Goal: Task Accomplishment & Management: Manage account settings

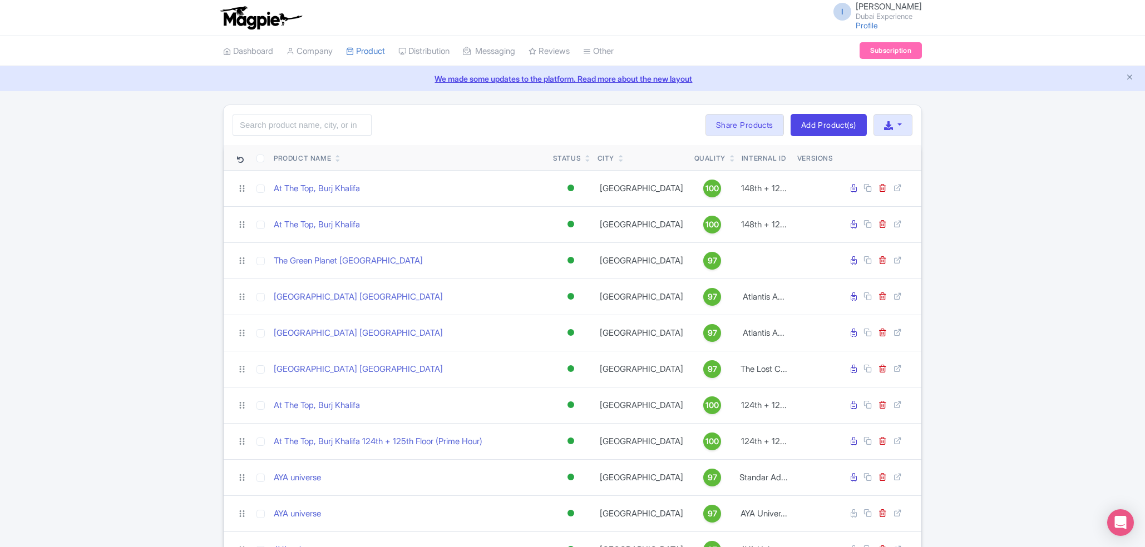
click at [881, 13] on small "Dubai Experience" at bounding box center [889, 16] width 66 height 7
click at [856, 90] on link "Sign out" at bounding box center [869, 86] width 106 height 17
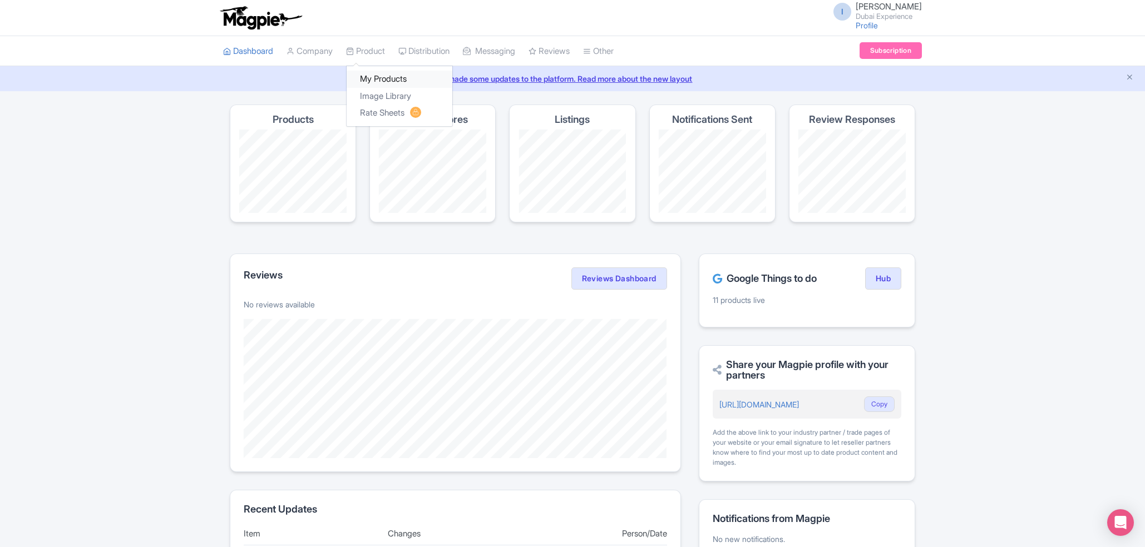
click at [388, 76] on link "My Products" at bounding box center [400, 79] width 106 height 17
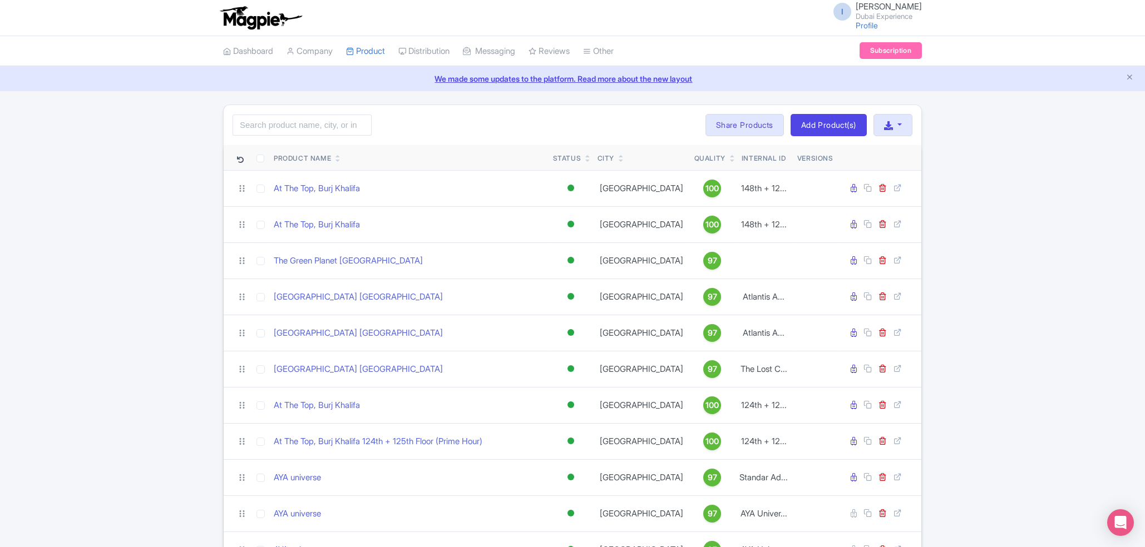
click at [340, 157] on link at bounding box center [337, 160] width 5 height 9
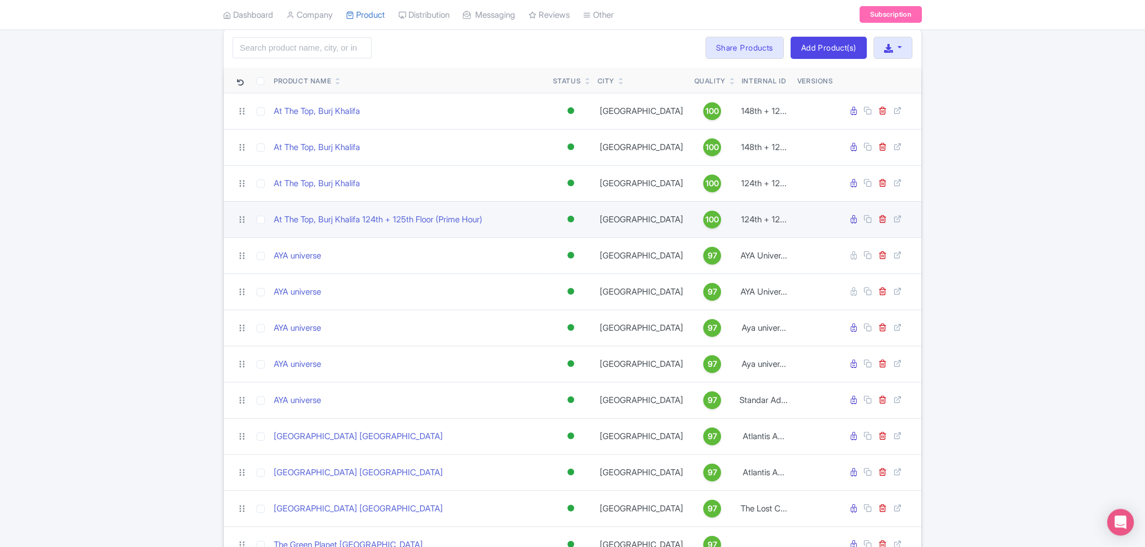
scroll to position [142, 0]
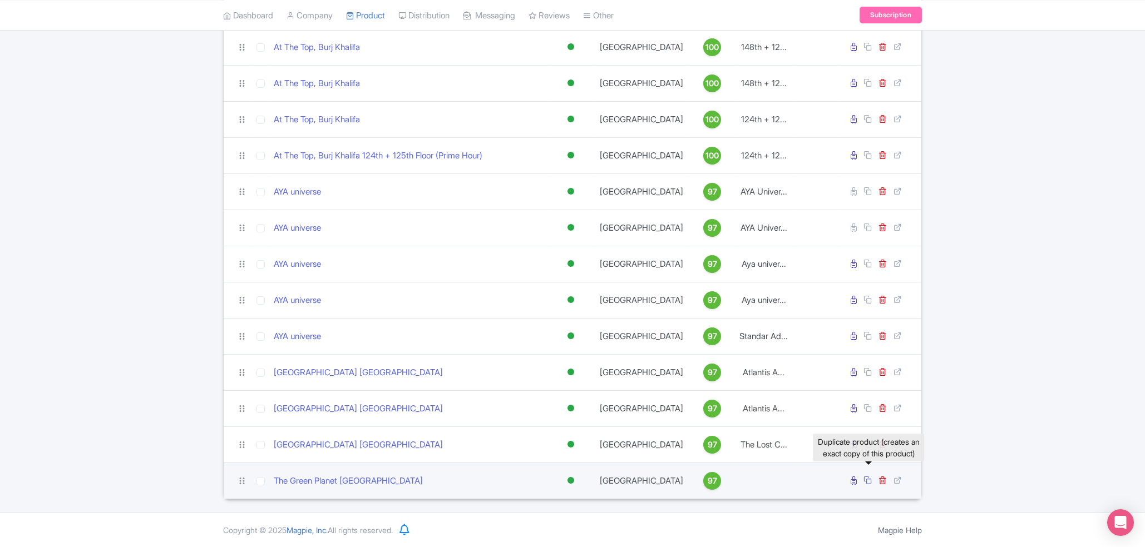
click at [867, 480] on icon at bounding box center [867, 480] width 8 height 8
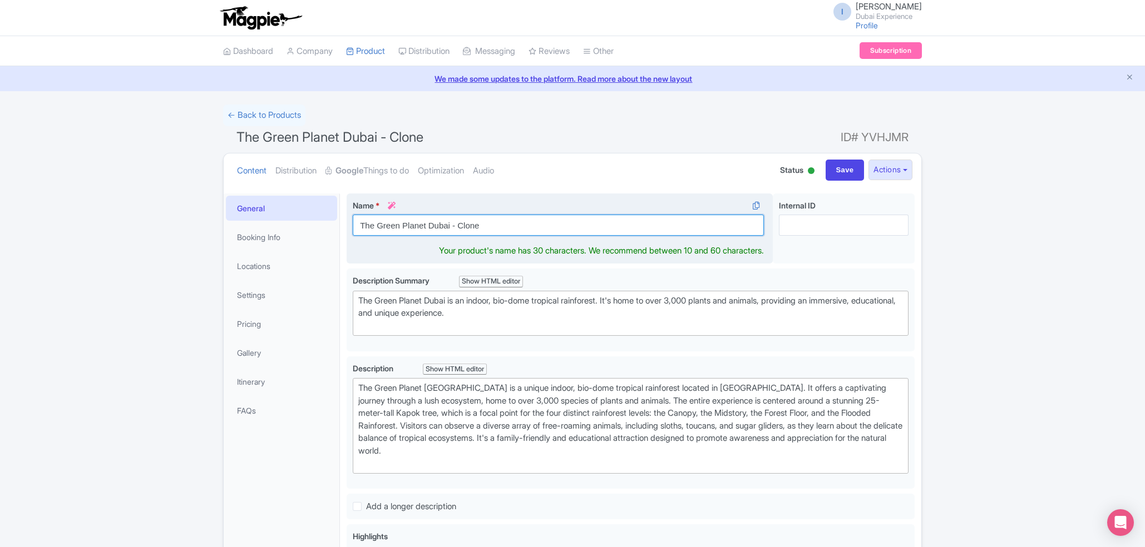
drag, startPoint x: 449, startPoint y: 227, endPoint x: 526, endPoint y: 233, distance: 77.5
click at [526, 233] on input "The Green Planet Dubai - Clone" at bounding box center [558, 225] width 411 height 21
type input "The Green Planet Dubai"
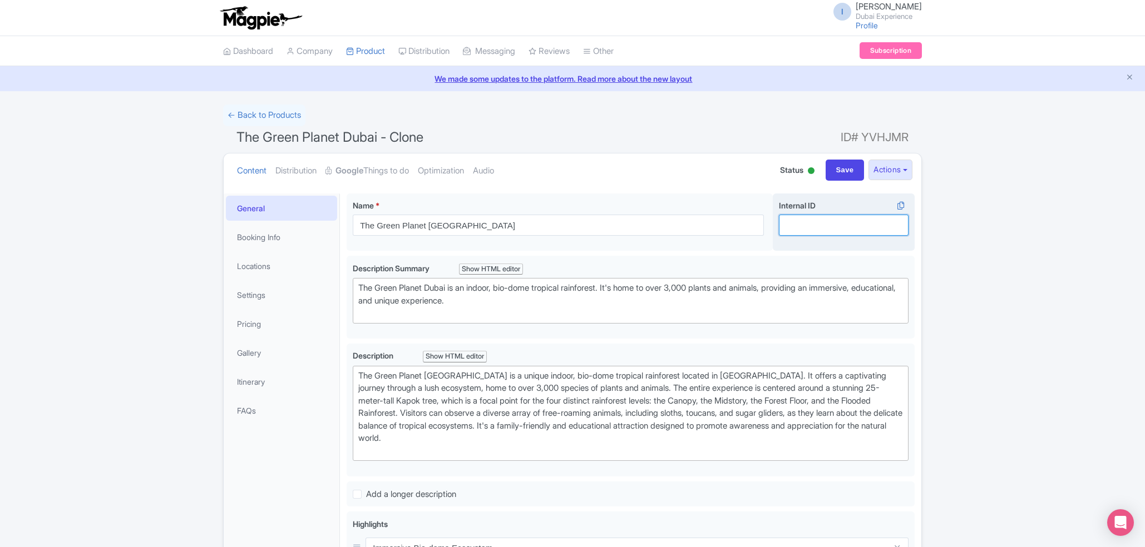
click at [837, 228] on input "Internal ID i" at bounding box center [844, 225] width 130 height 21
paste input "" The Green Planet Dubai + Dubai Crocodile Park Ticket""
drag, startPoint x: 797, startPoint y: 223, endPoint x: 675, endPoint y: 224, distance: 121.8
click at [779, 224] on input "The Green Planet Ticket + Dubai Crocodile Park Ticket" at bounding box center [844, 225] width 130 height 21
type input "The Green Planet Ticket + Dubai Crocodile Park Ticket"
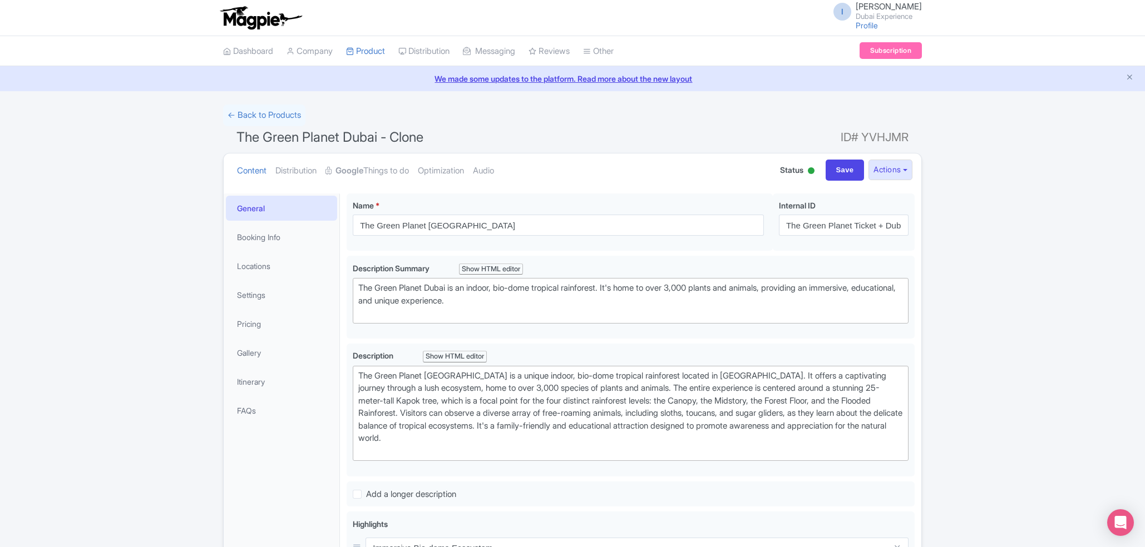
click at [626, 185] on ul "Content Distribution Google Things to do Optimization Audio" at bounding box center [496, 171] width 526 height 34
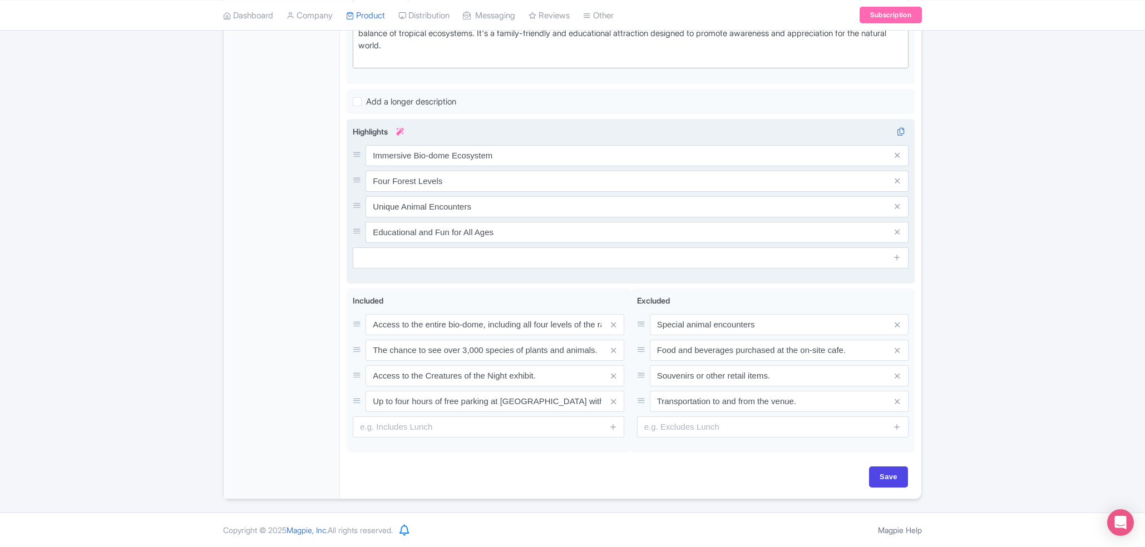
scroll to position [36, 0]
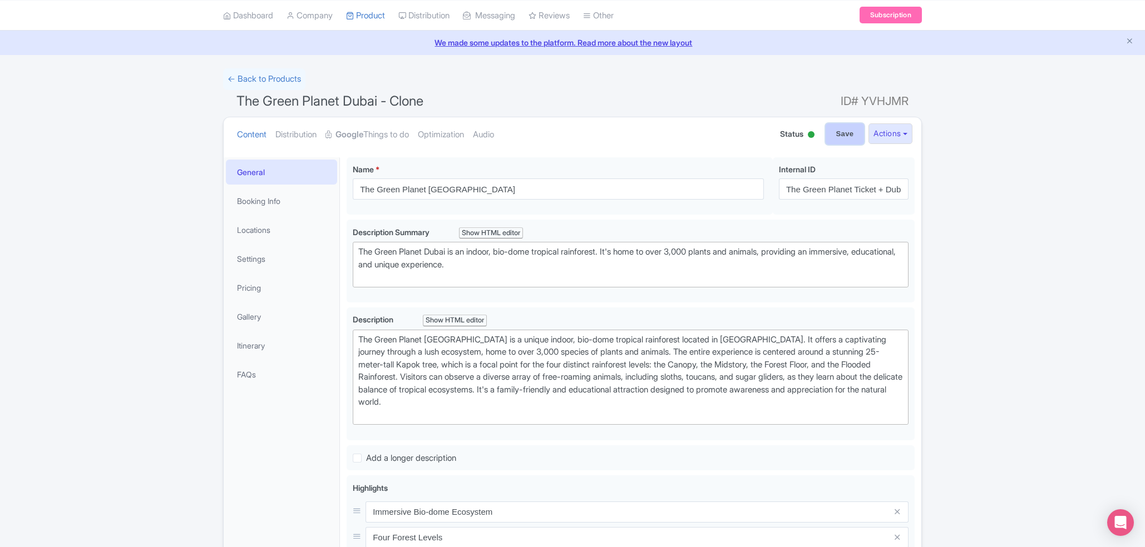
click at [841, 135] on input "Save" at bounding box center [845, 134] width 39 height 21
type input "Saving..."
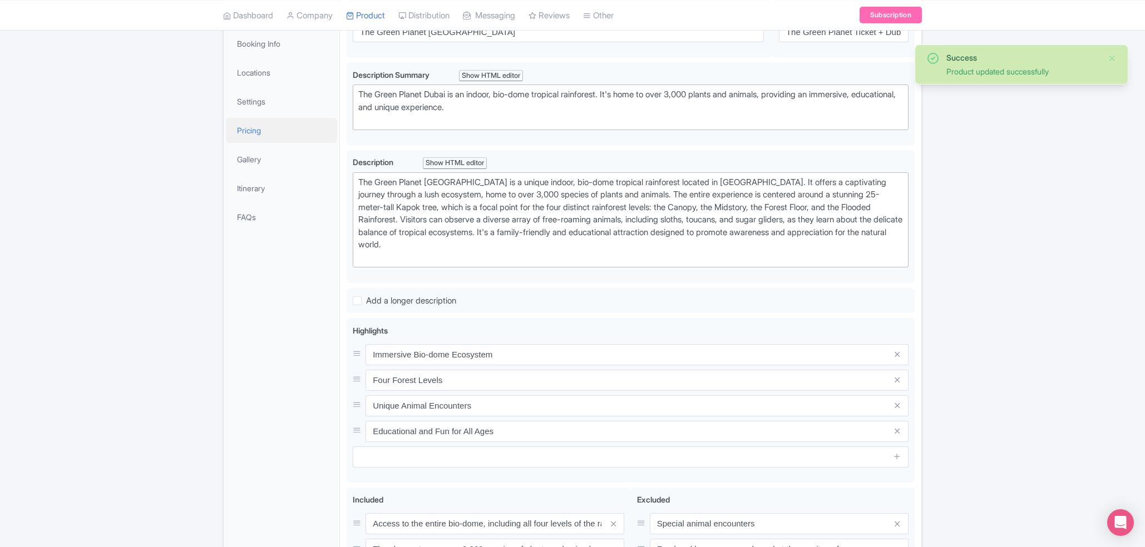
click at [282, 135] on link "Pricing" at bounding box center [281, 130] width 111 height 25
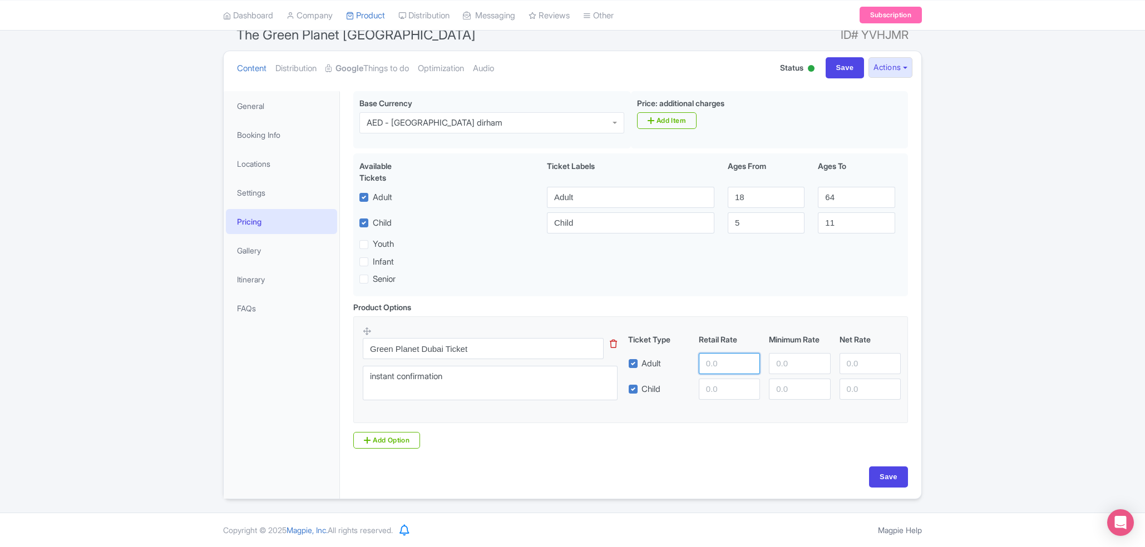
click at [714, 366] on input "number" at bounding box center [729, 363] width 61 height 21
paste input "249"
type input "249"
click at [705, 380] on input "number" at bounding box center [729, 389] width 61 height 21
paste input "202"
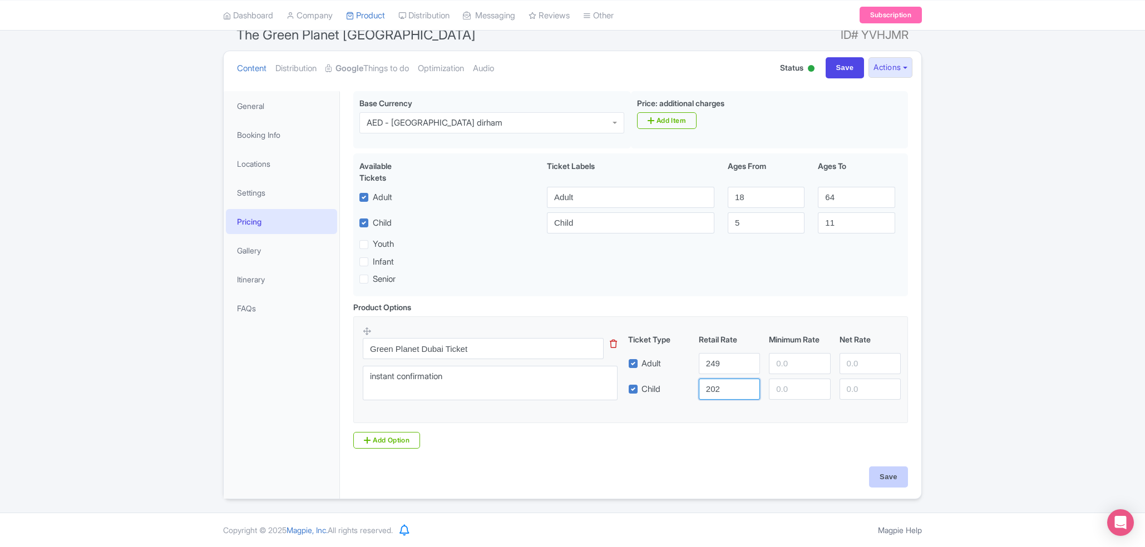
type input "202"
click at [895, 478] on input "Save" at bounding box center [888, 477] width 39 height 21
type input "Saving..."
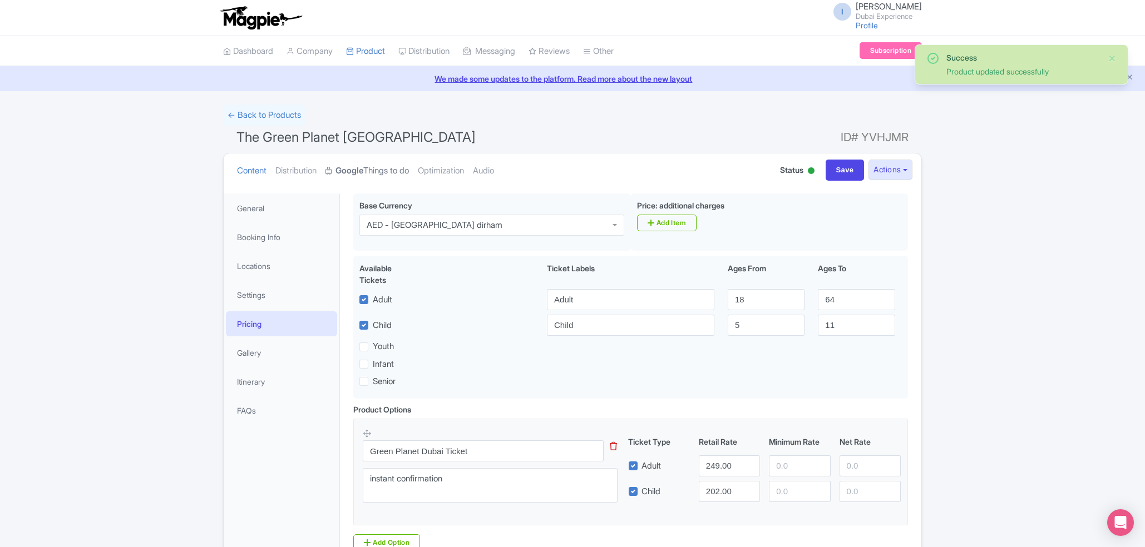
click at [363, 167] on strong "Google" at bounding box center [349, 171] width 28 height 13
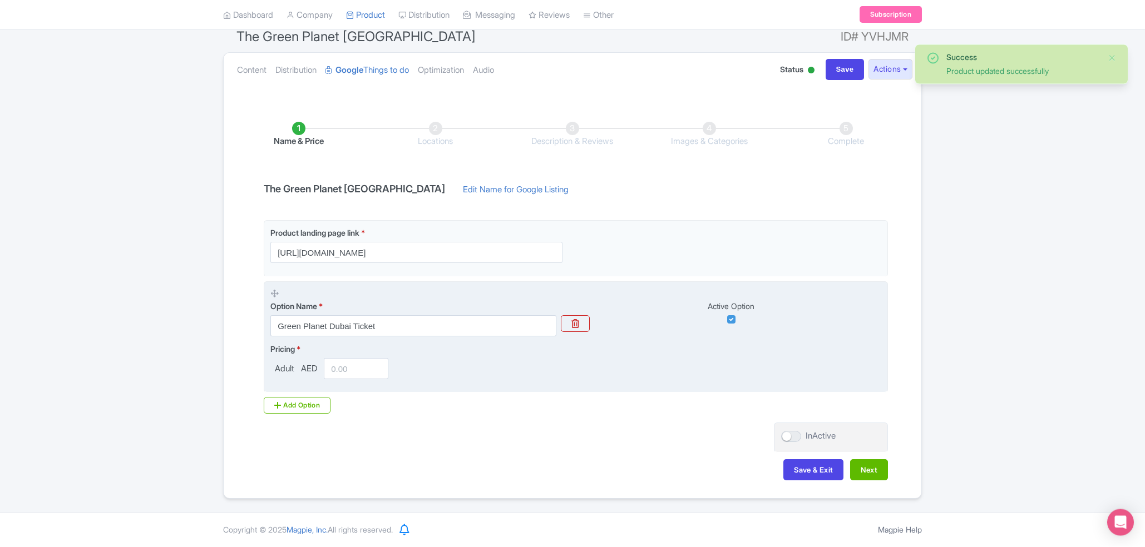
scroll to position [101, 0]
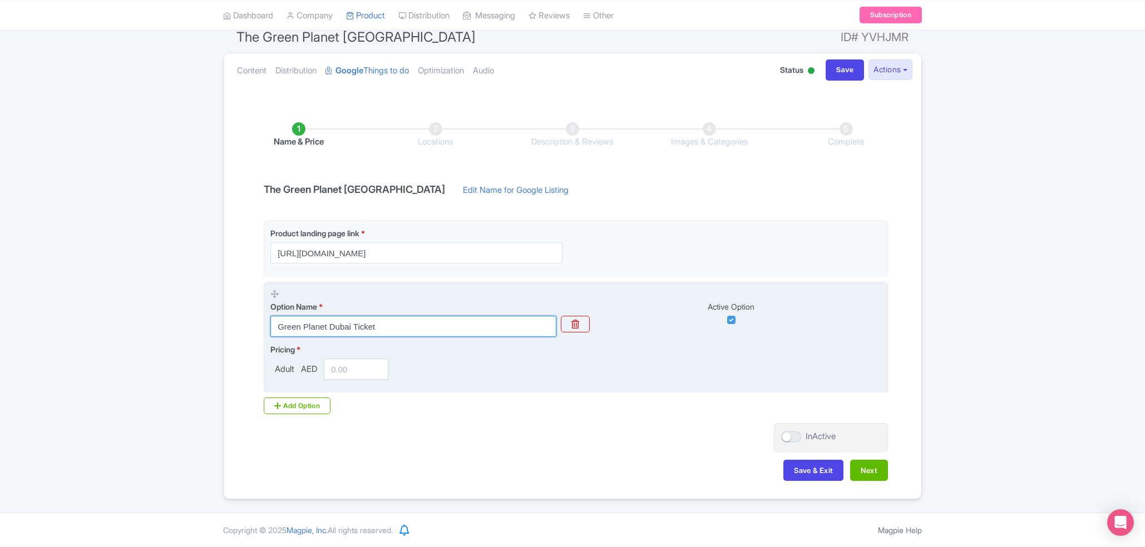
click at [448, 324] on input "Green Planet Dubai Ticket" at bounding box center [413, 326] width 286 height 21
paste input "202"
click at [448, 324] on input "202" at bounding box center [413, 326] width 286 height 21
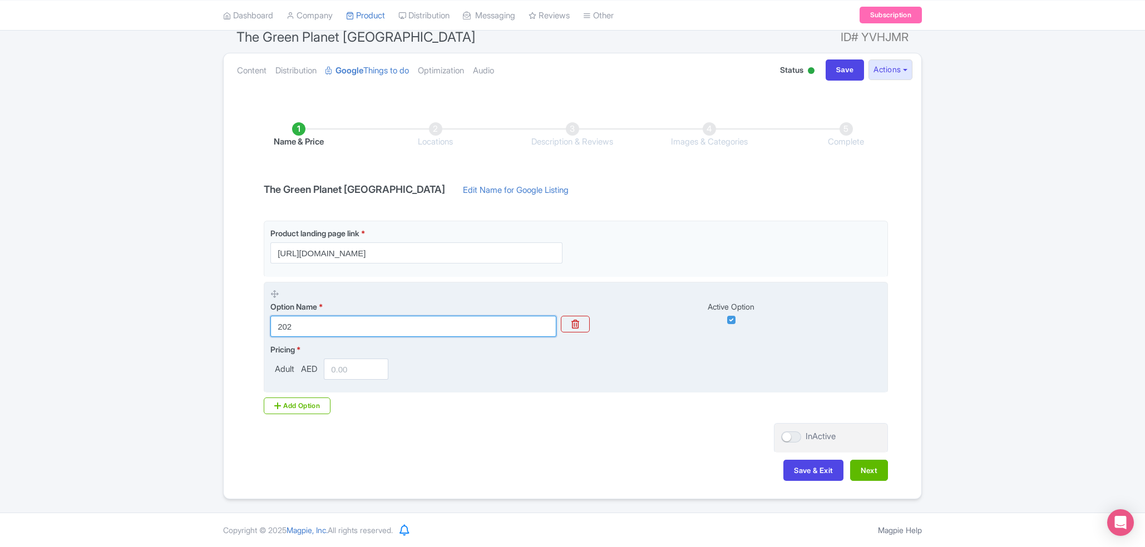
click at [448, 324] on input "202" at bounding box center [413, 326] width 286 height 21
type input "202"
click at [354, 367] on input "number" at bounding box center [356, 369] width 65 height 21
paste input "202"
click at [361, 373] on input "202" at bounding box center [356, 369] width 65 height 21
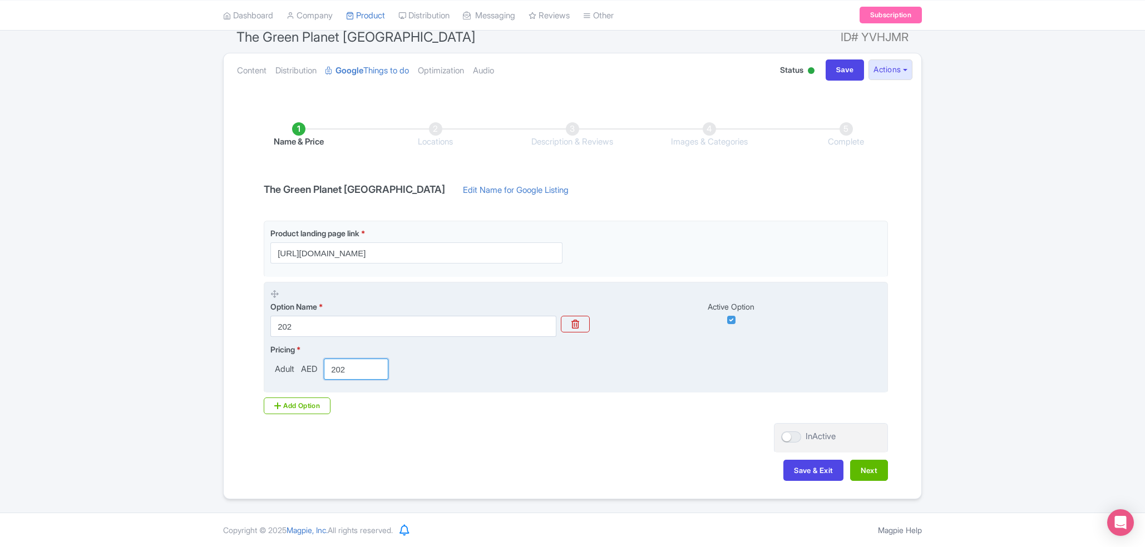
click at [361, 373] on input "202" at bounding box center [356, 369] width 65 height 21
paste input "49"
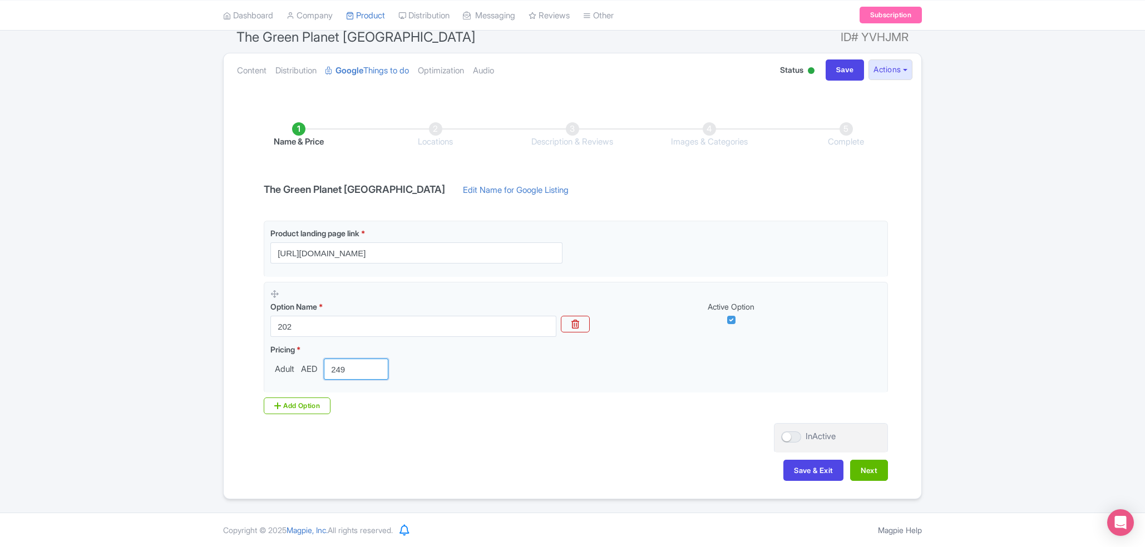
type input "249"
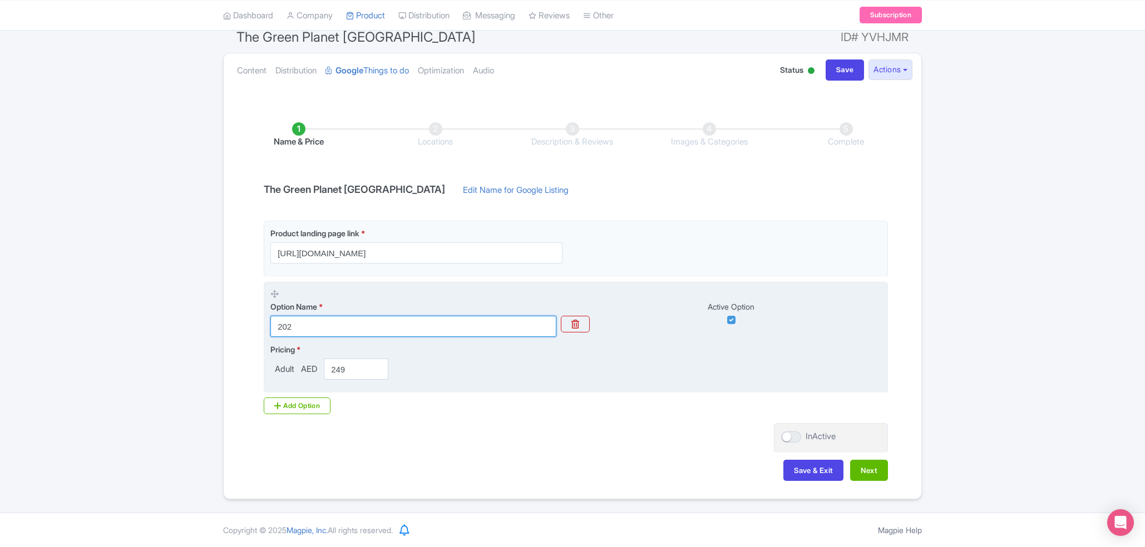
click at [464, 326] on input "202" at bounding box center [413, 326] width 286 height 21
paste input "" The Green Planet Dubai + Dubai Crocodile Park Ticket""
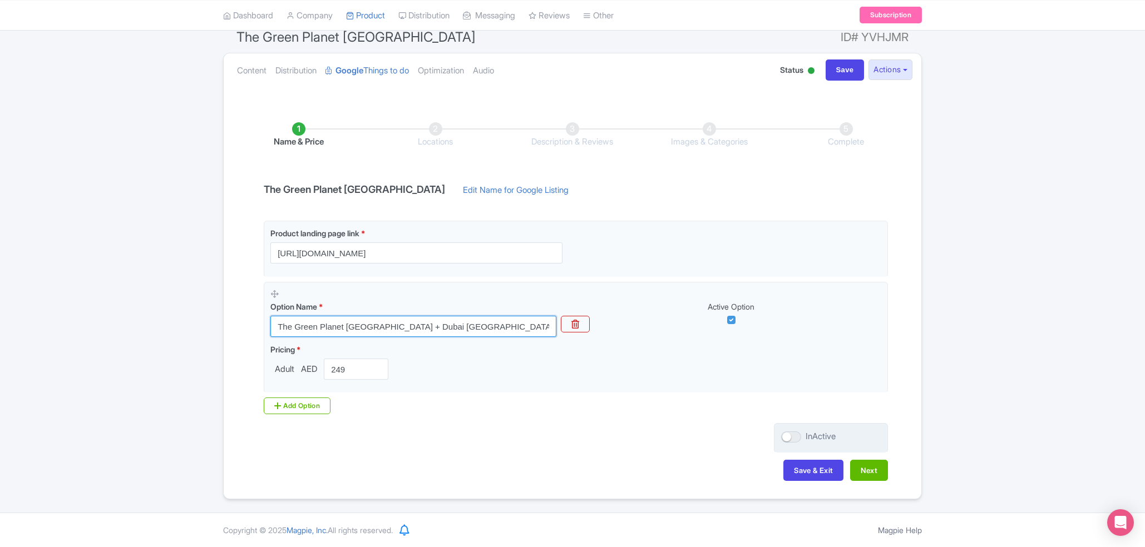
type input "The Green Planet Dubai + Dubai Crocodile Park Ticket"
click at [798, 433] on div at bounding box center [791, 437] width 20 height 11
click at [788, 433] on input "InActive" at bounding box center [784, 436] width 7 height 7
checkbox input "true"
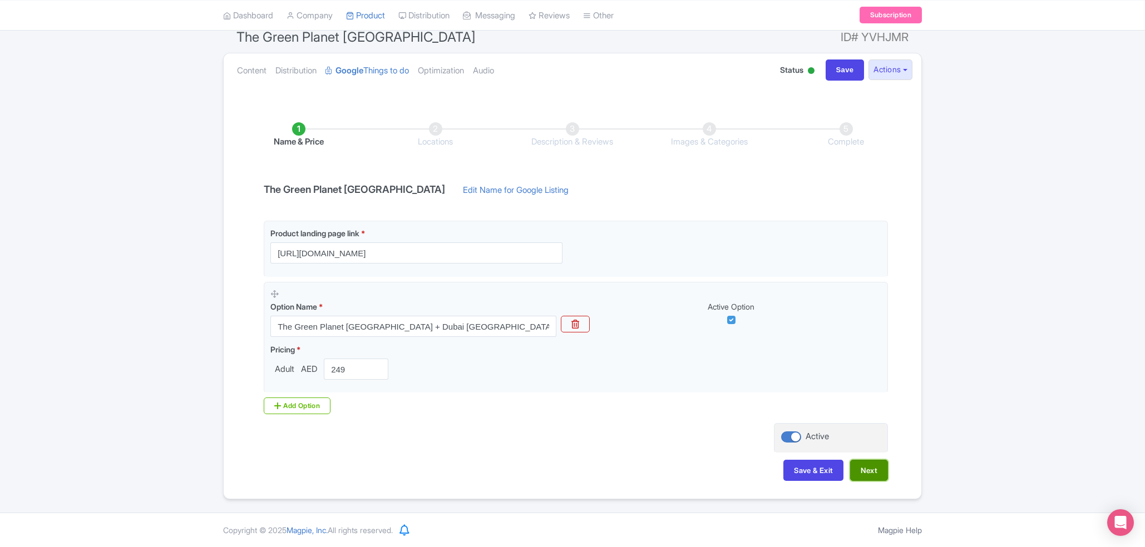
click at [857, 465] on button "Next" at bounding box center [869, 470] width 38 height 21
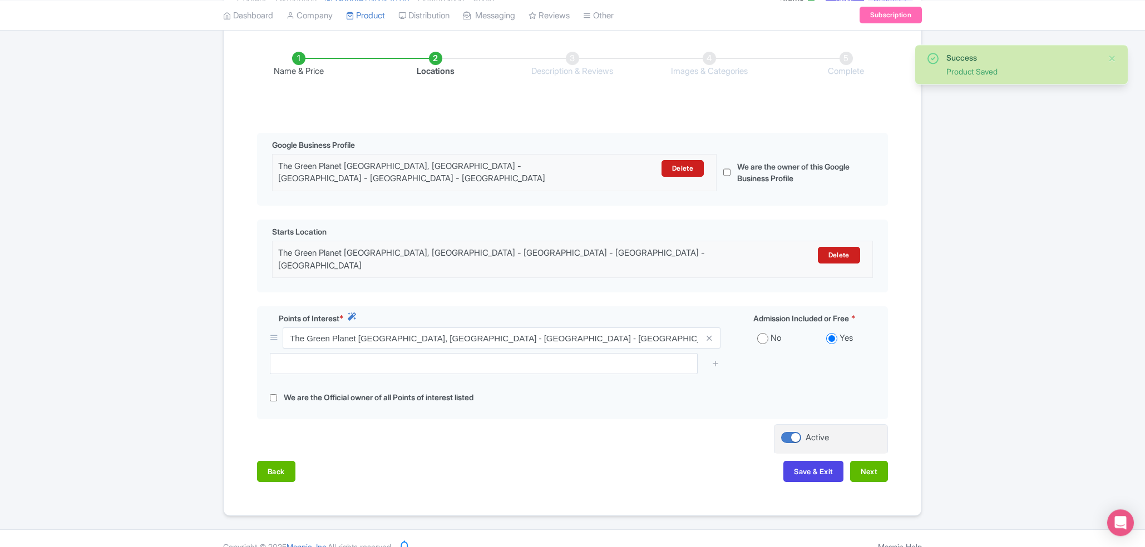
scroll to position [174, 0]
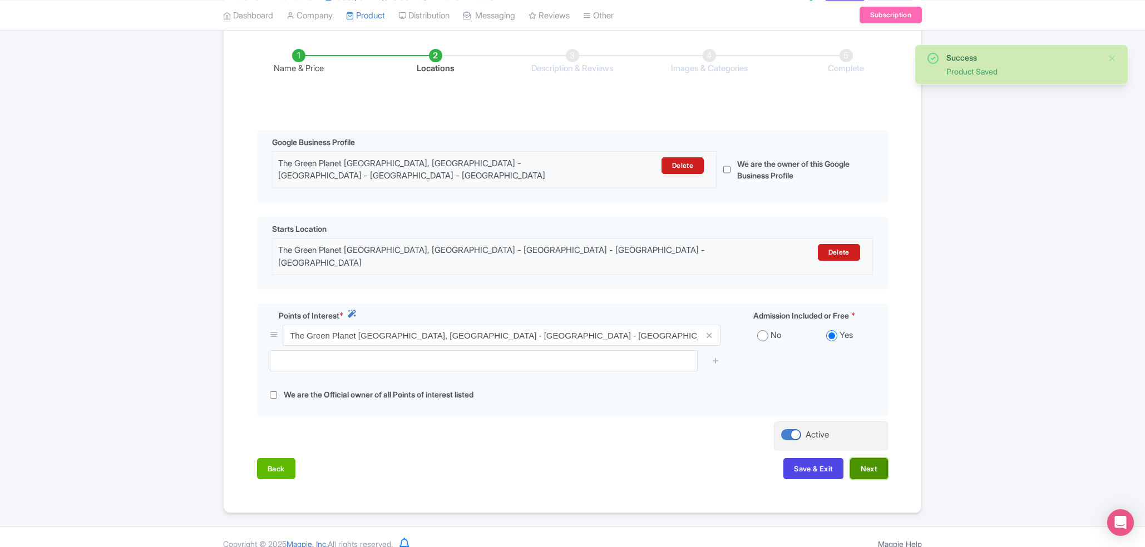
click at [867, 463] on button "Next" at bounding box center [869, 468] width 38 height 21
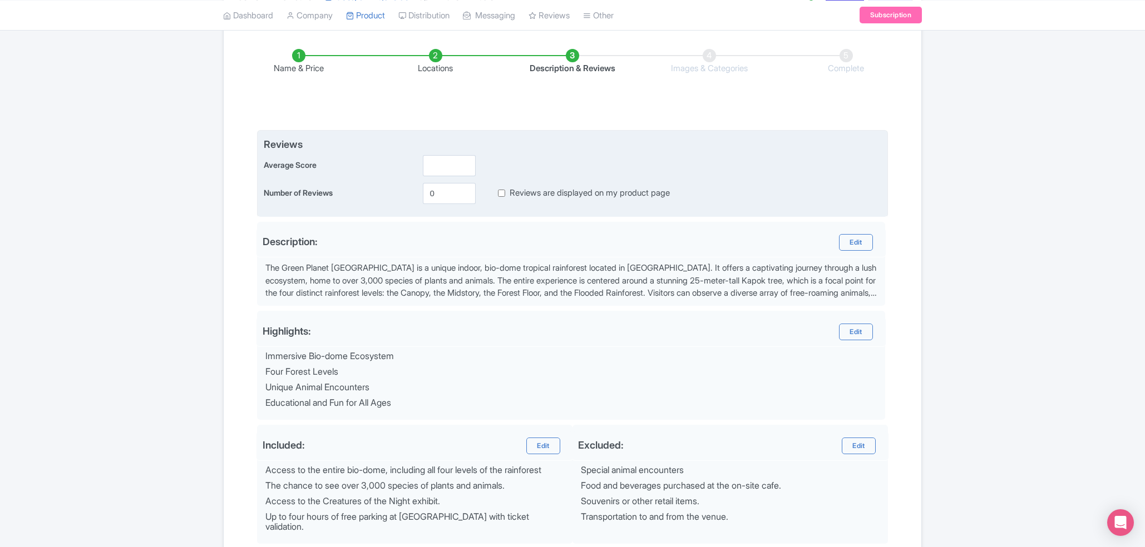
click at [527, 190] on label "Reviews are displayed on my product page" at bounding box center [590, 193] width 160 height 13
click at [505, 190] on input "Reviews are displayed on my product page" at bounding box center [501, 193] width 7 height 13
checkbox input "true"
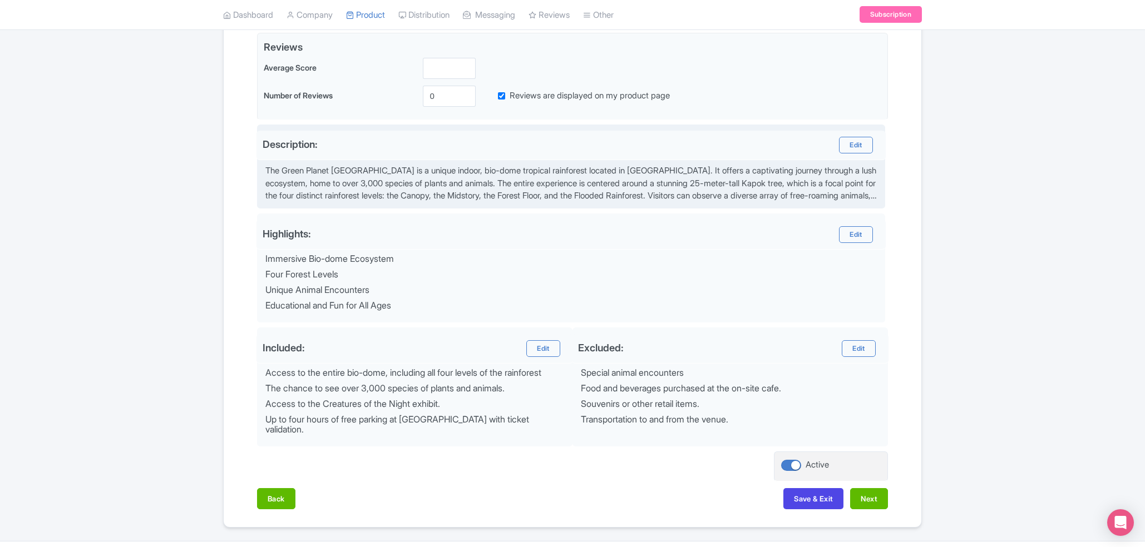
scroll to position [290, 0]
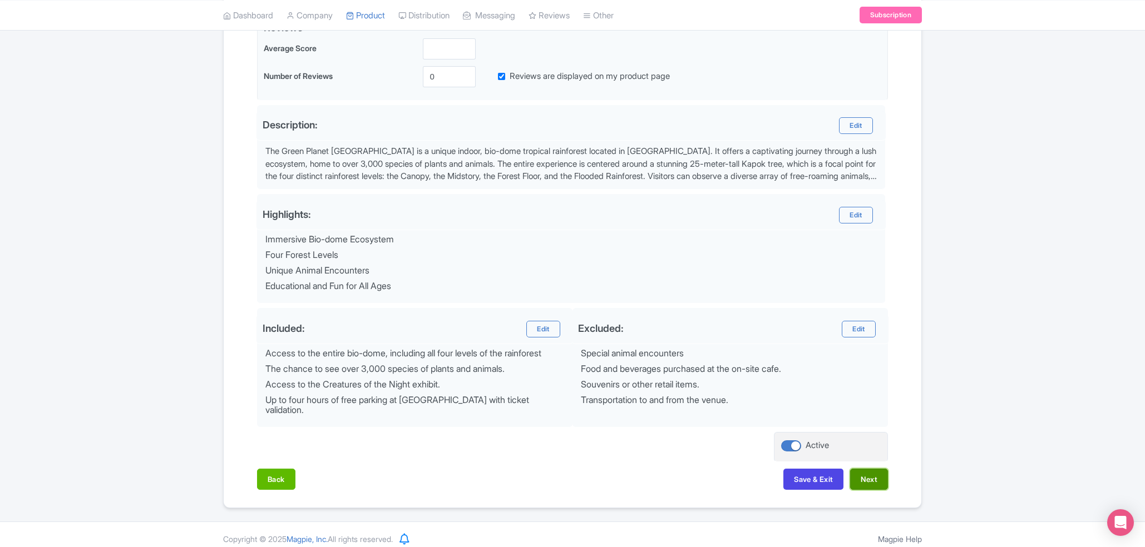
click at [876, 477] on button "Next" at bounding box center [869, 479] width 38 height 21
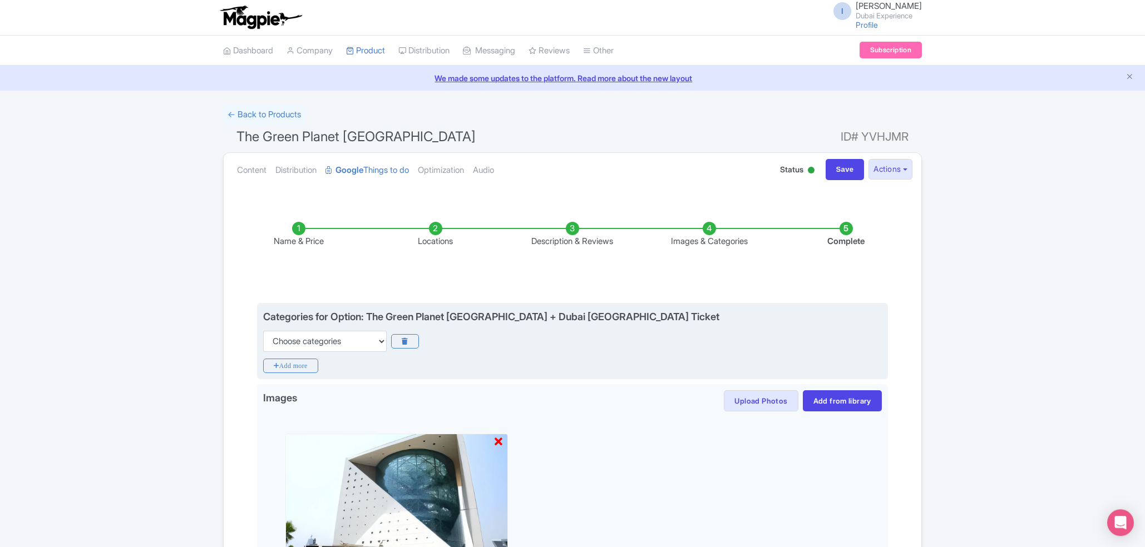
scroll to position [0, 0]
click at [263, 332] on select "Choose categories Adults Only Animals Audio Guide Beaches Bike Tours Boat Tours…" at bounding box center [325, 342] width 124 height 21
select select "theme-parks"
click option "Theme Parks" at bounding box center [0, 0] width 0 height 0
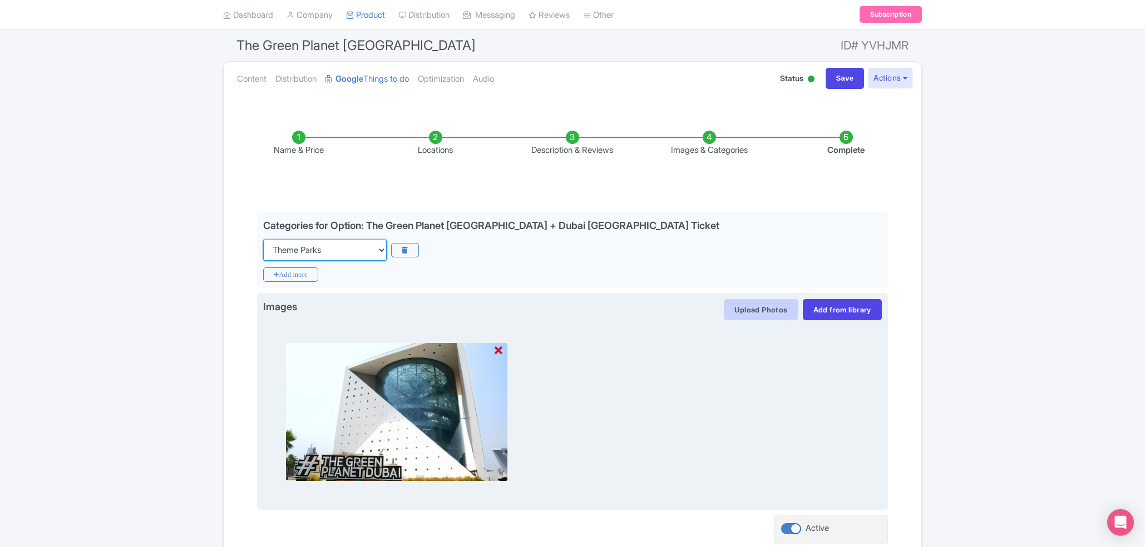
scroll to position [184, 0]
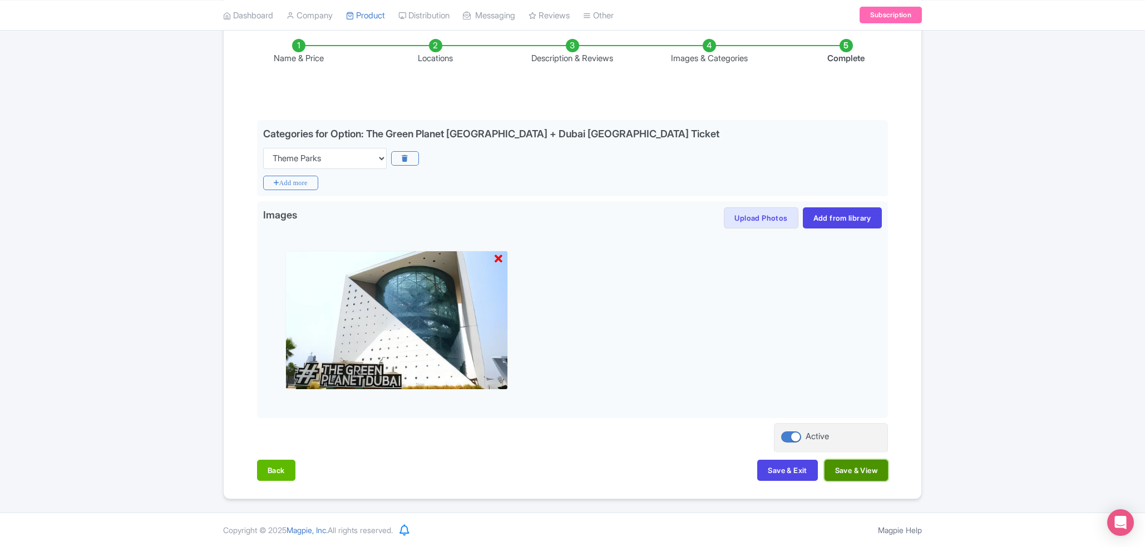
click at [836, 468] on button "Save & View" at bounding box center [855, 470] width 63 height 21
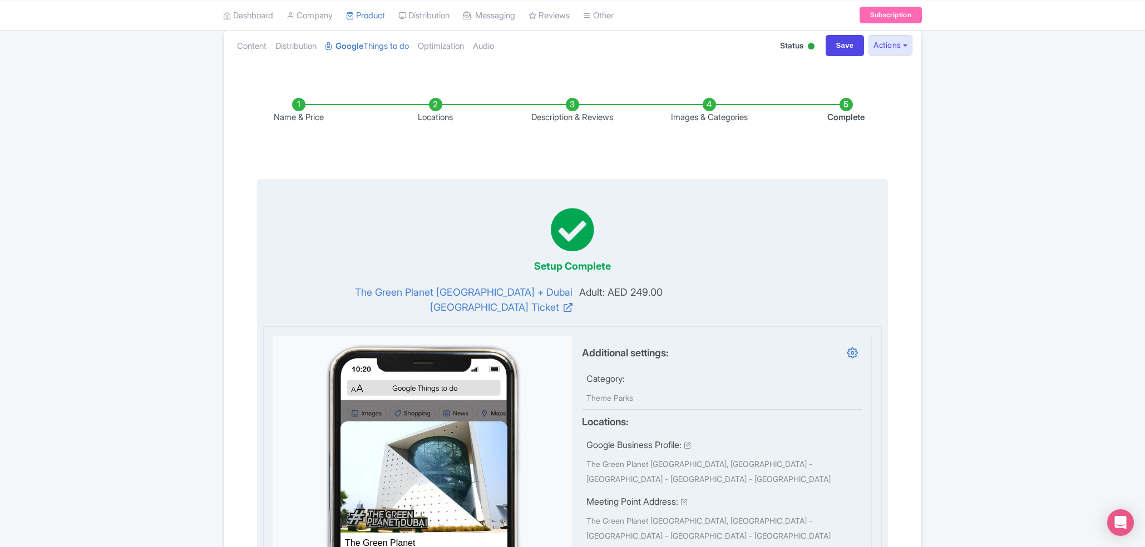
scroll to position [0, 0]
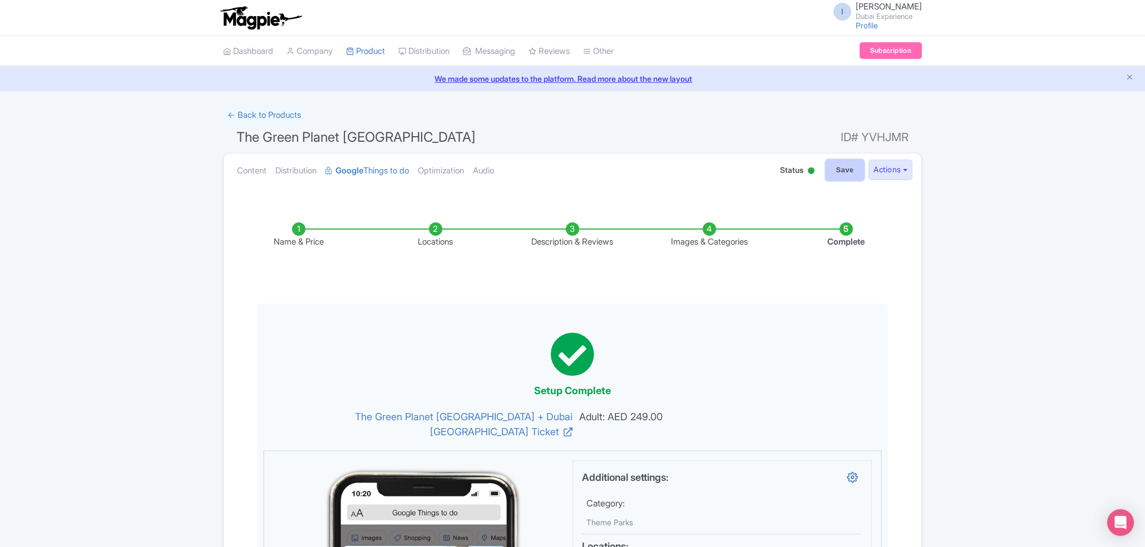
click at [834, 171] on input "Save" at bounding box center [845, 170] width 39 height 21
type input "Saving..."
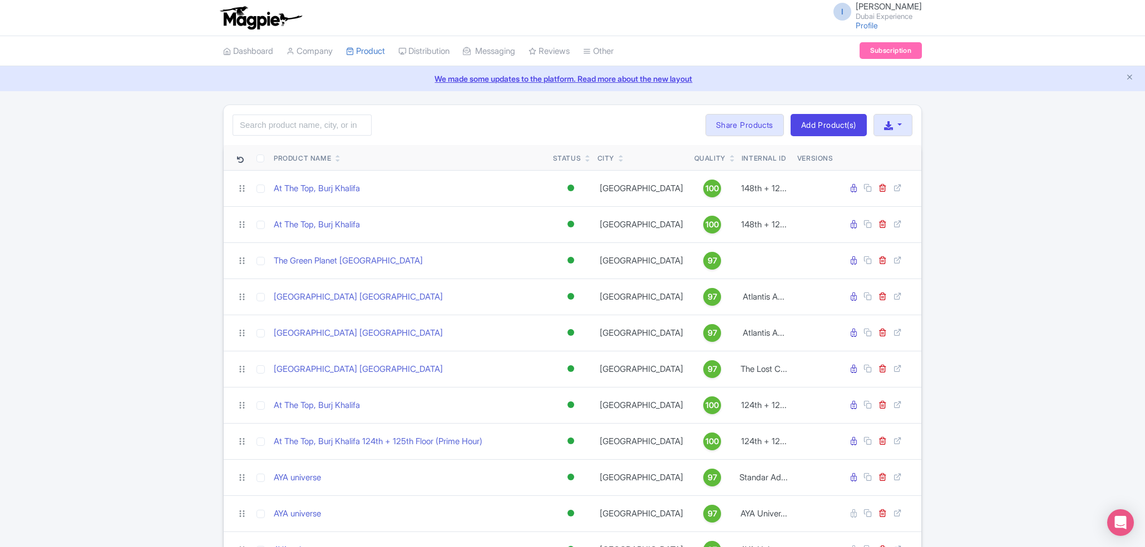
click at [339, 162] on icon at bounding box center [337, 160] width 5 height 7
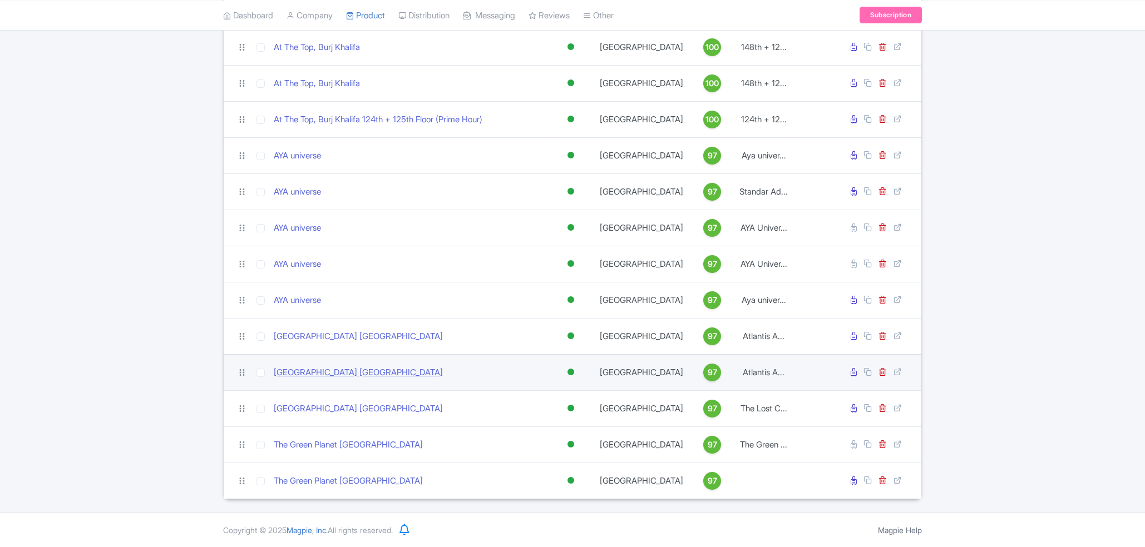
scroll to position [179, 0]
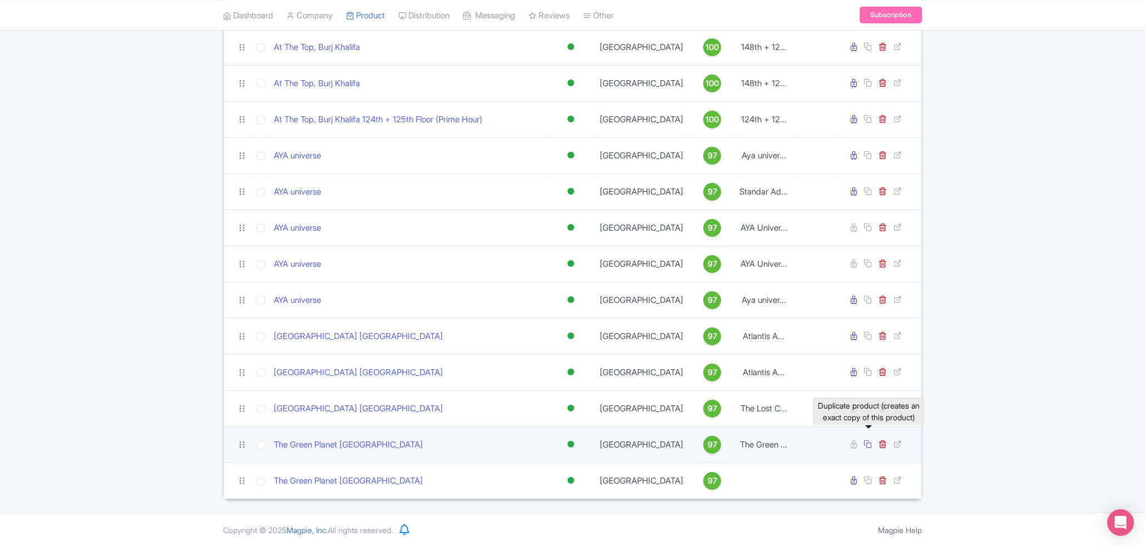
click at [869, 447] on icon at bounding box center [867, 444] width 8 height 8
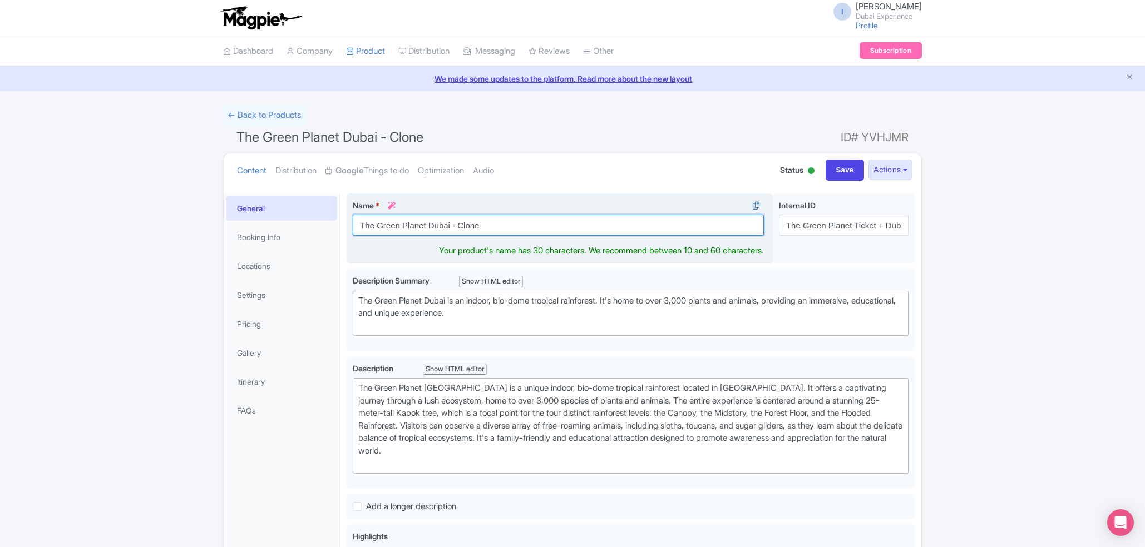
drag, startPoint x: 448, startPoint y: 226, endPoint x: 582, endPoint y: 236, distance: 133.9
click at [582, 236] on input "The Green Planet Dubai - Clone" at bounding box center [558, 225] width 411 height 21
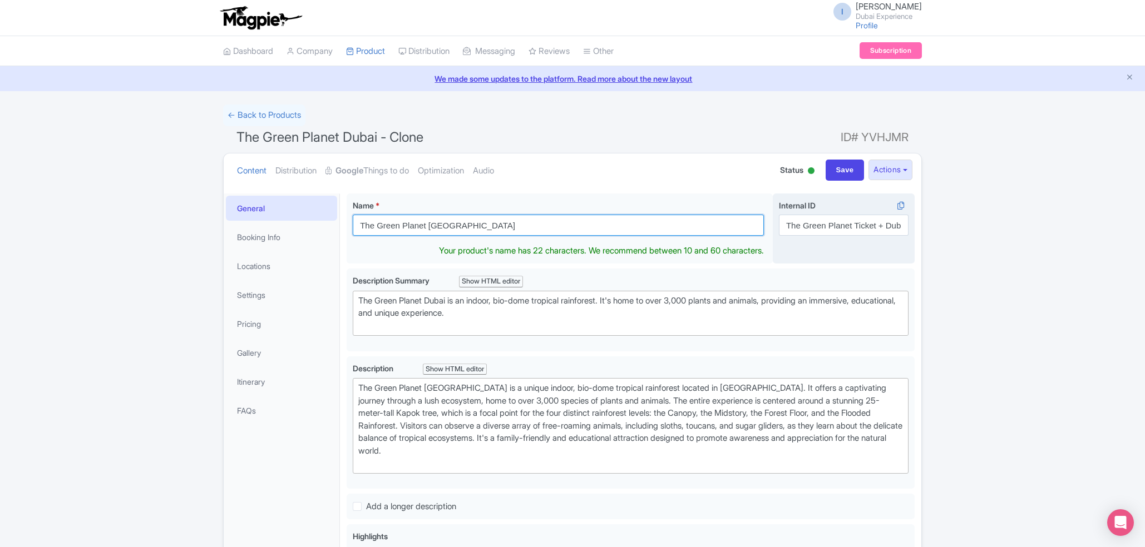
type input "The Green Planet [GEOGRAPHIC_DATA]"
click at [885, 227] on input "The Green Planet Ticket + Dubai Crocodile Park Ticket" at bounding box center [844, 225] width 130 height 21
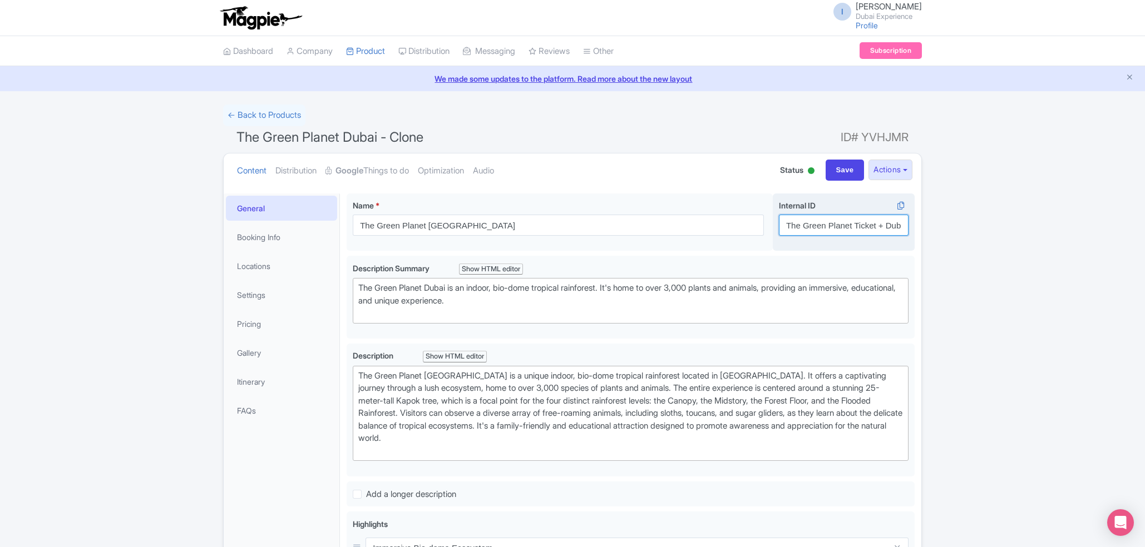
click at [885, 227] on input "The Green Planet Ticket + Dubai Crocodile Park Ticket" at bounding box center [844, 225] width 130 height 21
click at [833, 217] on input "The Green Planet Ticket + Dubai Crocodile Park Ticket" at bounding box center [844, 225] width 130 height 21
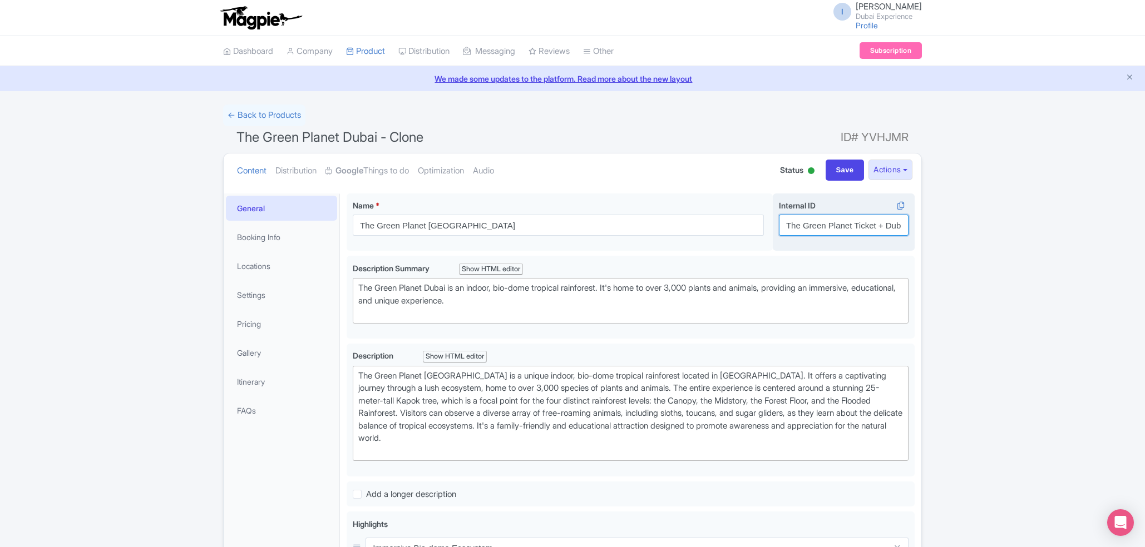
paste input "" The Green Planet [GEOGRAPHIC_DATA] + [GEOGRAPHIC_DATA] Frame Combo""
drag, startPoint x: 811, startPoint y: 229, endPoint x: 921, endPoint y: 226, distance: 110.2
click at [909, 226] on input "The Green Planet [GEOGRAPHIC_DATA] + [GEOGRAPHIC_DATA] Frame Combo" at bounding box center [844, 225] width 130 height 21
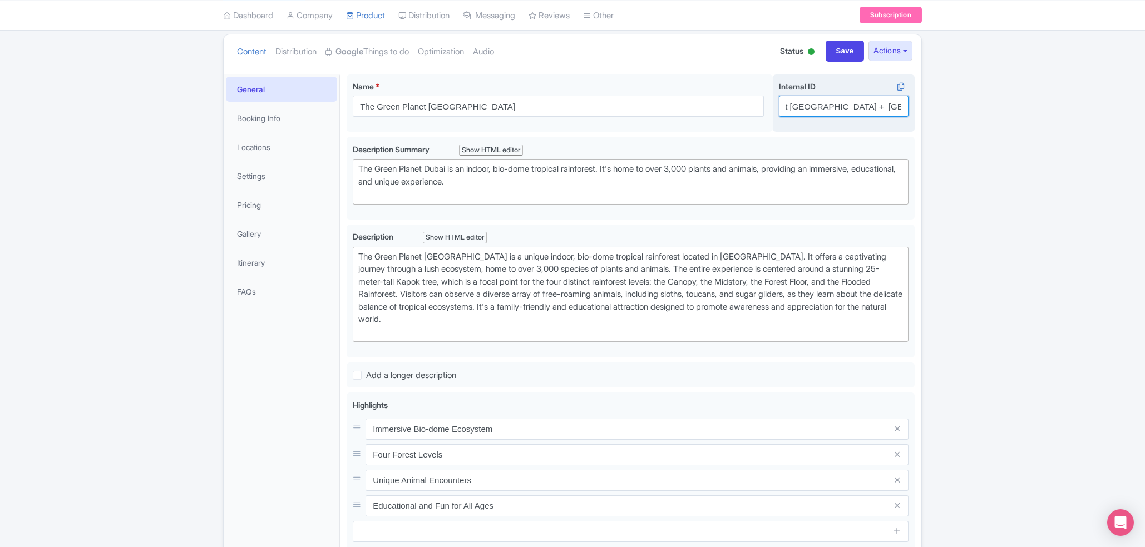
scroll to position [0, 0]
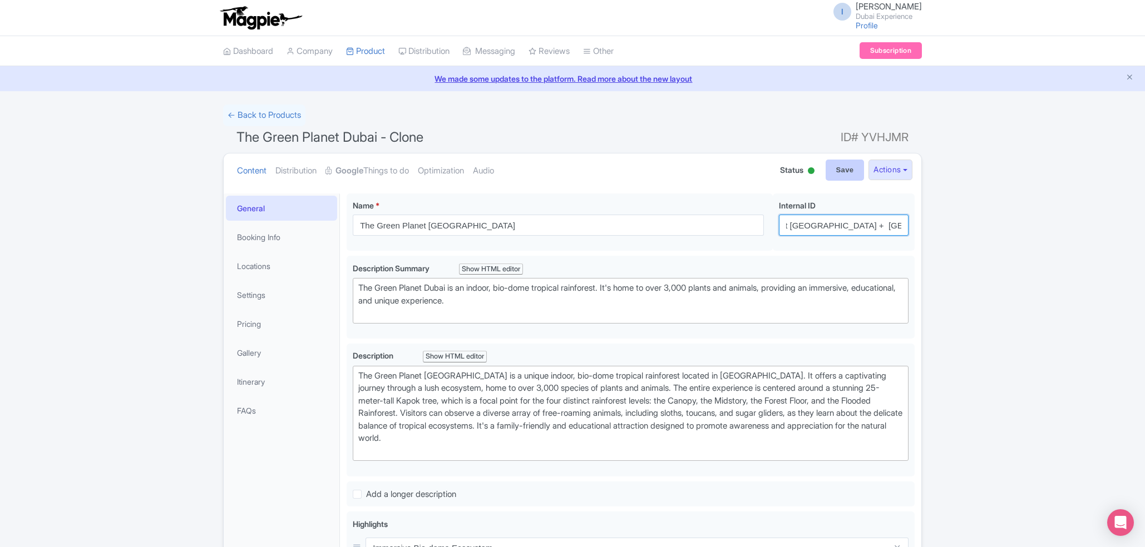
type input "The Green Planet [GEOGRAPHIC_DATA] + [GEOGRAPHIC_DATA] Frame Combo"
click at [846, 168] on input "Save" at bounding box center [845, 170] width 39 height 21
type input "Saving..."
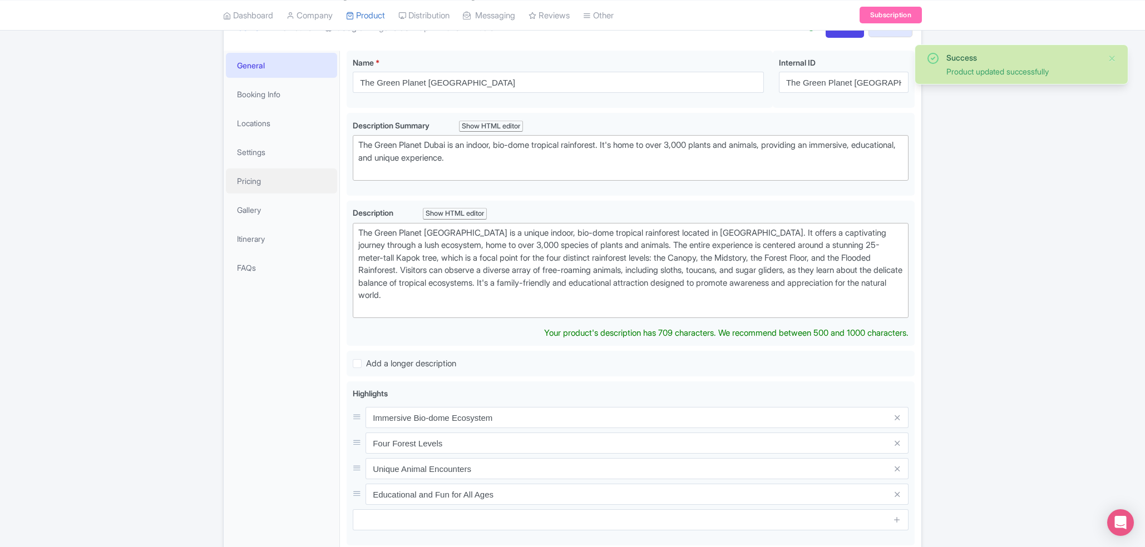
click at [284, 169] on link "Pricing" at bounding box center [281, 181] width 111 height 25
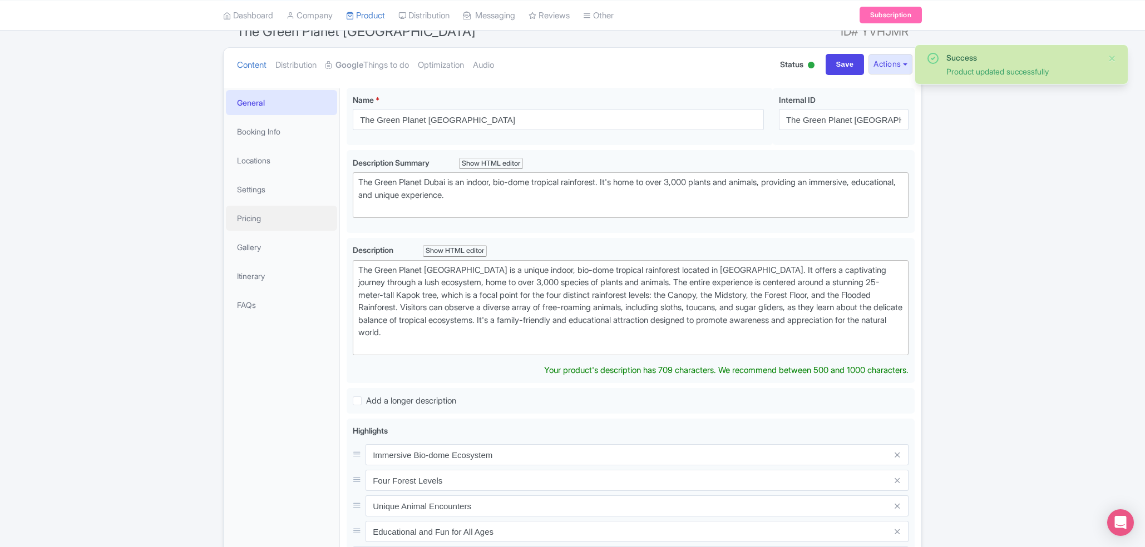
scroll to position [106, 0]
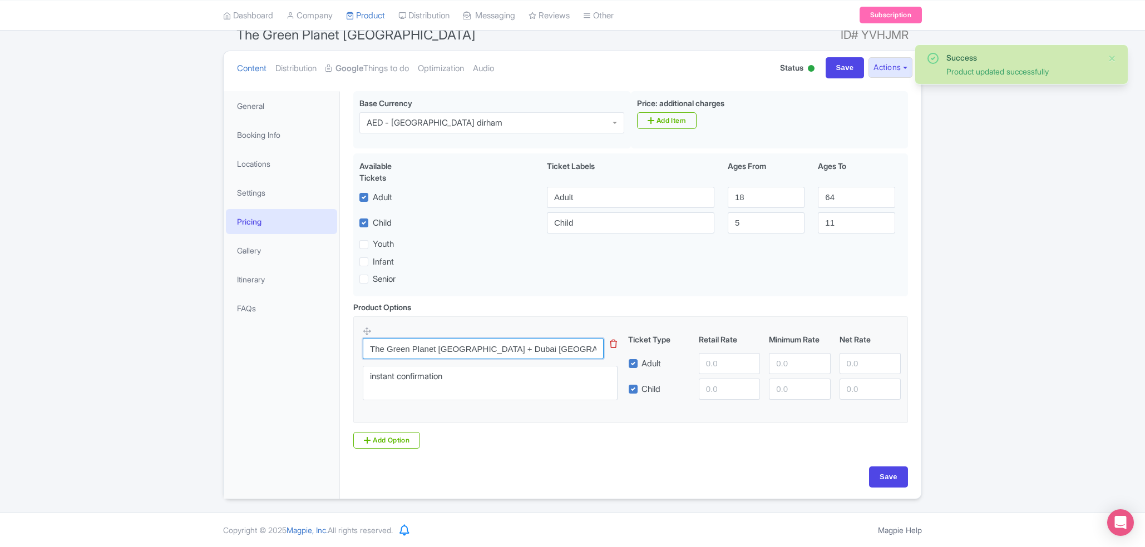
click at [571, 339] on input "The Green Planet Dubai + Dubai Crocodile Park Ticket" at bounding box center [483, 348] width 241 height 21
paste input "" The Green Planet [GEOGRAPHIC_DATA] + [GEOGRAPHIC_DATA] Frame Combo""
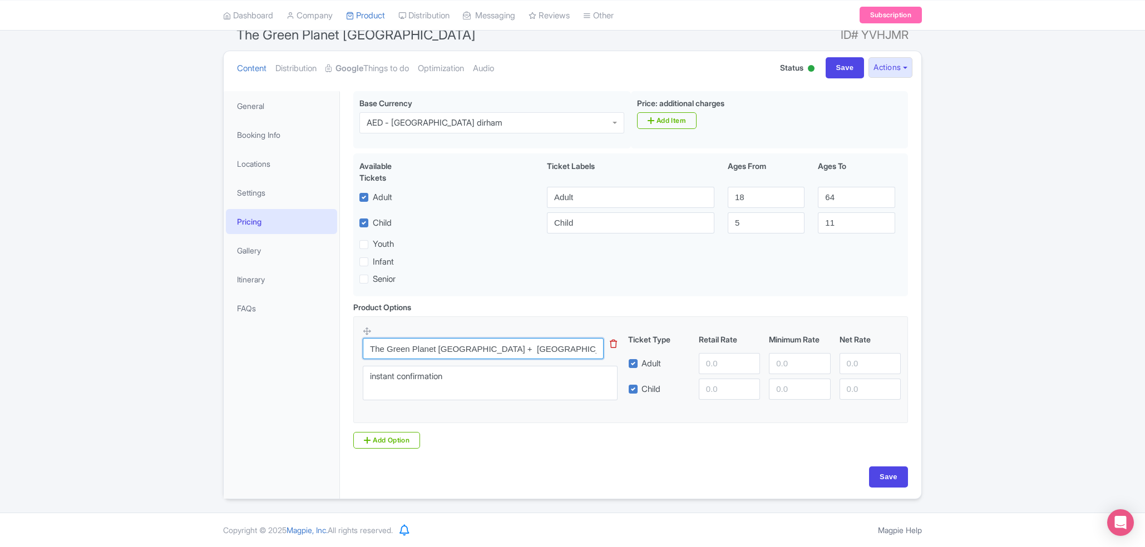
type input "The Green Planet [GEOGRAPHIC_DATA] + [GEOGRAPHIC_DATA] Frame Combo"
click at [725, 358] on input "number" at bounding box center [729, 363] width 61 height 21
paste input "213"
type input "213"
click at [709, 399] on input "number" at bounding box center [729, 389] width 61 height 21
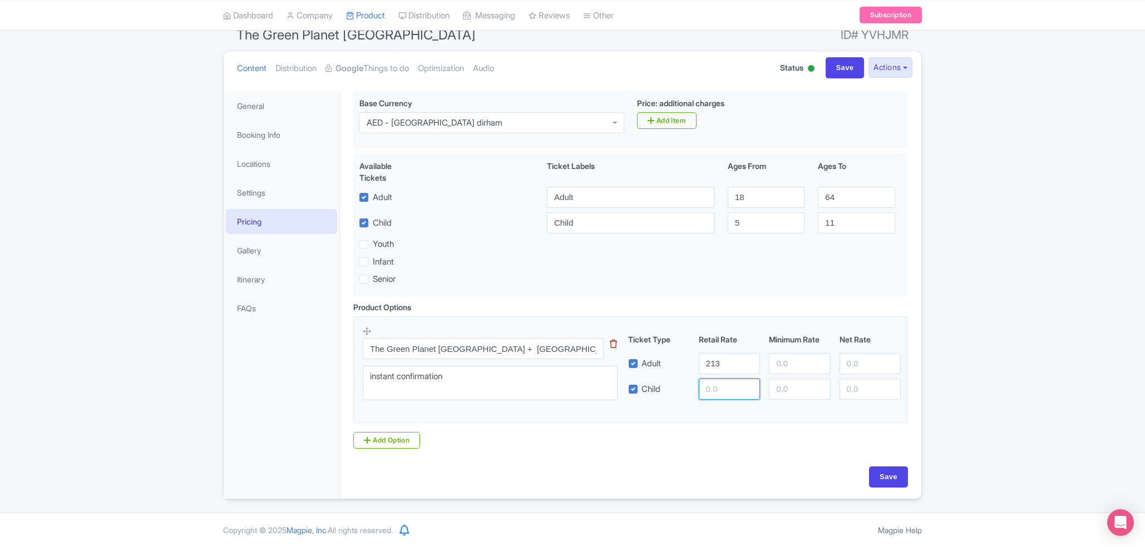
paste input "161"
type input "161"
click at [886, 478] on input "Save" at bounding box center [888, 477] width 39 height 21
type input "Saving..."
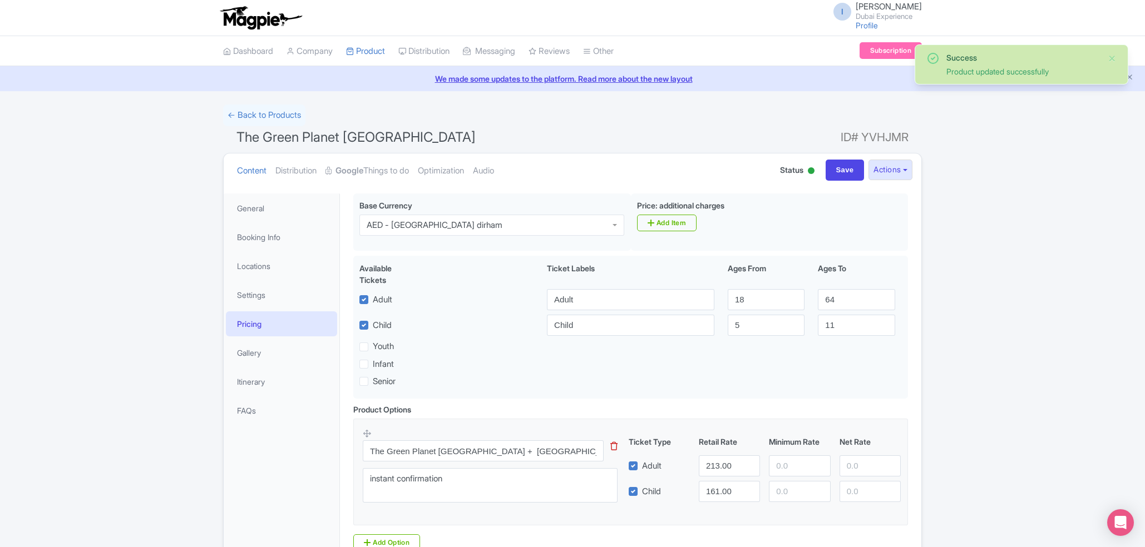
scroll to position [106, 0]
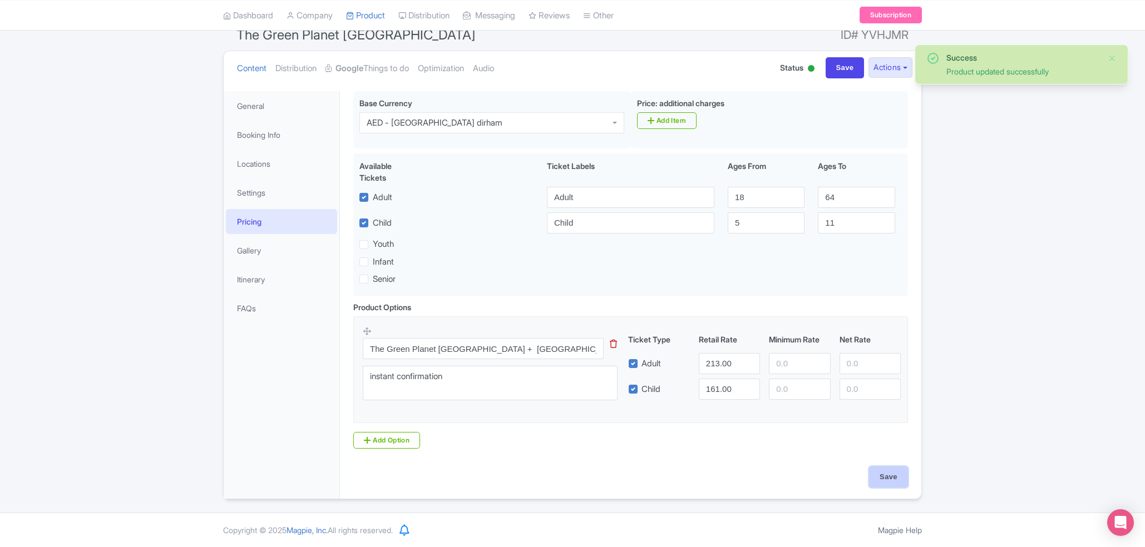
click at [875, 475] on input "Save" at bounding box center [888, 477] width 39 height 21
type input "Saving..."
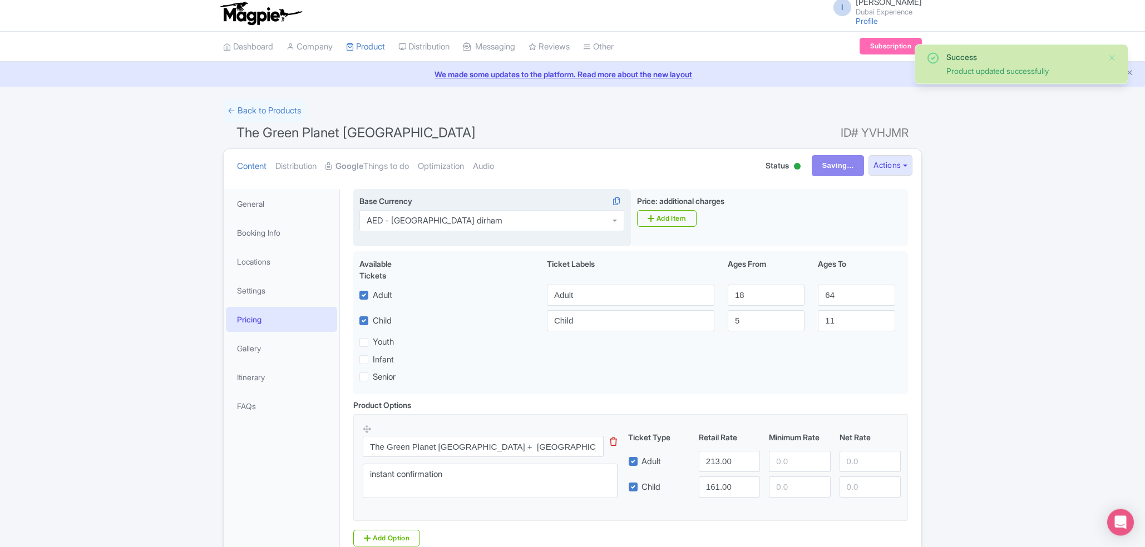
scroll to position [0, 0]
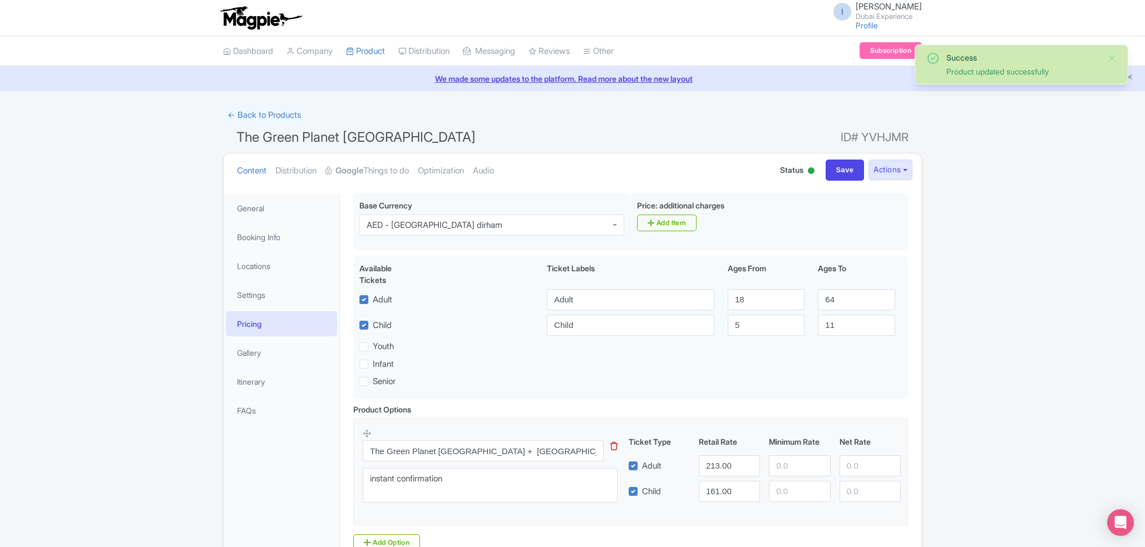
click at [378, 186] on link "Google Things to do" at bounding box center [366, 171] width 83 height 35
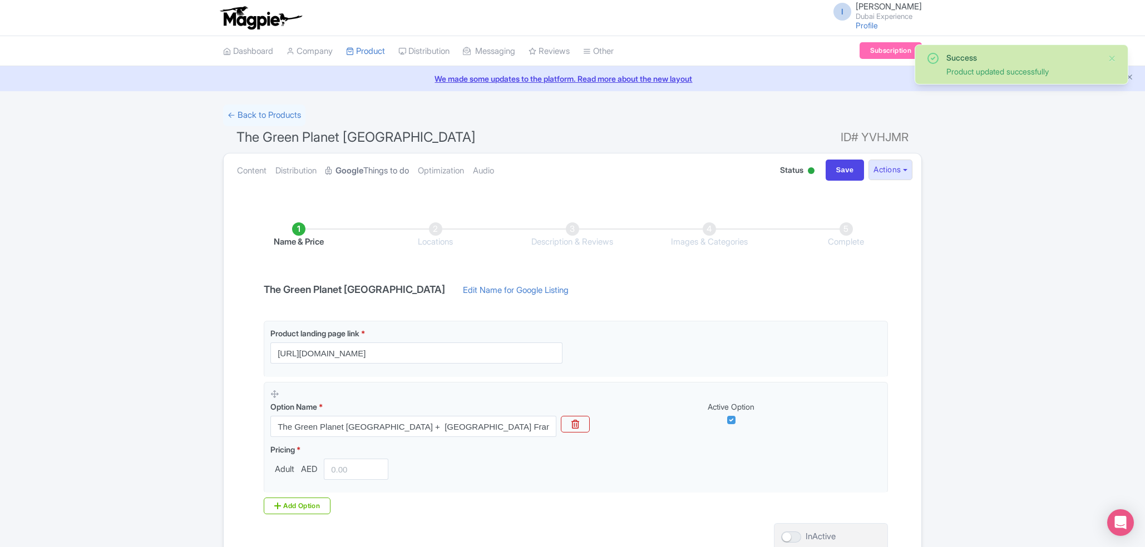
click at [382, 166] on link "Google Things to do" at bounding box center [366, 171] width 83 height 35
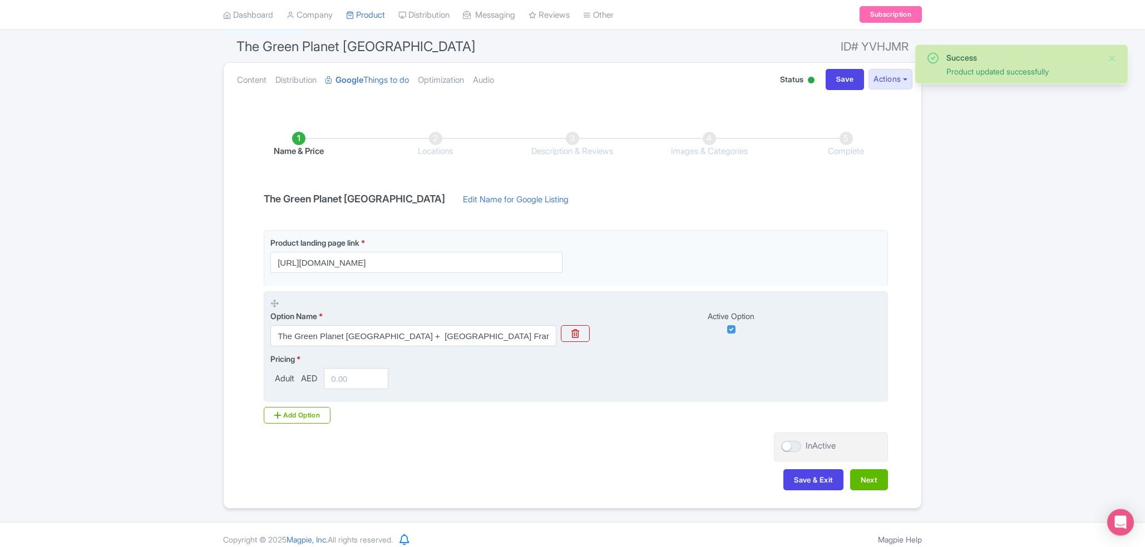
scroll to position [101, 0]
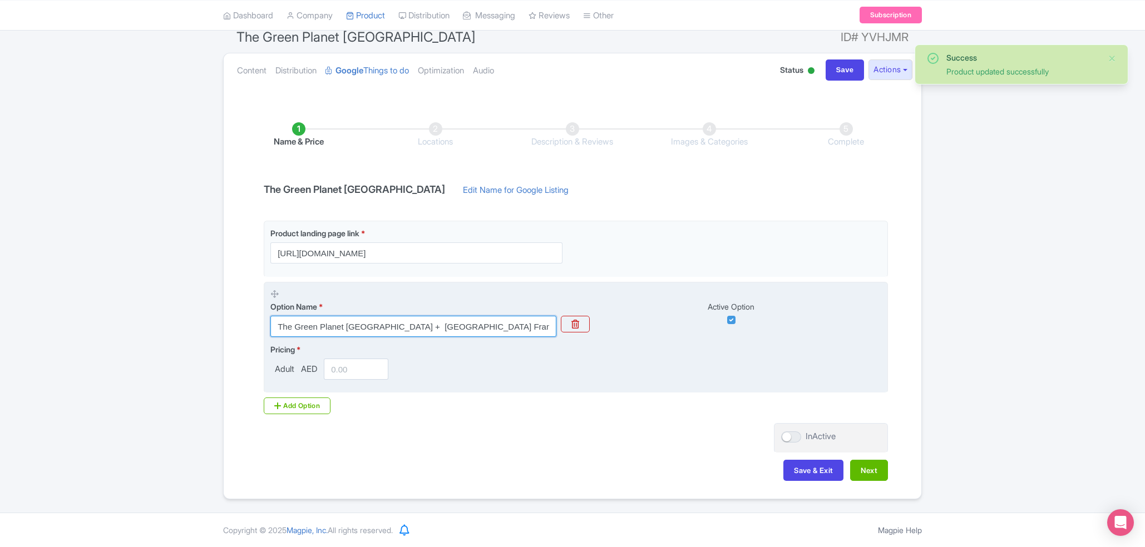
click at [489, 321] on input "The Green Planet [GEOGRAPHIC_DATA] + [GEOGRAPHIC_DATA] Frame Combo" at bounding box center [413, 326] width 286 height 21
paste input "161"
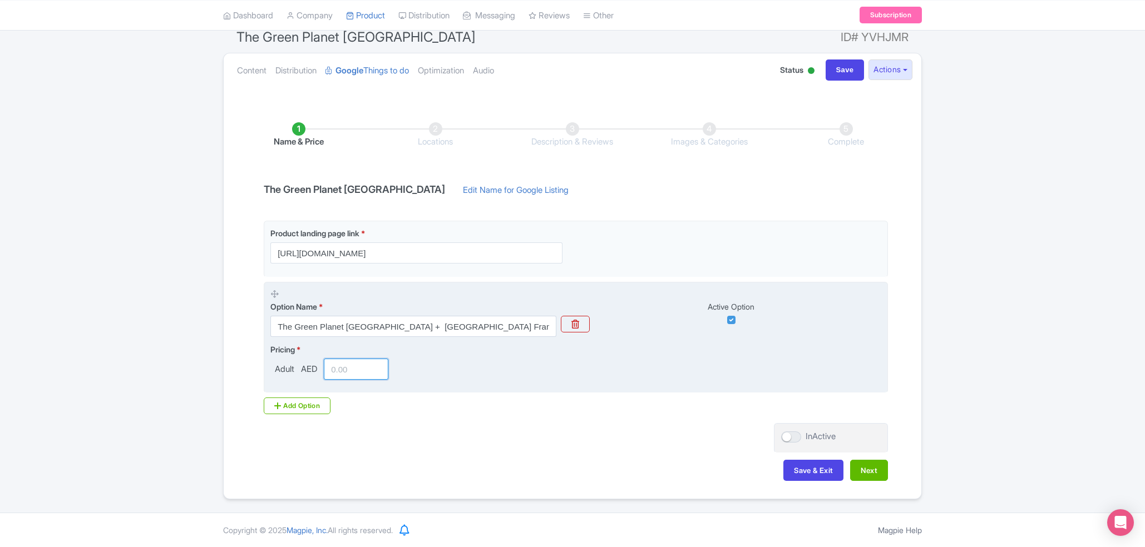
click at [340, 373] on input "number" at bounding box center [356, 369] width 65 height 21
click at [450, 317] on input "The Green Planet [GEOGRAPHIC_DATA] + [GEOGRAPHIC_DATA] Frame Combo" at bounding box center [413, 326] width 286 height 21
paste input "" The Green Planet Dubai + Dubai Frame Combo""
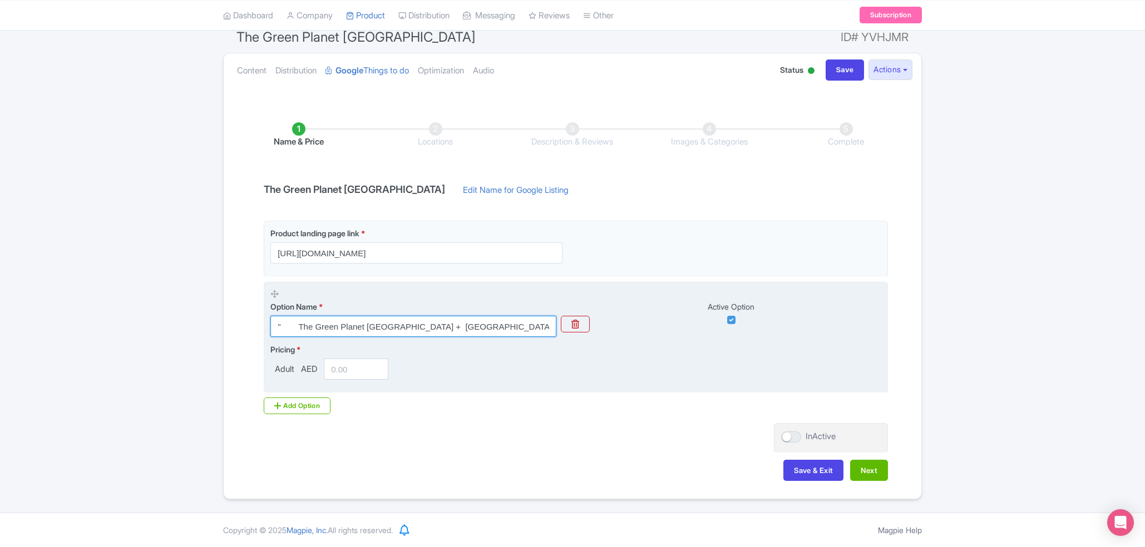
click at [302, 329] on input "" The Green Planet Dubai + Dubai Frame Combo" at bounding box center [413, 326] width 286 height 21
drag, startPoint x: 298, startPoint y: 325, endPoint x: 183, endPoint y: 331, distance: 114.7
click at [270, 331] on input "" The Green Planet Dubai + Dubai Frame Combo" at bounding box center [413, 326] width 286 height 21
click at [281, 327] on input "The Green Planet [GEOGRAPHIC_DATA] + [GEOGRAPHIC_DATA] Frame Combo" at bounding box center [413, 326] width 286 height 21
type input "The Green Planet [GEOGRAPHIC_DATA] + [GEOGRAPHIC_DATA] Frame Combo"
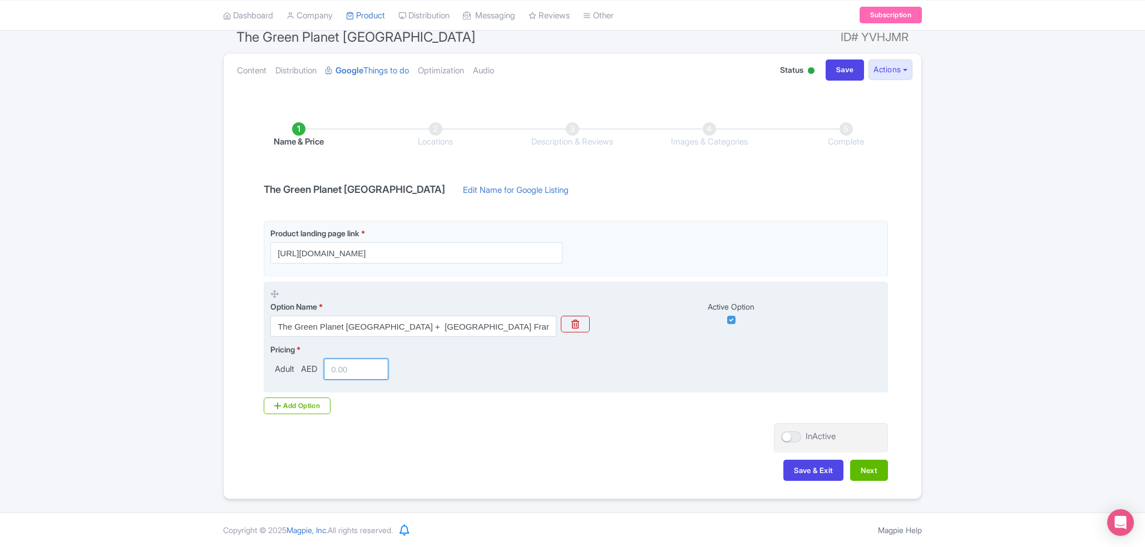
click at [345, 369] on input "number" at bounding box center [356, 369] width 65 height 21
paste input "213"
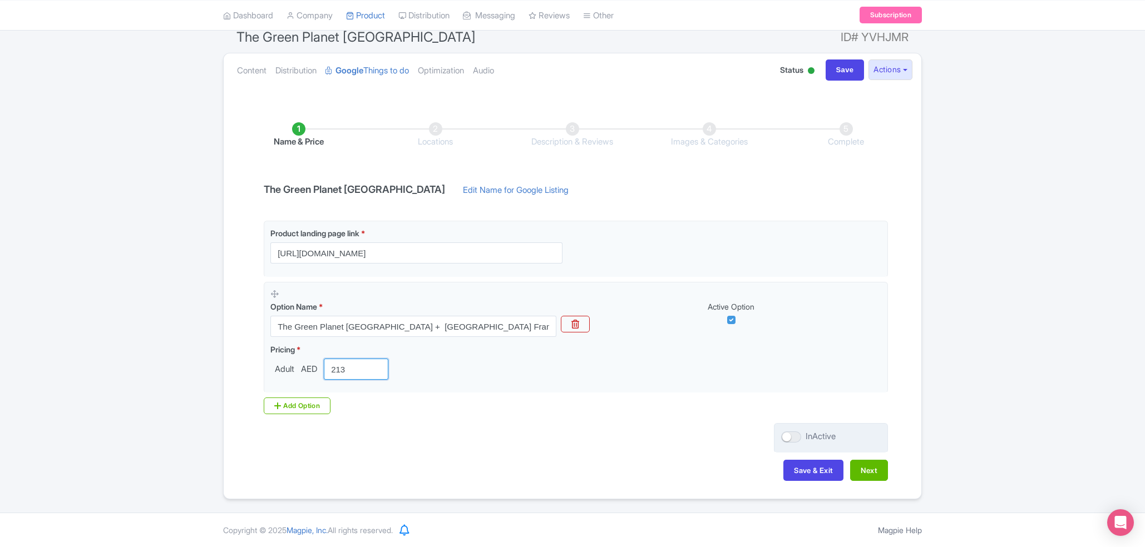
type input "213"
click at [797, 429] on div "InActive" at bounding box center [831, 438] width 114 height 30
click at [797, 437] on div at bounding box center [791, 437] width 20 height 11
click at [788, 437] on input "InActive" at bounding box center [784, 436] width 7 height 7
checkbox input "true"
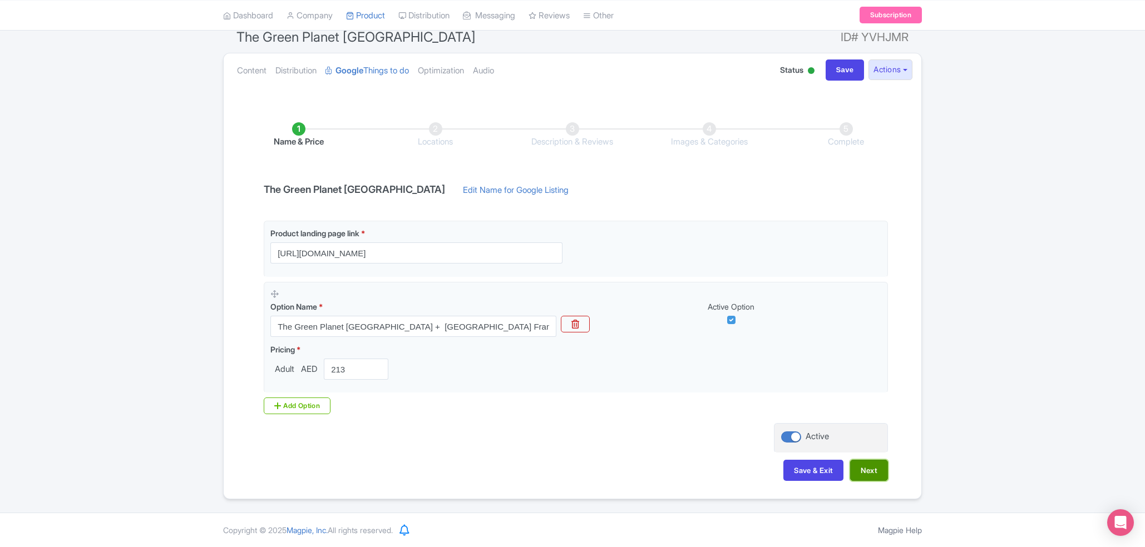
click at [862, 464] on button "Next" at bounding box center [869, 470] width 38 height 21
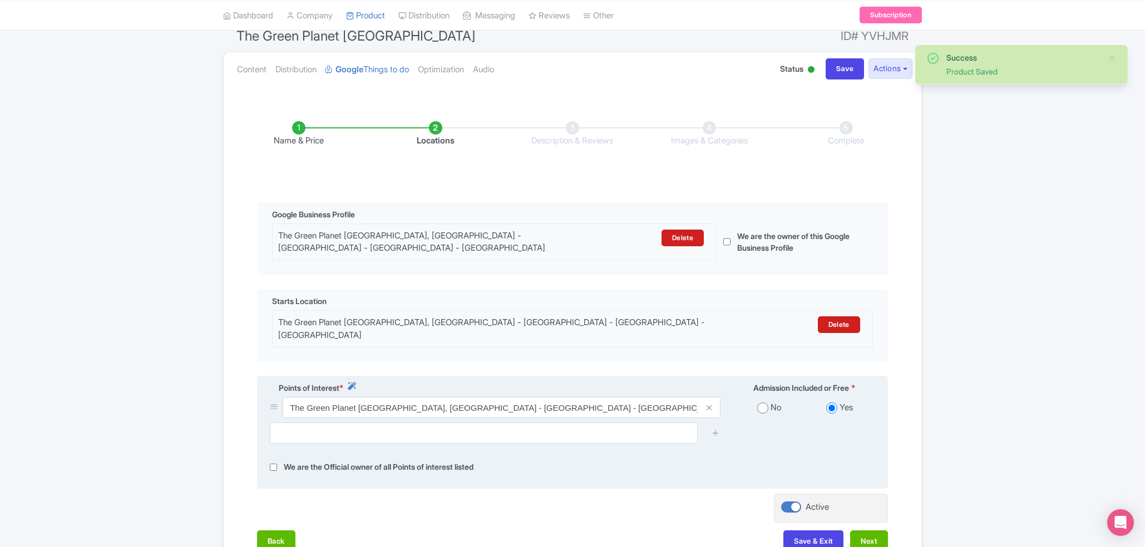
scroll to position [174, 0]
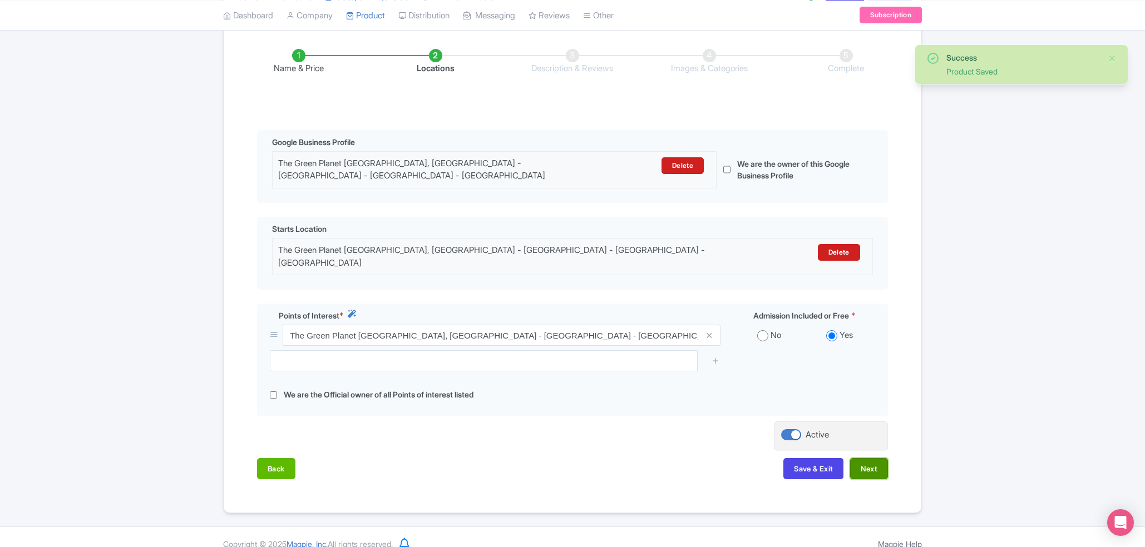
click at [869, 458] on button "Next" at bounding box center [869, 468] width 38 height 21
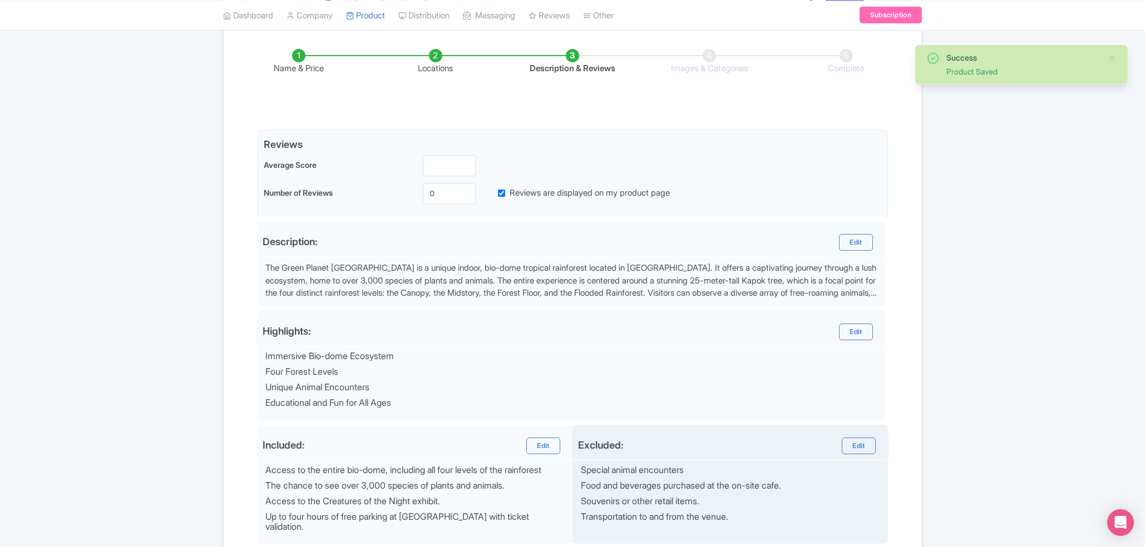
scroll to position [290, 0]
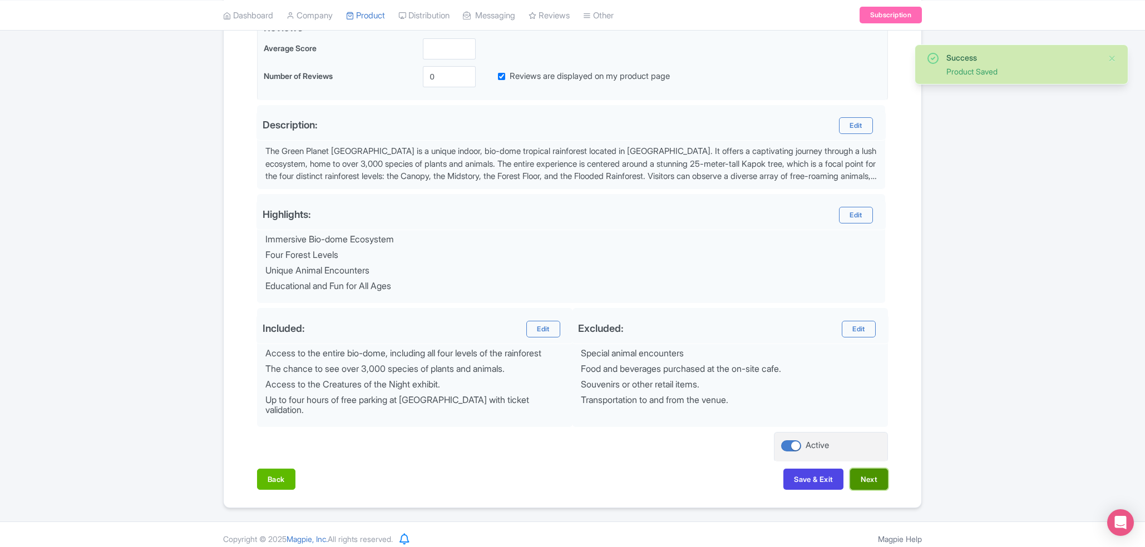
click at [857, 469] on button "Next" at bounding box center [869, 479] width 38 height 21
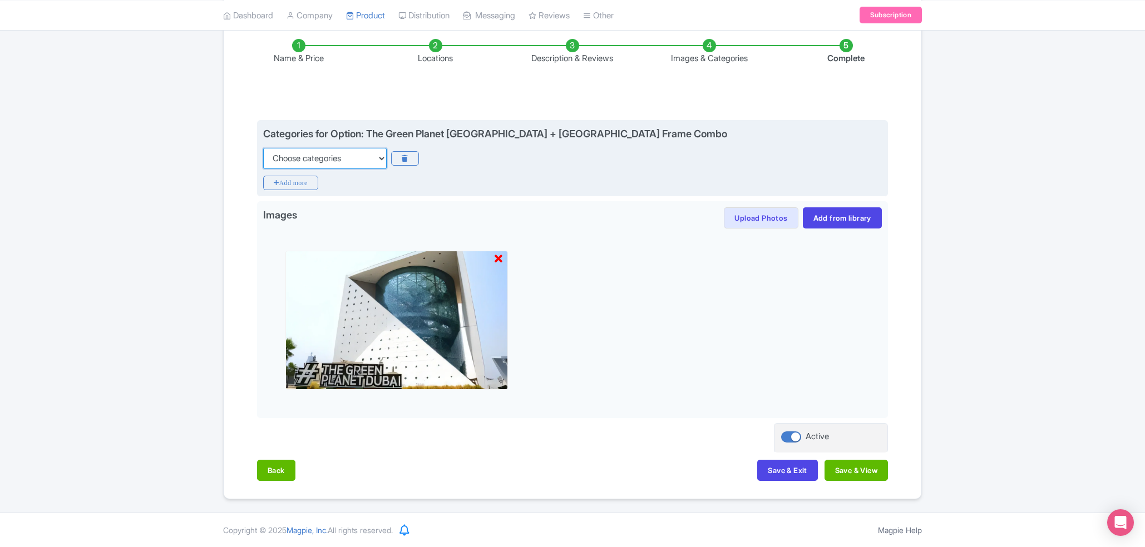
click at [263, 148] on select "Choose categories Adults Only Animals Audio Guide Beaches Bike Tours Boat Tours…" at bounding box center [325, 158] width 124 height 21
select select "theme-parks"
click option "Theme Parks" at bounding box center [0, 0] width 0 height 0
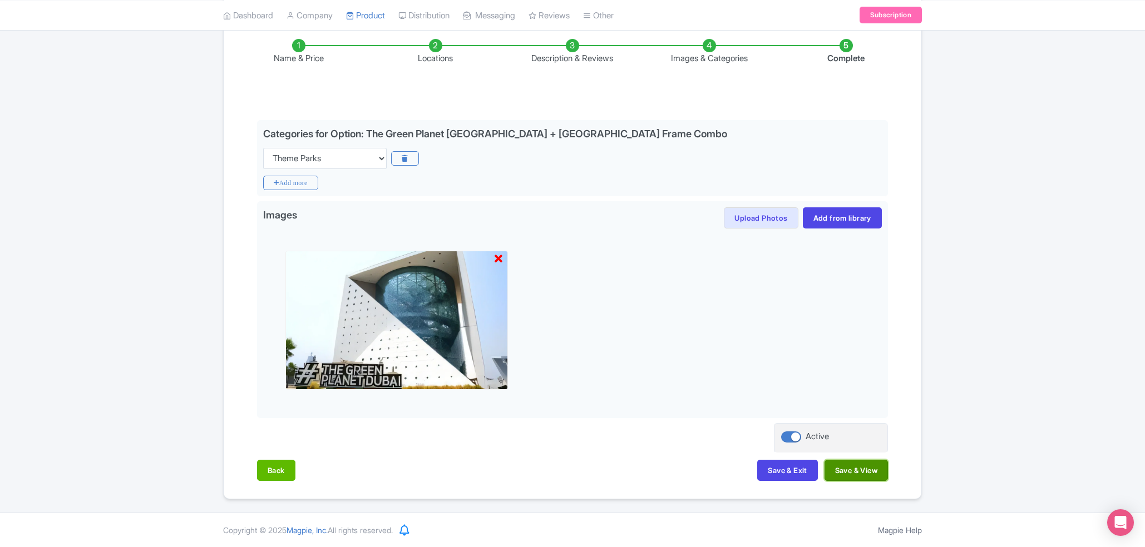
click at [880, 465] on button "Save & View" at bounding box center [855, 470] width 63 height 21
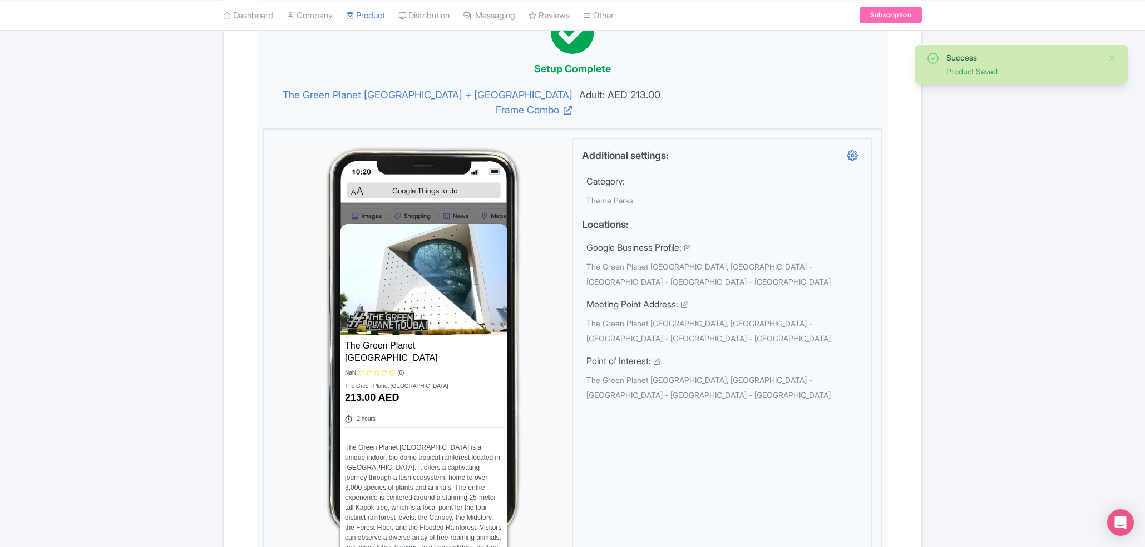
scroll to position [0, 0]
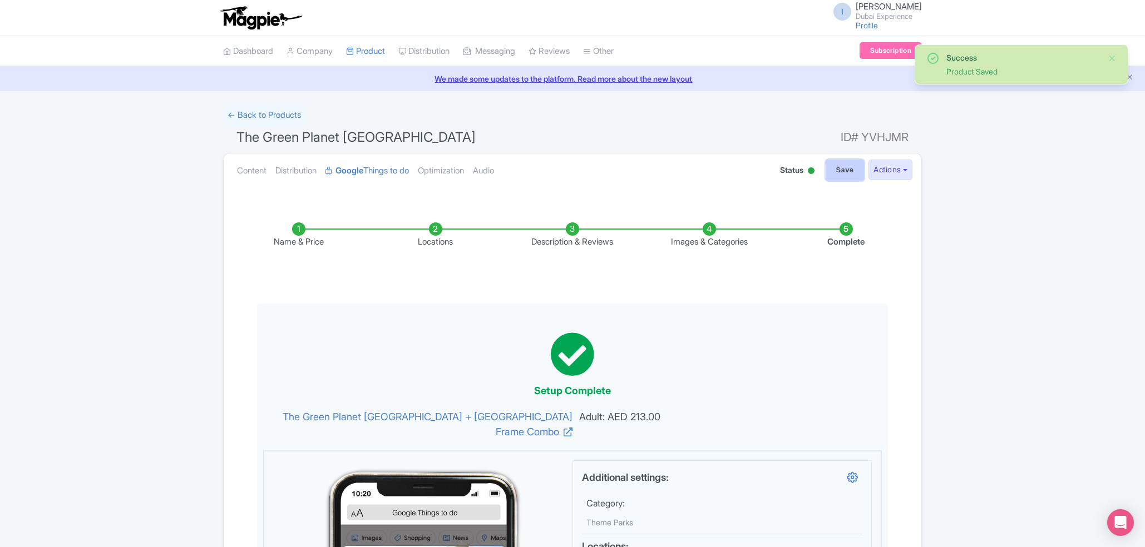
click at [847, 176] on input "Save" at bounding box center [845, 170] width 39 height 21
type input "Saving..."
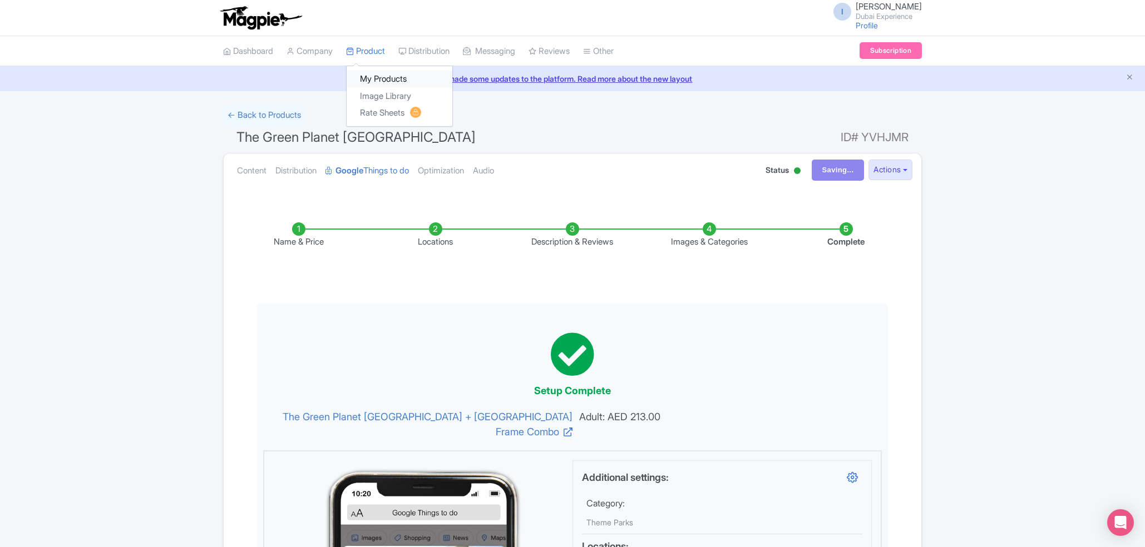
click at [375, 80] on link "My Products" at bounding box center [400, 79] width 106 height 17
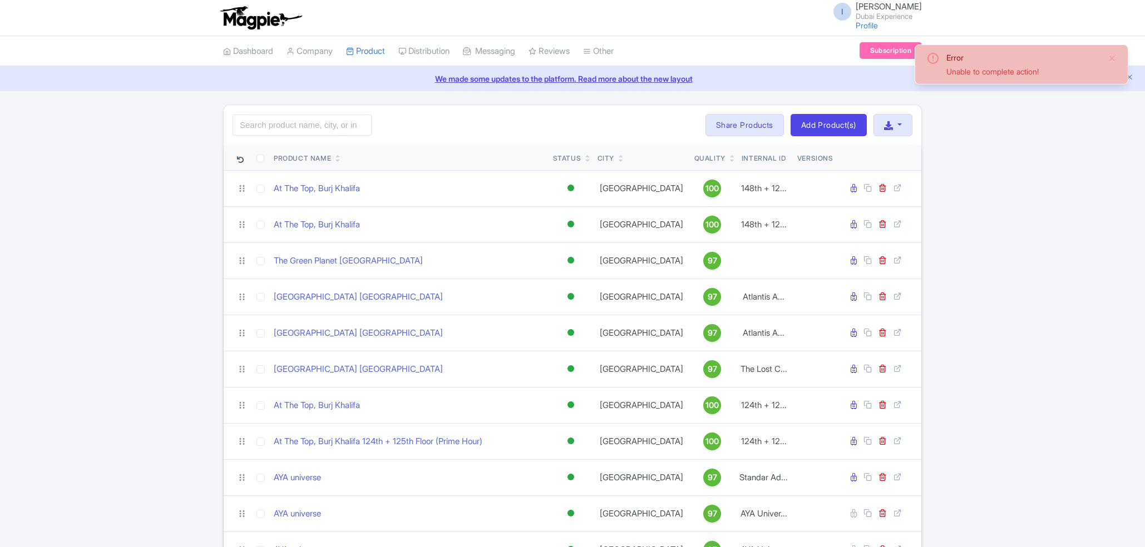
scroll to position [215, 0]
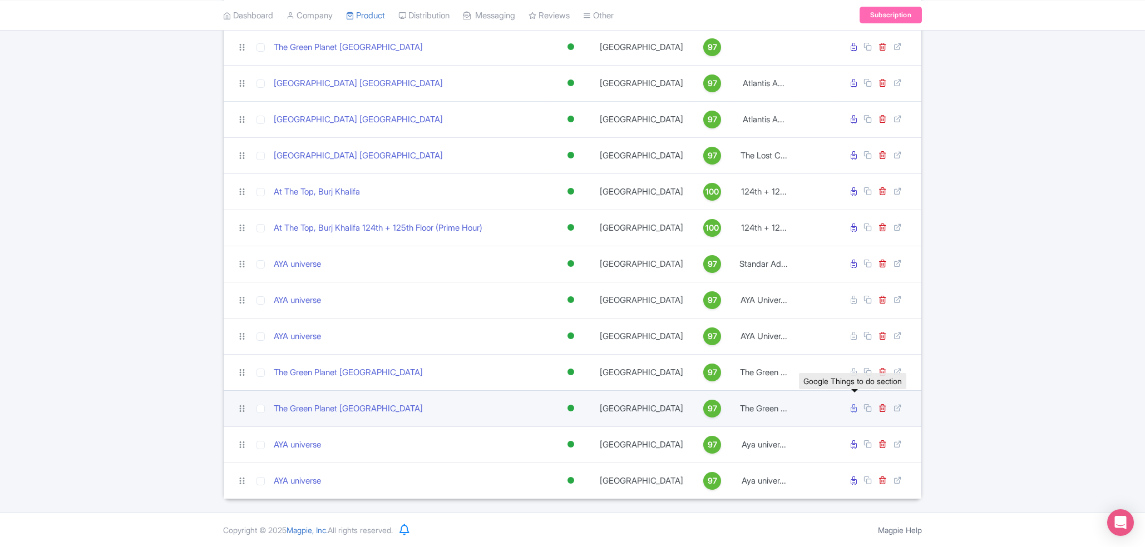
click at [851, 408] on icon at bounding box center [854, 408] width 6 height 8
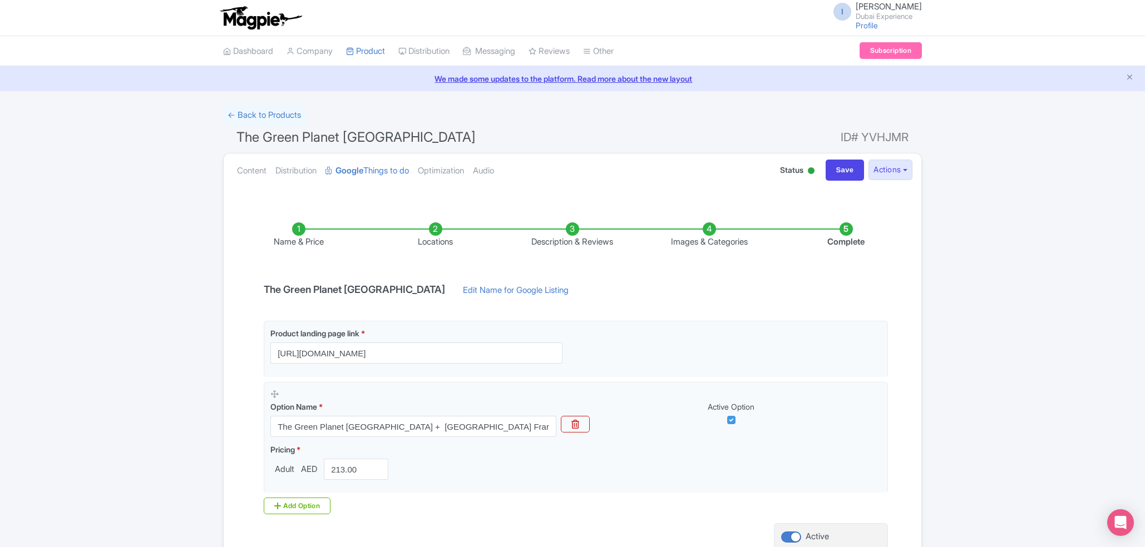
scroll to position [101, 0]
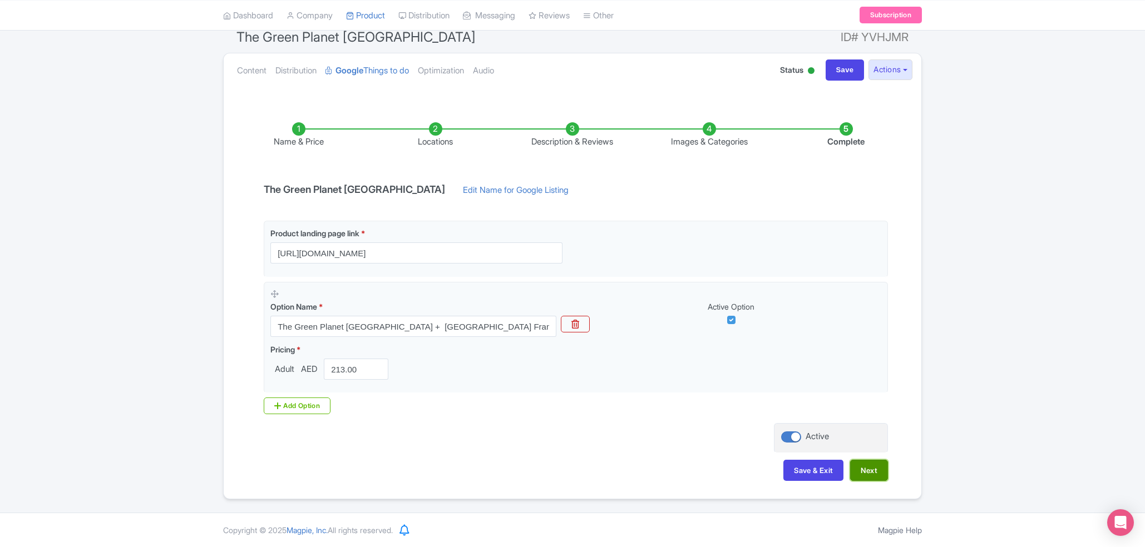
click at [858, 470] on button "Next" at bounding box center [869, 470] width 38 height 21
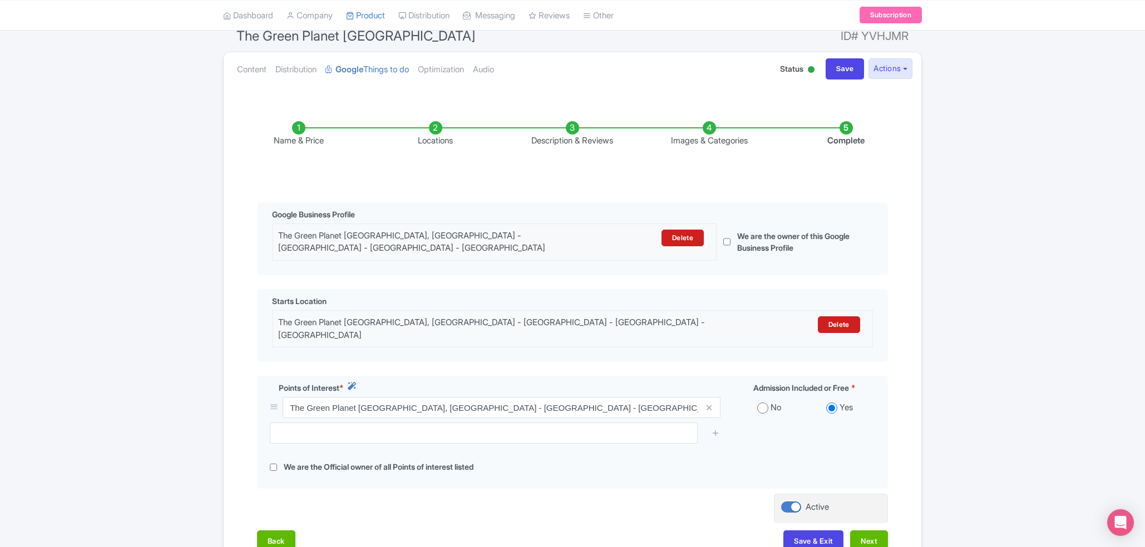
scroll to position [174, 0]
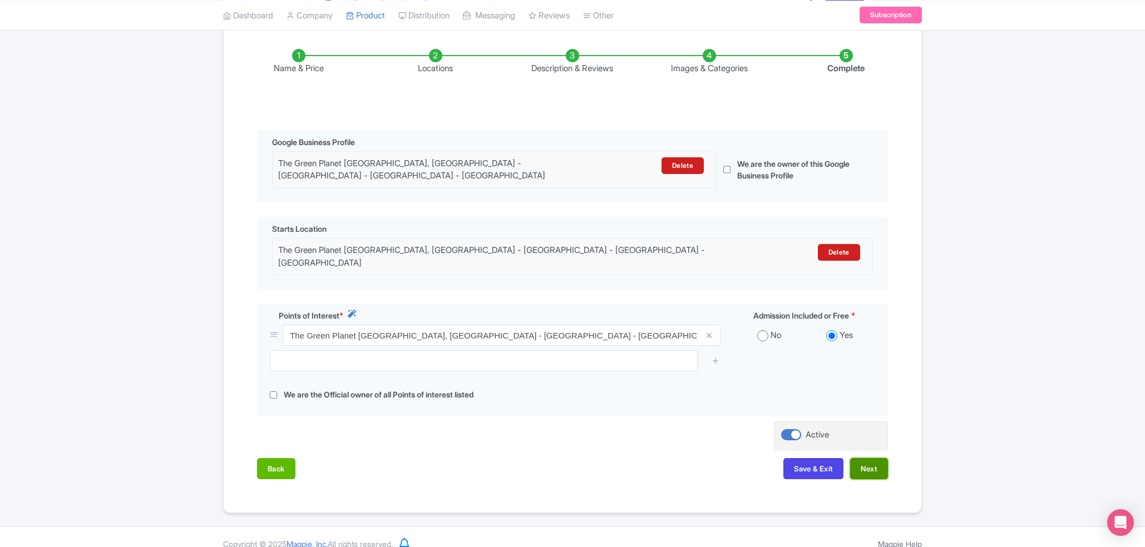
click at [862, 458] on button "Next" at bounding box center [869, 468] width 38 height 21
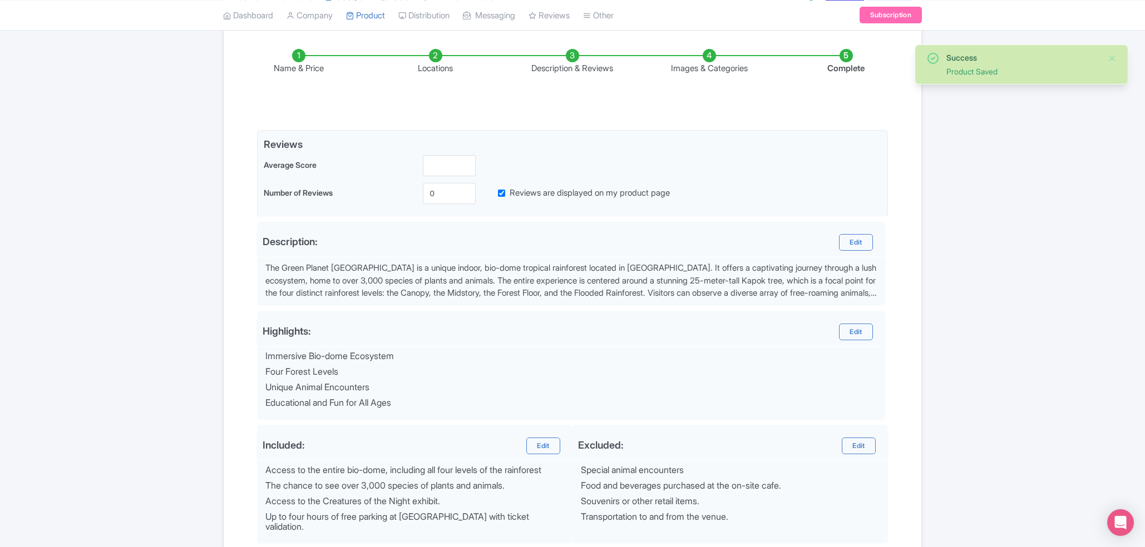
scroll to position [290, 0]
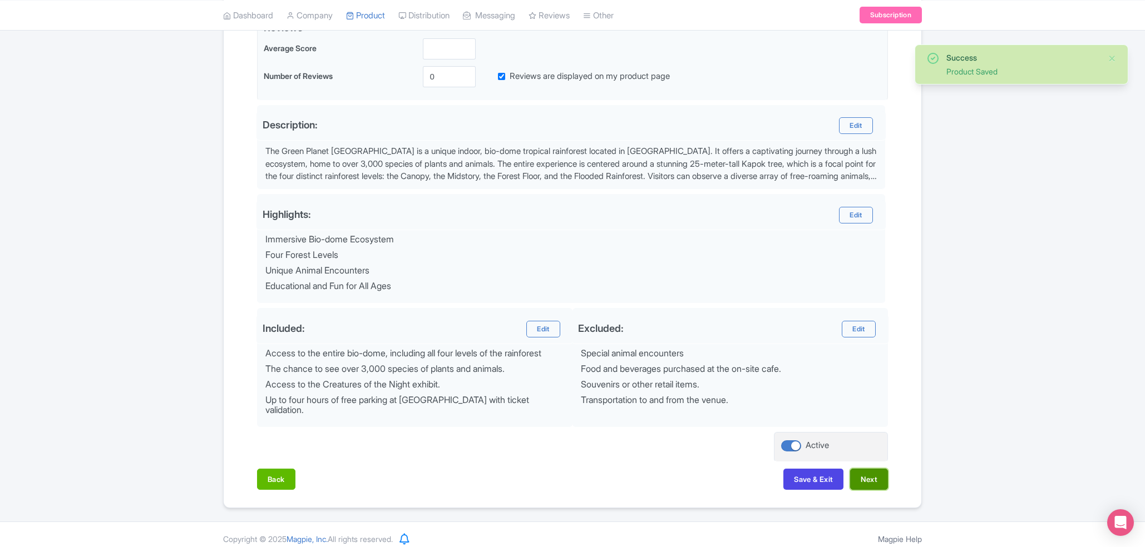
click at [868, 469] on button "Next" at bounding box center [869, 479] width 38 height 21
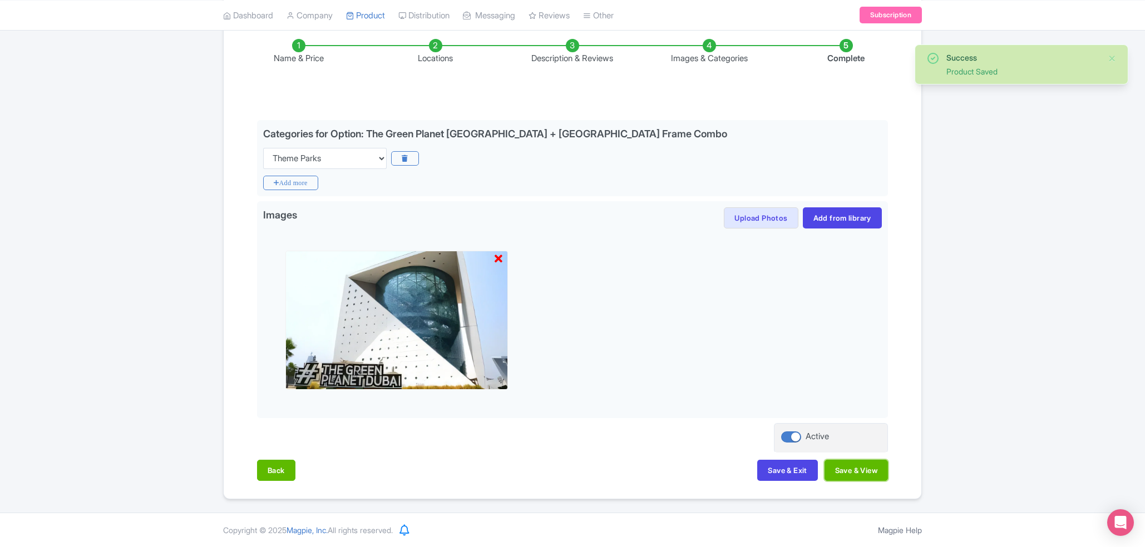
click at [868, 469] on button "Save & View" at bounding box center [855, 470] width 63 height 21
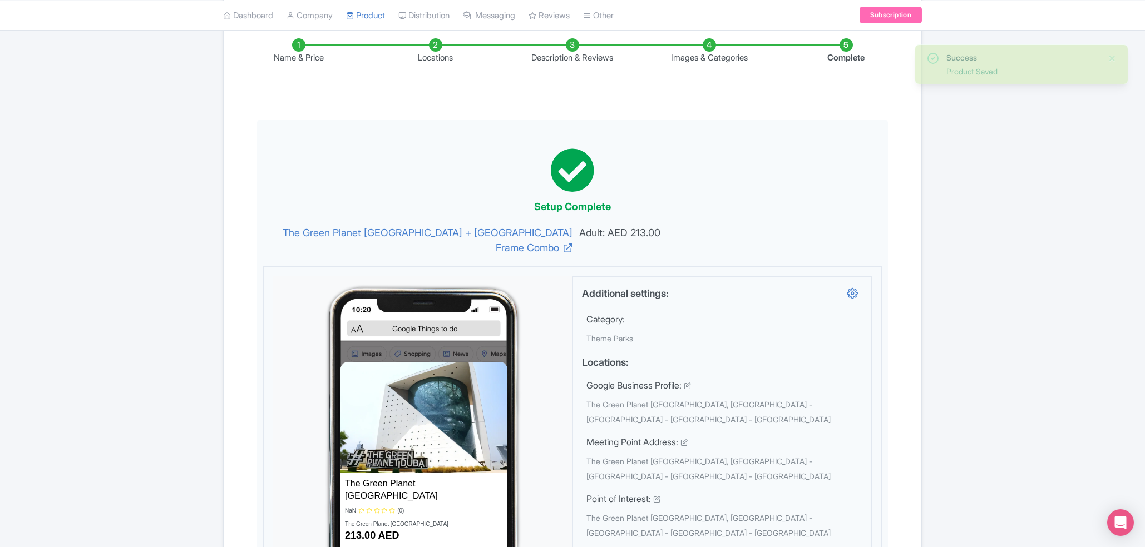
scroll to position [0, 0]
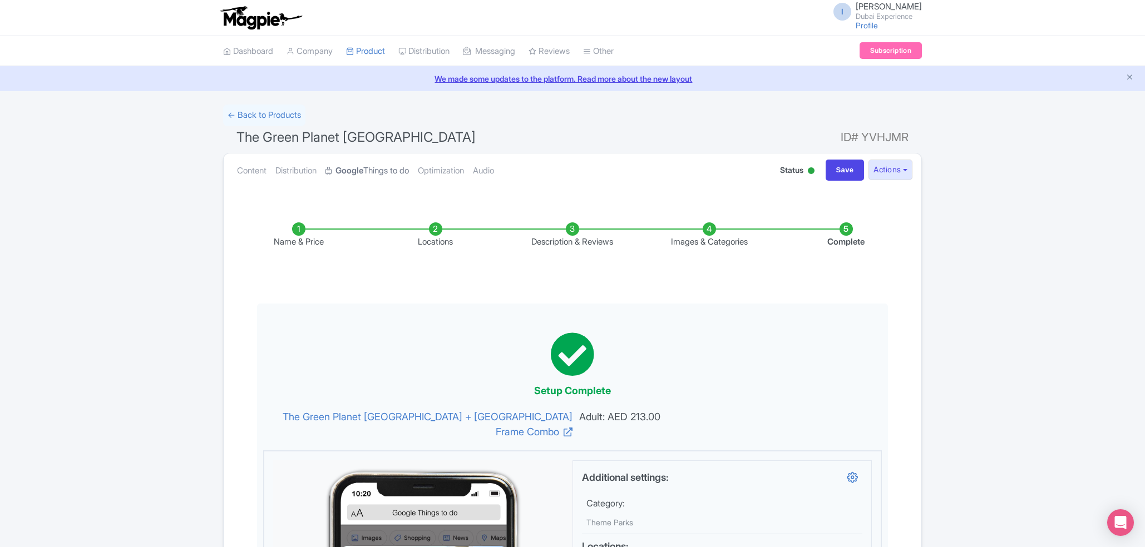
click at [401, 174] on link "Google Things to do" at bounding box center [366, 171] width 83 height 35
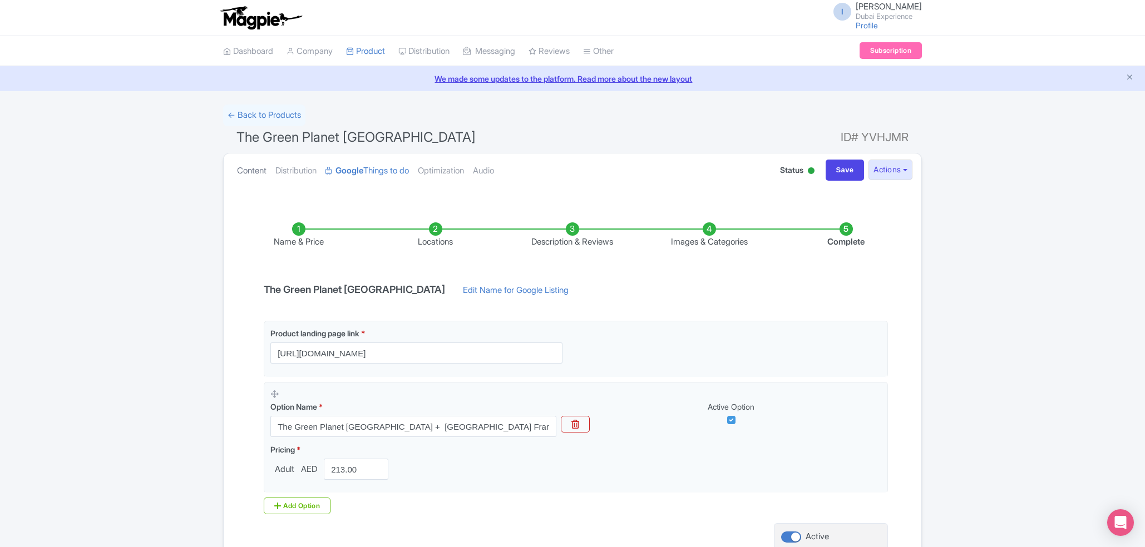
click at [238, 178] on link "Content" at bounding box center [251, 171] width 29 height 35
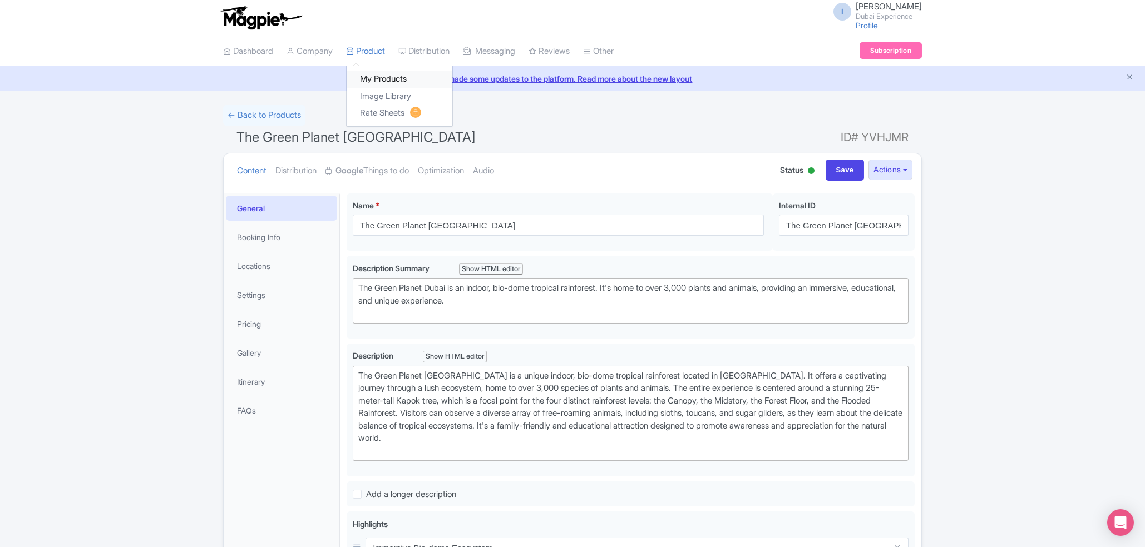
click at [384, 86] on link "My Products" at bounding box center [400, 79] width 106 height 17
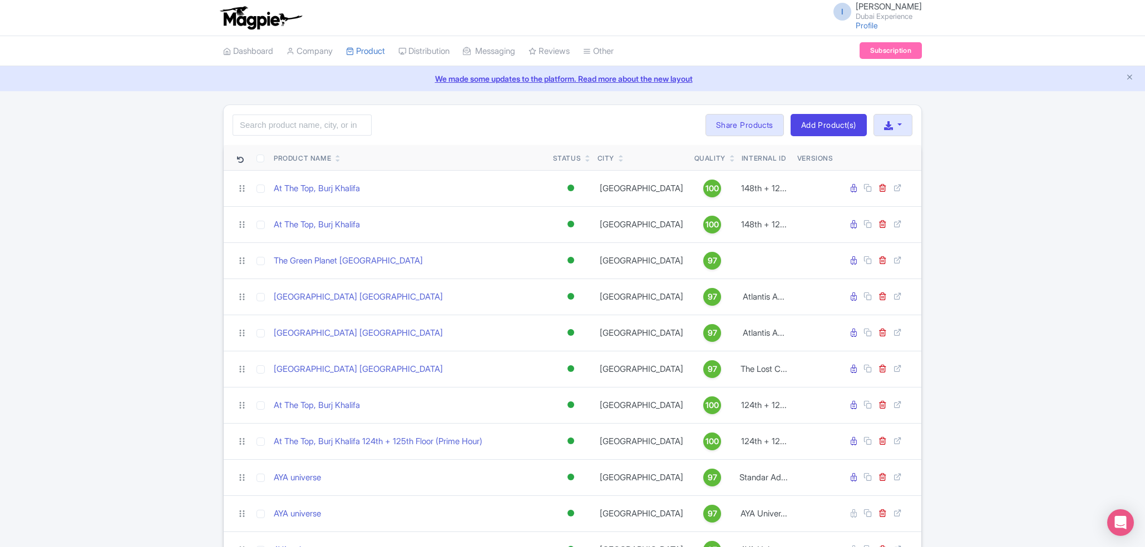
scroll to position [215, 0]
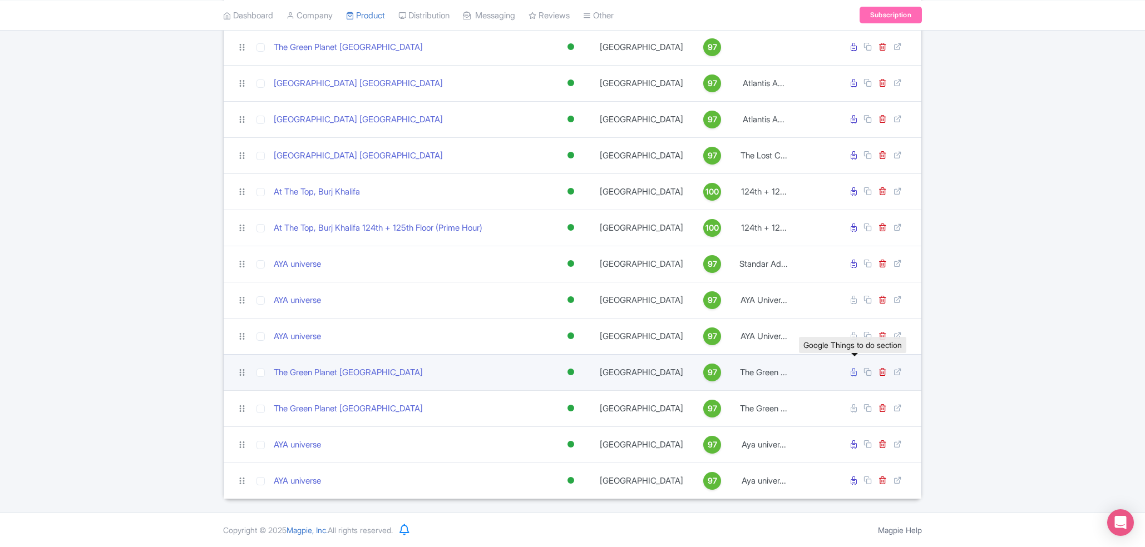
click at [855, 377] on icon at bounding box center [854, 372] width 6 height 8
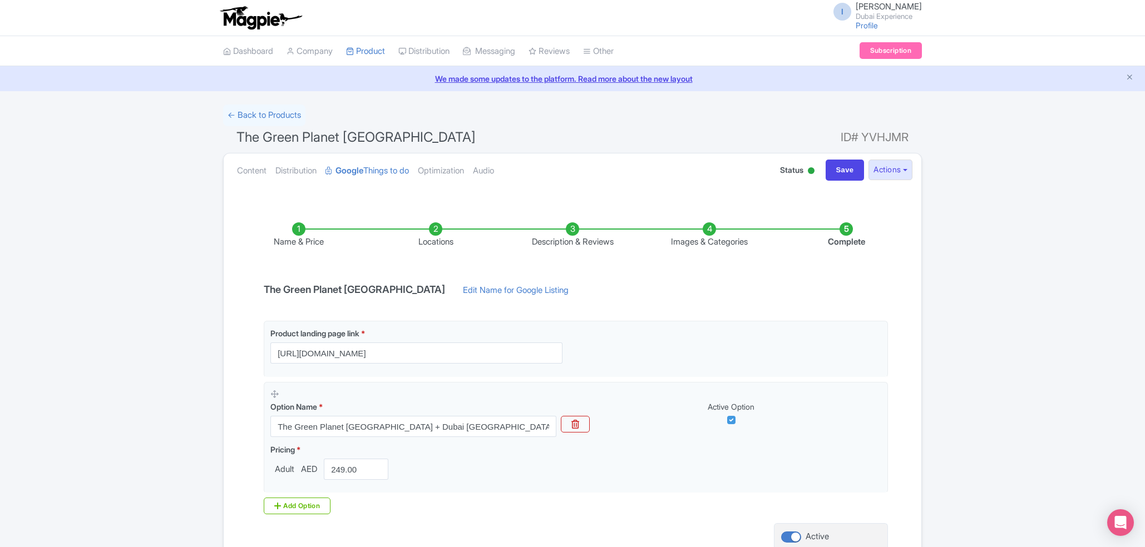
scroll to position [101, 0]
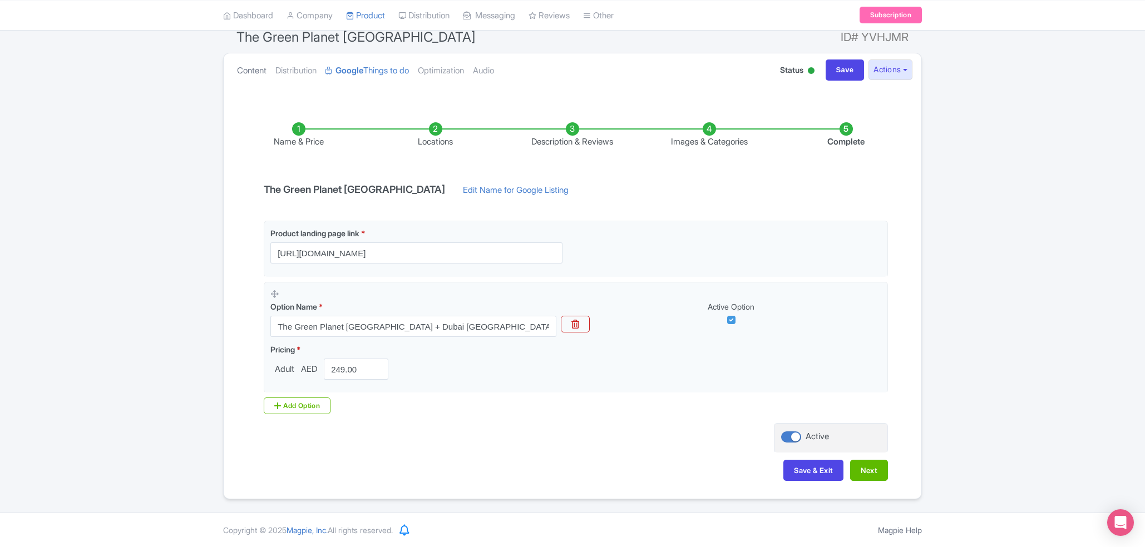
click at [265, 75] on link "Content" at bounding box center [251, 70] width 29 height 35
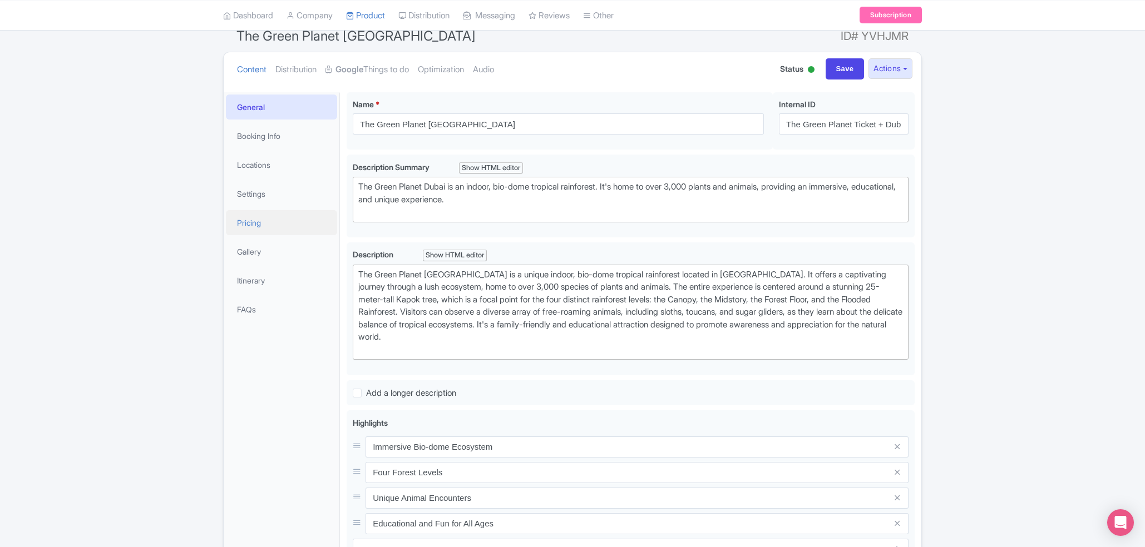
click at [268, 214] on link "Pricing" at bounding box center [281, 222] width 111 height 25
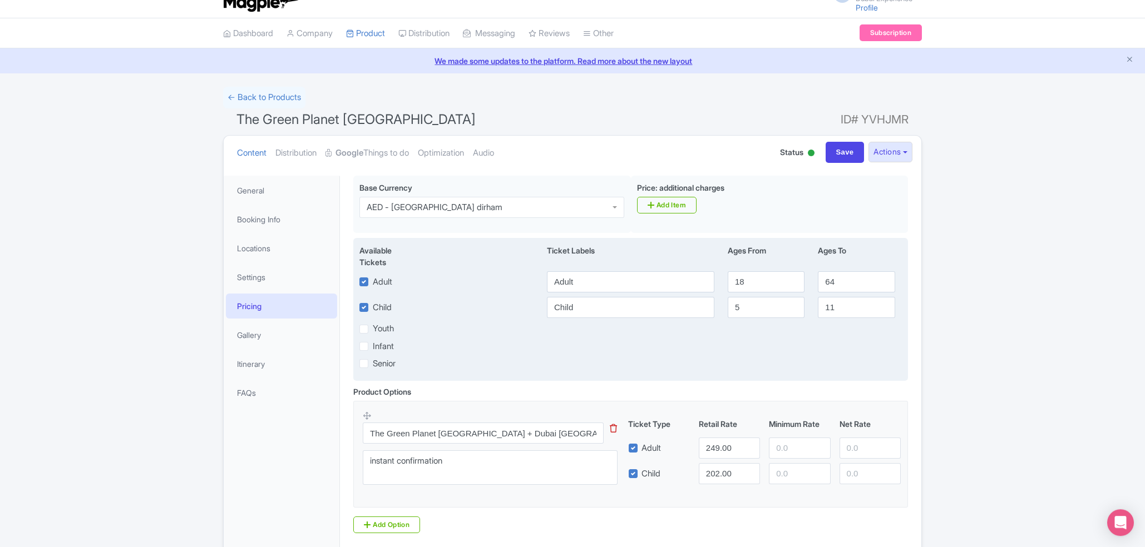
scroll to position [0, 0]
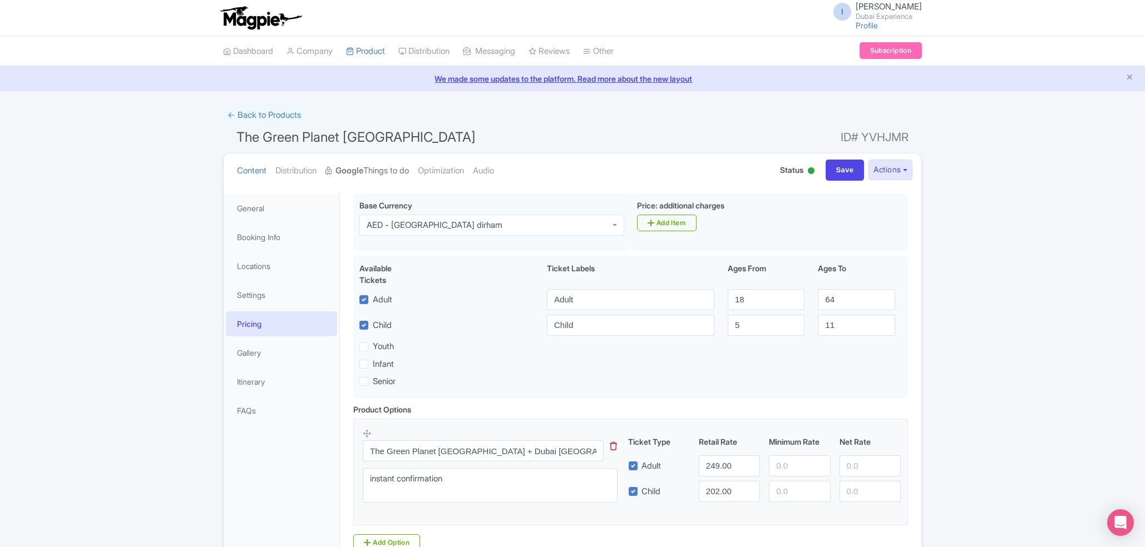
click at [378, 167] on link "Google Things to do" at bounding box center [366, 171] width 83 height 35
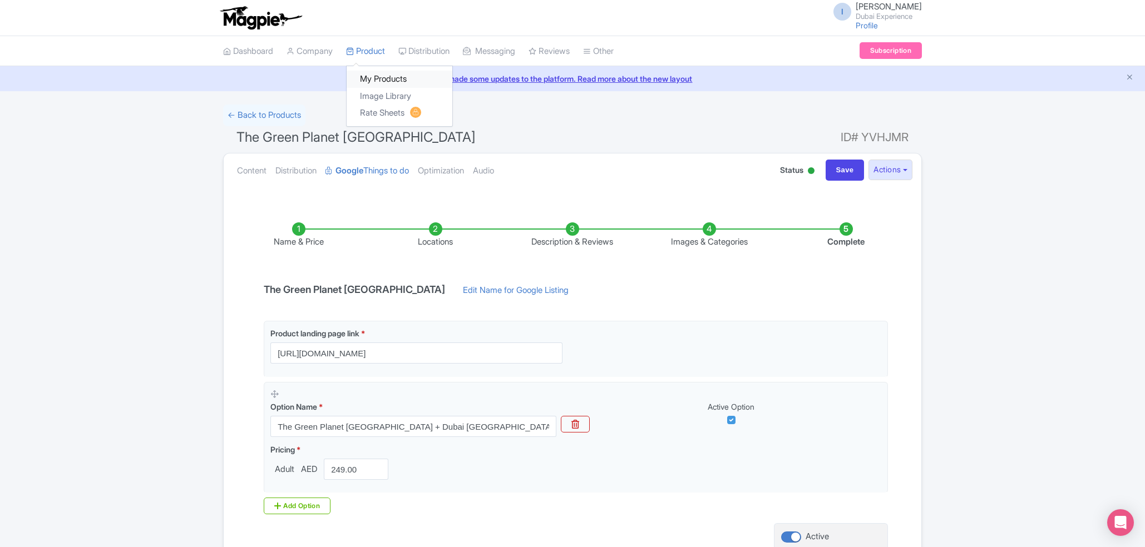
click at [372, 76] on link "My Products" at bounding box center [400, 79] width 106 height 17
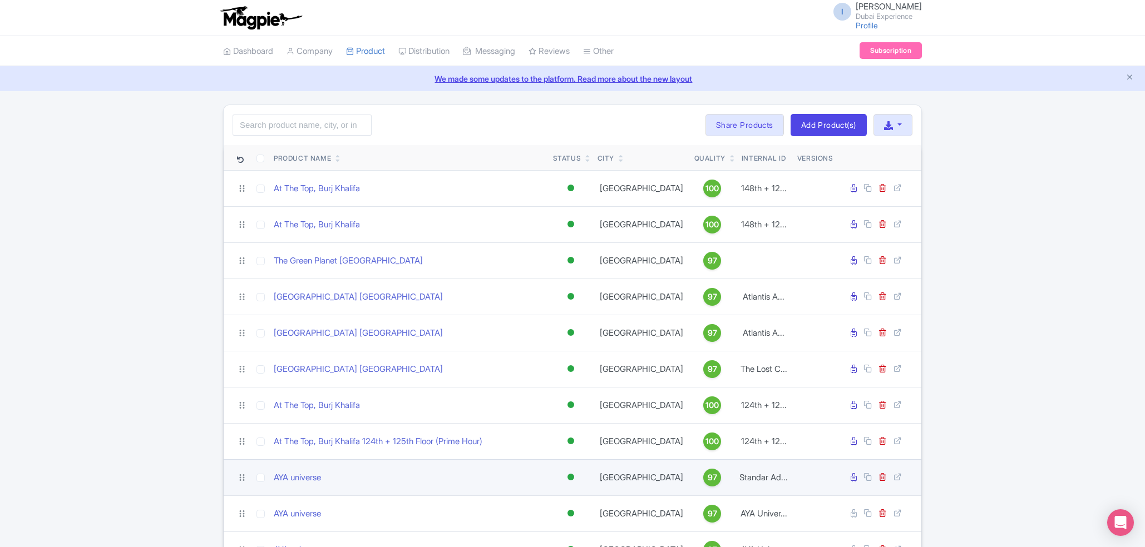
scroll to position [215, 0]
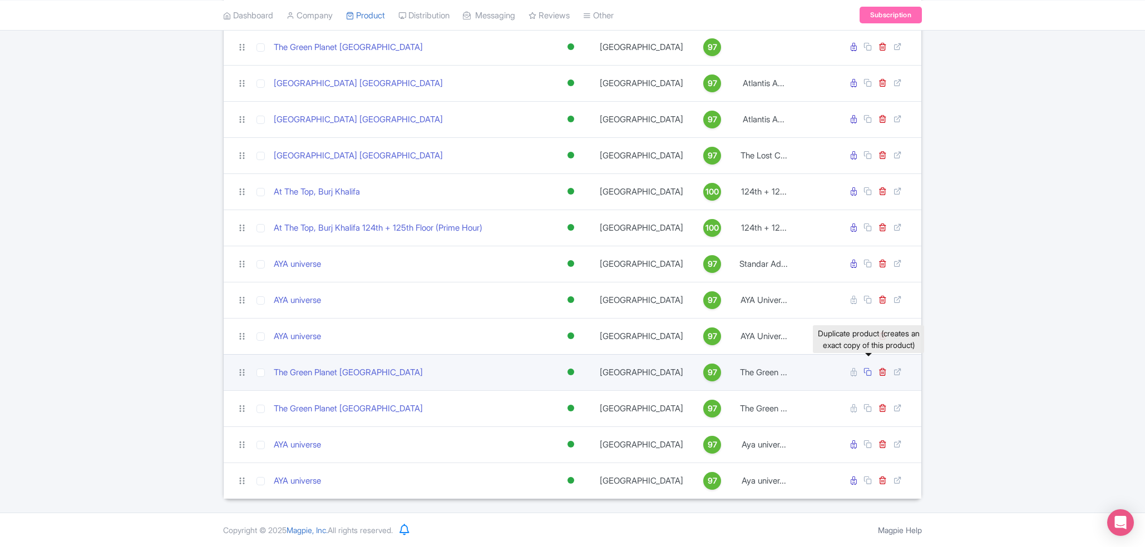
click at [863, 371] on icon at bounding box center [867, 372] width 8 height 8
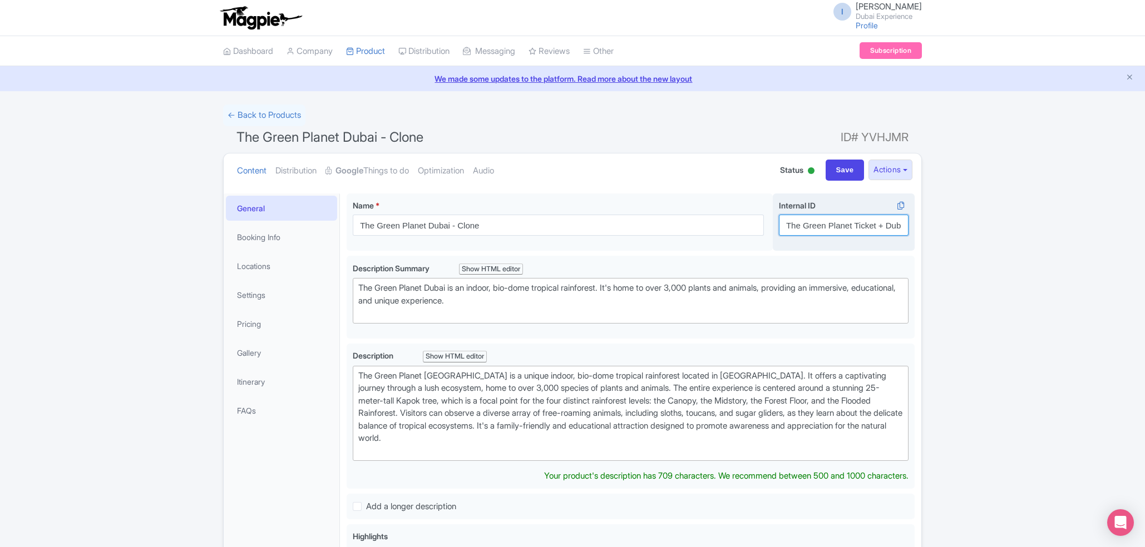
click at [827, 215] on input "The Green Planet Ticket + Dubai [GEOGRAPHIC_DATA] Ticket" at bounding box center [844, 225] width 130 height 21
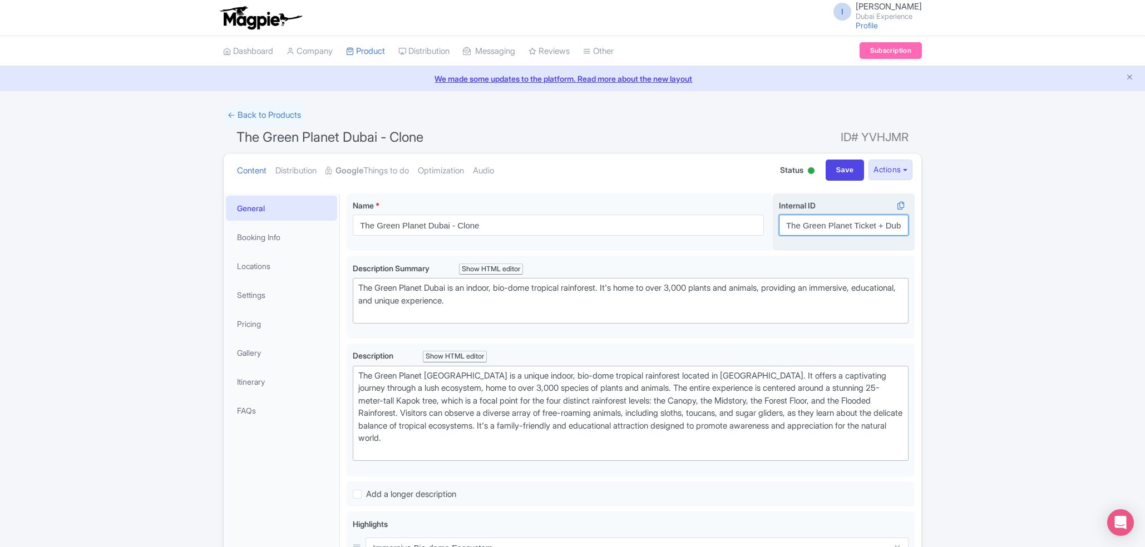
click at [827, 215] on input "The Green Planet Ticket + Dubai [GEOGRAPHIC_DATA] Ticket" at bounding box center [844, 225] width 130 height 21
click at [827, 215] on input "The Green Planet Ticket + Dubai Crocodile Park Ticket" at bounding box center [844, 225] width 130 height 21
paste input "The Green Planet [GEOGRAPHIC_DATA] + Dubai Aquarium Tickets"
click at [827, 223] on input "The Green The Green Planet Dubai + Dubai Aquarium TicketsPlanet Ticket + Dubai …" at bounding box center [844, 225] width 130 height 21
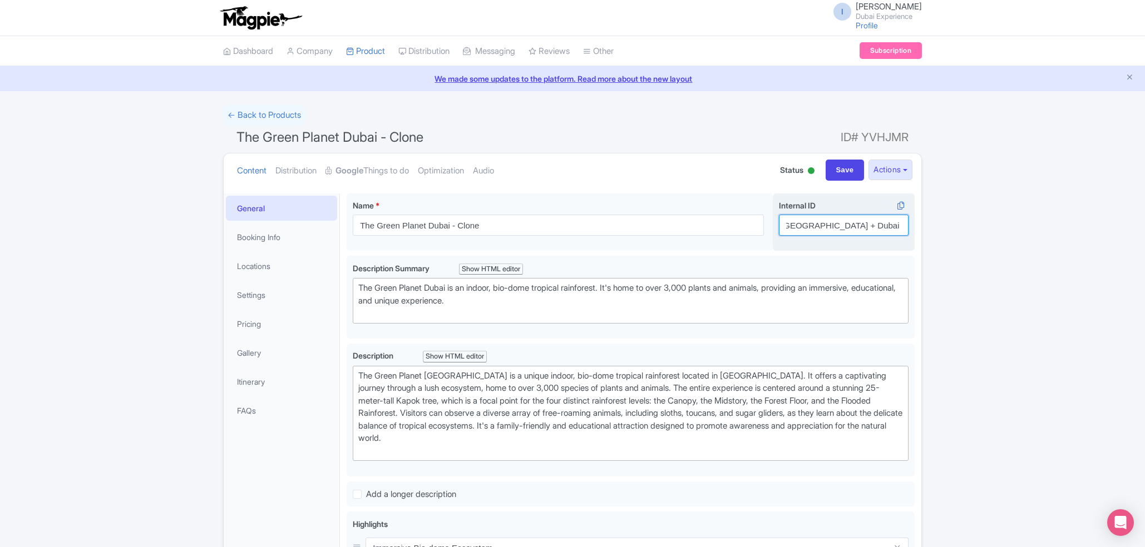
click at [827, 223] on input "The Green The Green Planet Dubai + Dubai Aquarium TicketsPlanet Ticket + Dubai …" at bounding box center [844, 225] width 130 height 21
paste input "Planet Dubai + Dubai Aquarium Tickets"
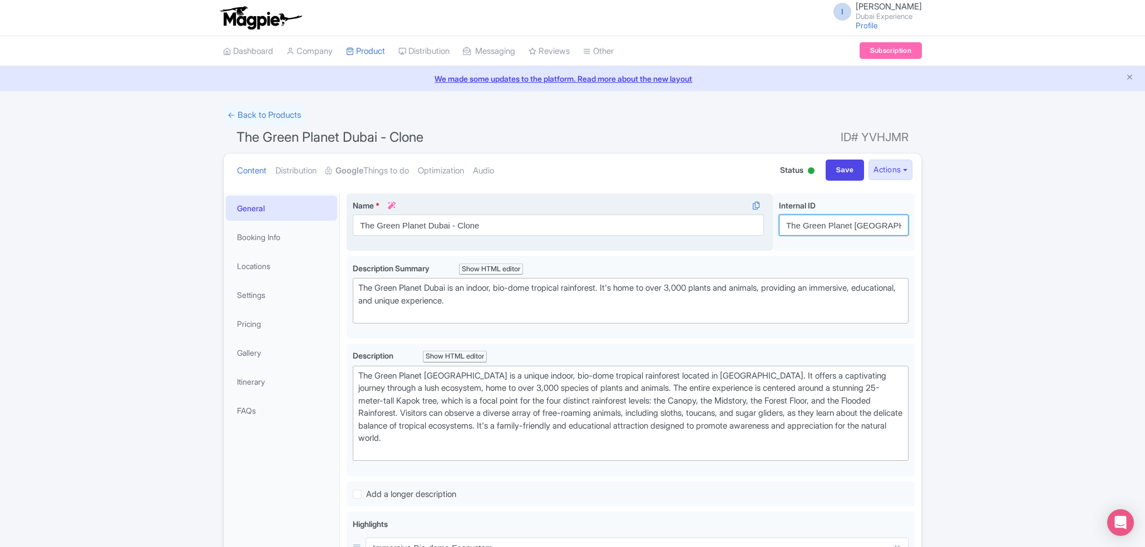
drag, startPoint x: 880, startPoint y: 229, endPoint x: 708, endPoint y: 233, distance: 172.0
click at [779, 233] on input "The Green Planet [GEOGRAPHIC_DATA] + Dubai Aquarium Tickets" at bounding box center [844, 225] width 130 height 21
type input "The Green Planet [GEOGRAPHIC_DATA] + Dubai Aquarium Tickets"
click at [673, 233] on input "The Green Planet Dubai - Clone" at bounding box center [558, 225] width 411 height 21
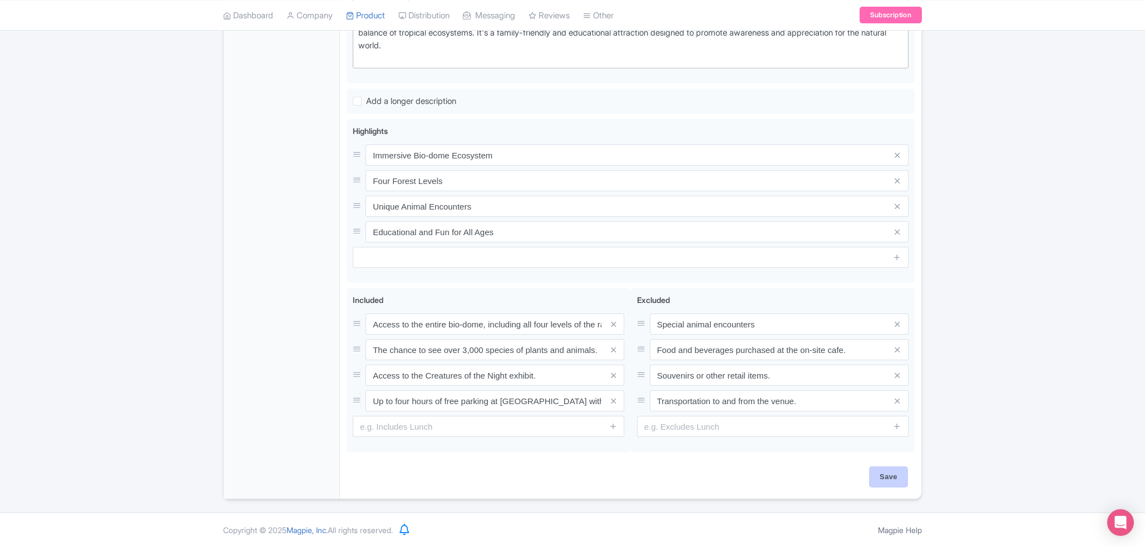
type input "The Green Planet [GEOGRAPHIC_DATA]"
click at [897, 474] on input "Save" at bounding box center [888, 477] width 39 height 21
type input "Saving..."
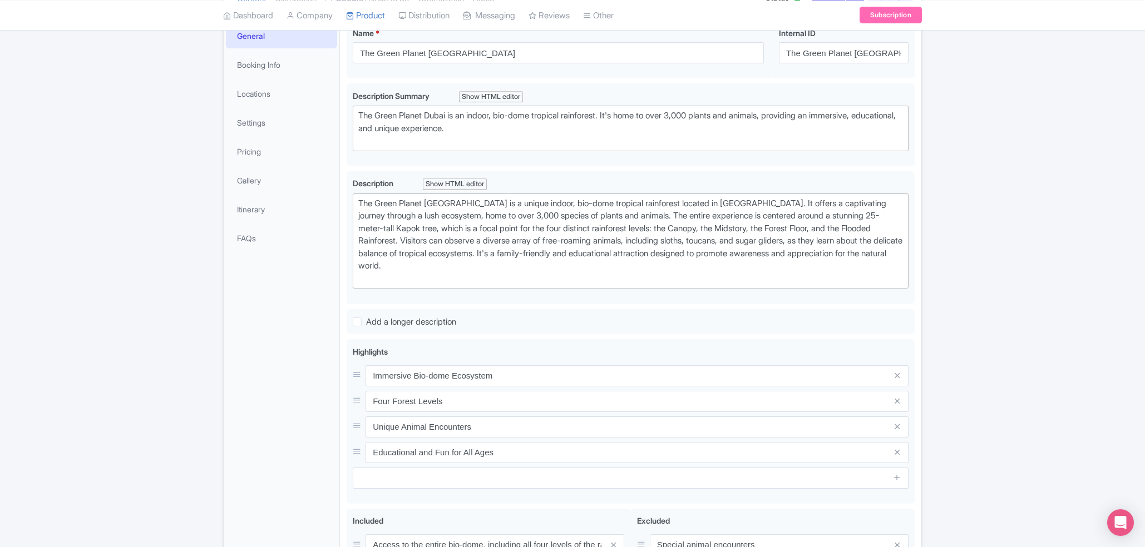
scroll to position [96, 0]
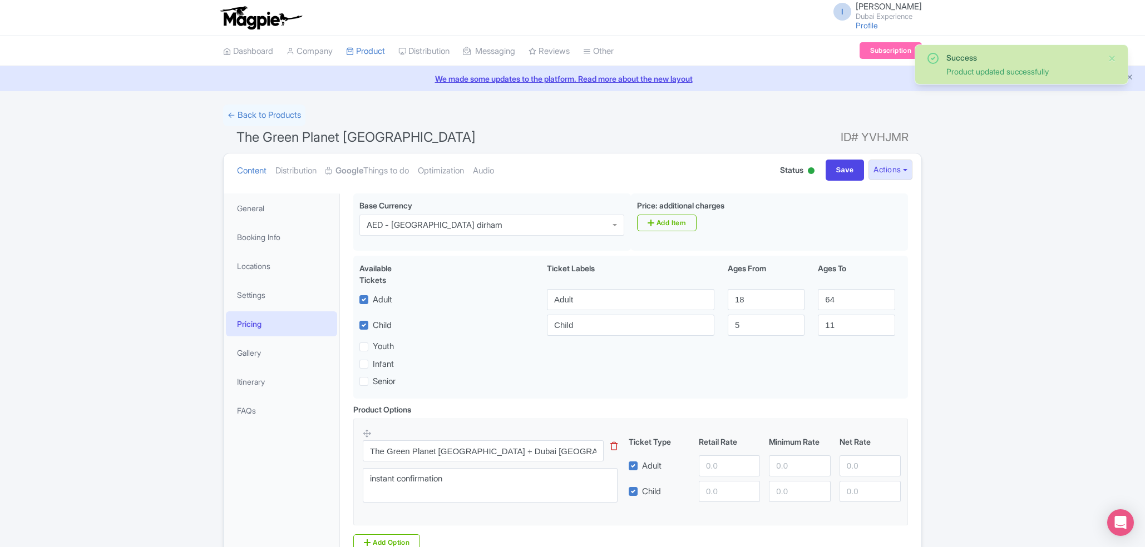
scroll to position [106, 0]
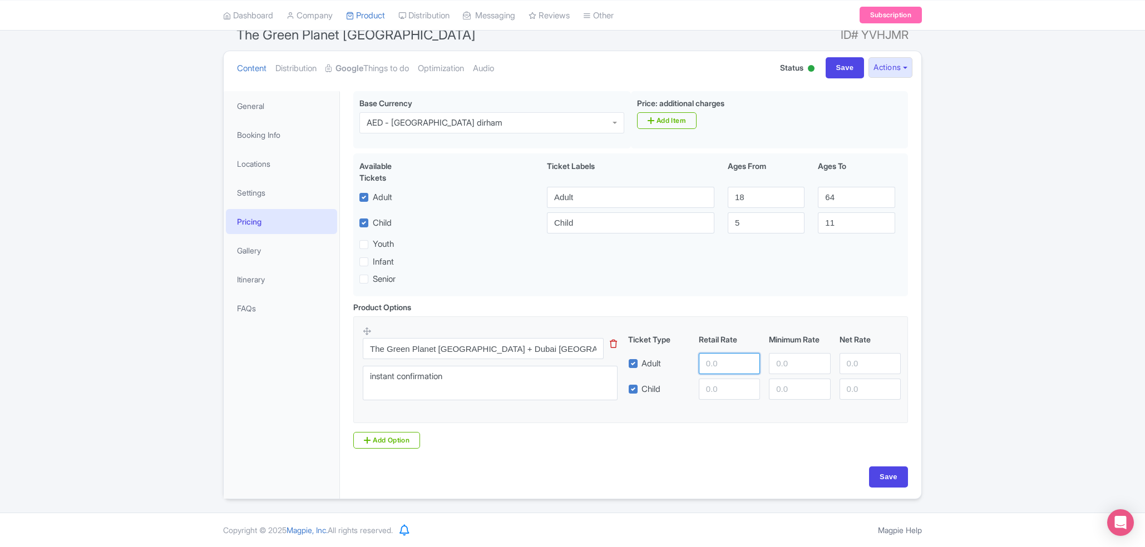
click at [730, 363] on input "number" at bounding box center [729, 363] width 61 height 21
paste input "288"
type input "288"
click at [715, 382] on input "number" at bounding box center [729, 389] width 61 height 21
paste input "259"
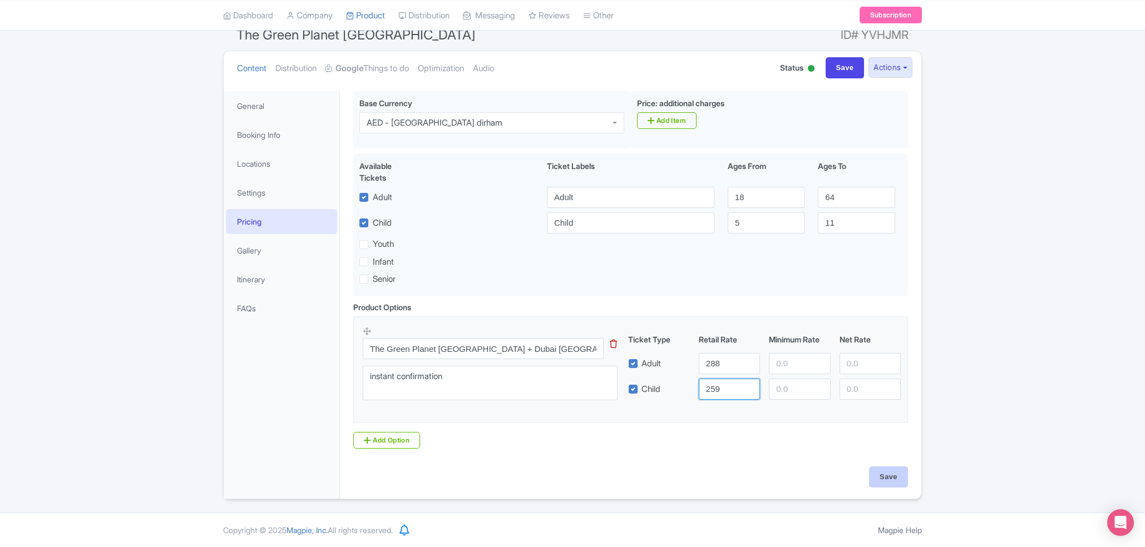
type input "259"
click at [891, 471] on input "Save" at bounding box center [888, 477] width 39 height 21
type input "Saving..."
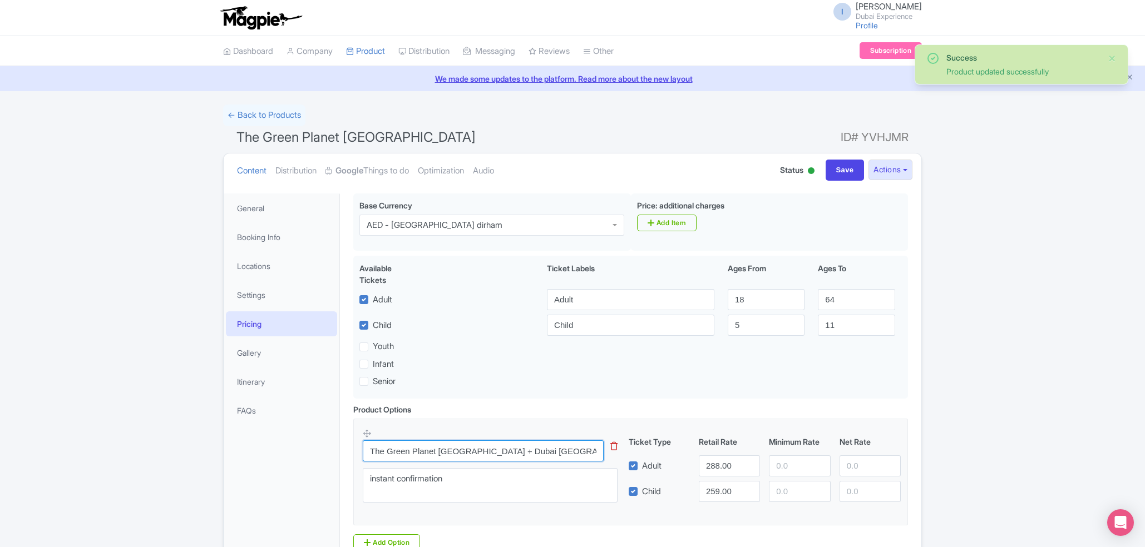
scroll to position [106, 0]
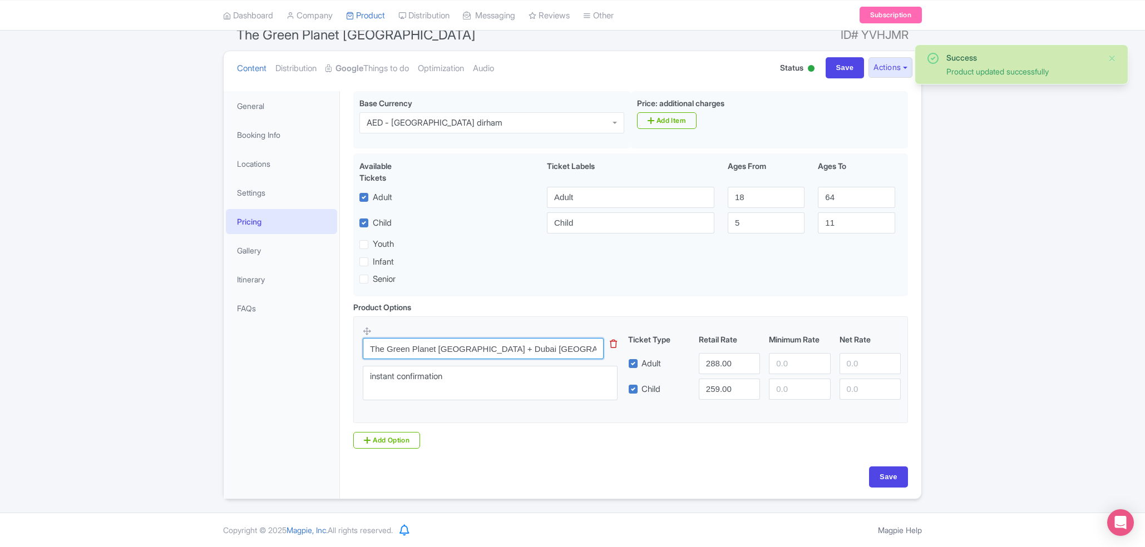
click at [575, 354] on input "The Green Planet [GEOGRAPHIC_DATA] + Dubai [GEOGRAPHIC_DATA] Ticket" at bounding box center [483, 348] width 241 height 21
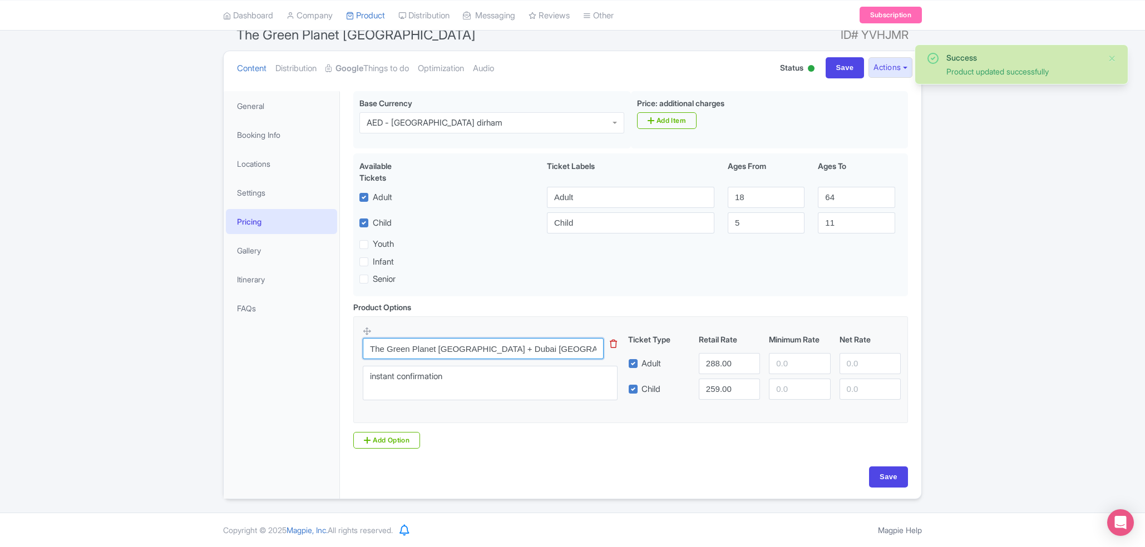
click at [575, 354] on input "The Green Planet [GEOGRAPHIC_DATA] + Dubai [GEOGRAPHIC_DATA] Ticket" at bounding box center [483, 348] width 241 height 21
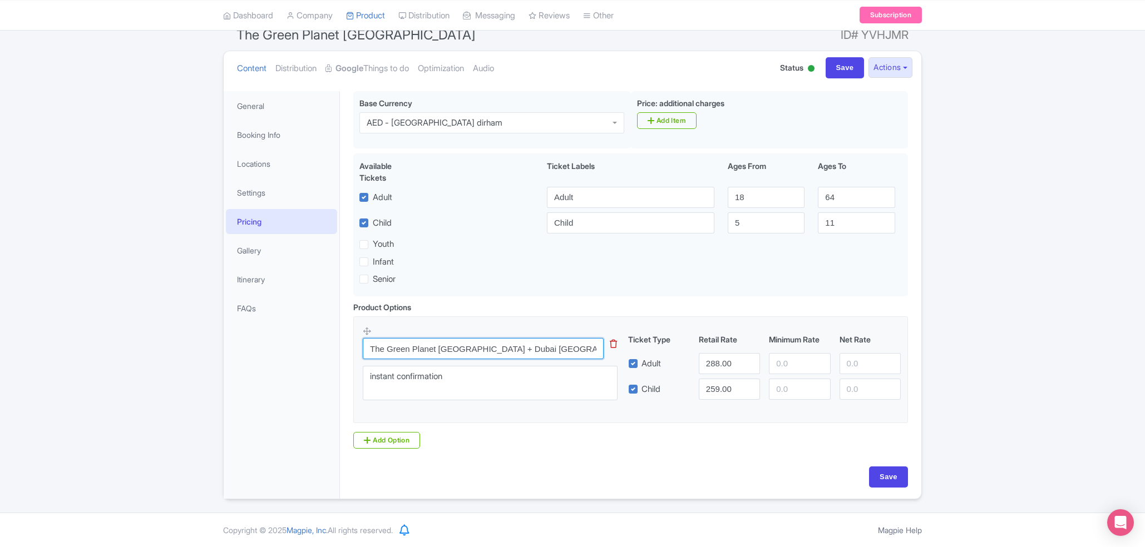
click at [533, 348] on input "The Green Planet [GEOGRAPHIC_DATA] + Dubai [GEOGRAPHIC_DATA] Ticket" at bounding box center [483, 348] width 241 height 21
click at [533, 348] on input "The Green Planet Dubai + Dubai Crocodile Park Ticket" at bounding box center [483, 348] width 241 height 21
paste input "Aquarium Tickets"
type input "The Green Planet [GEOGRAPHIC_DATA] + Dubai Aquarium Tickets"
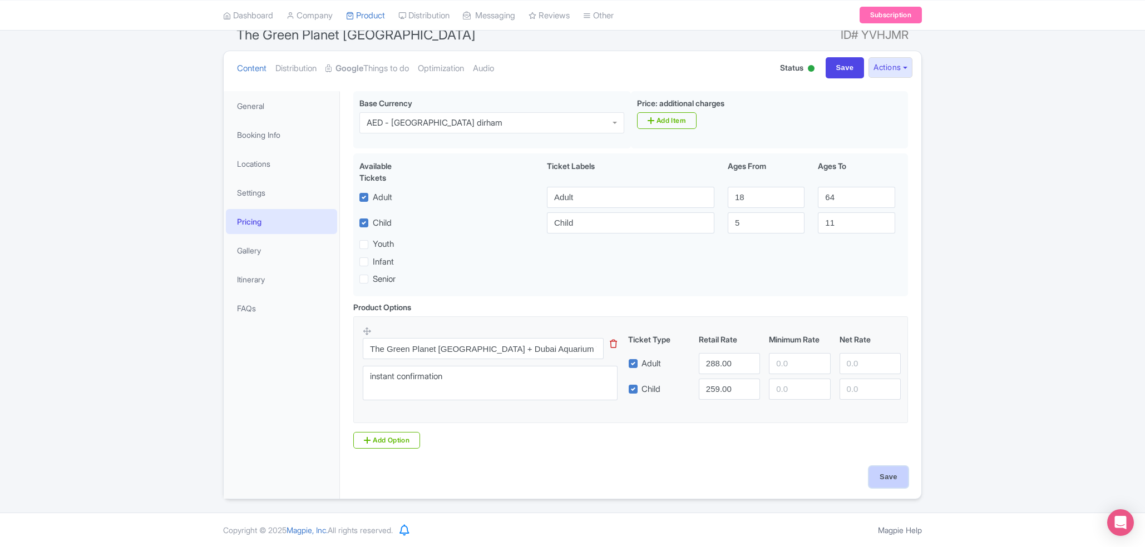
click at [883, 471] on input "Save" at bounding box center [888, 477] width 39 height 21
type input "Saving..."
click at [565, 347] on input "The Green Planet [GEOGRAPHIC_DATA] + Dubai Aquarium Tickets" at bounding box center [483, 348] width 241 height 21
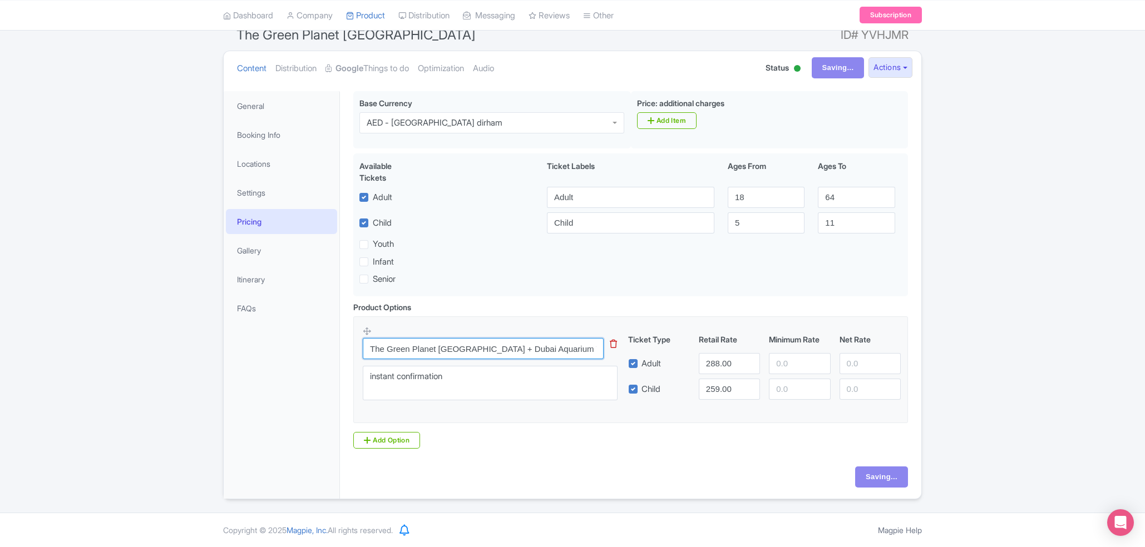
click at [565, 347] on input "The Green Planet [GEOGRAPHIC_DATA] + Dubai Aquarium Tickets" at bounding box center [483, 348] width 241 height 21
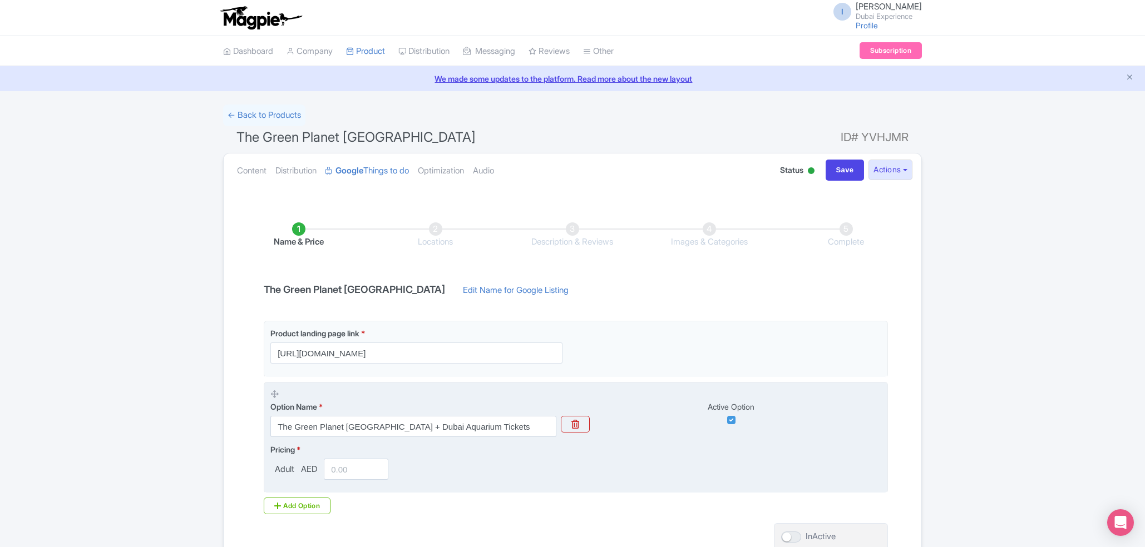
click at [270, 430] on input "The Green Planet [GEOGRAPHIC_DATA] + Dubai Aquarium Tickets" at bounding box center [413, 426] width 286 height 21
click at [478, 476] on div "Pricing * Adult AED" at bounding box center [575, 462] width 611 height 36
click at [369, 462] on input "number" at bounding box center [356, 469] width 65 height 21
paste input "288"
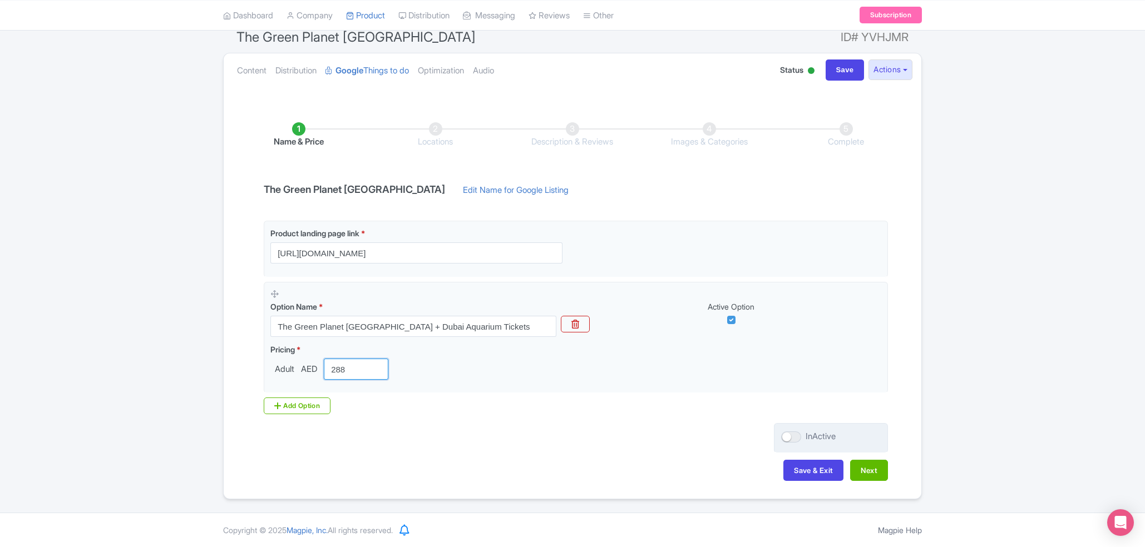
type input "288"
click at [786, 430] on div "InActive" at bounding box center [831, 438] width 114 height 30
click at [798, 439] on div at bounding box center [791, 437] width 20 height 11
click at [788, 439] on input "InActive" at bounding box center [784, 436] width 7 height 7
checkbox input "true"
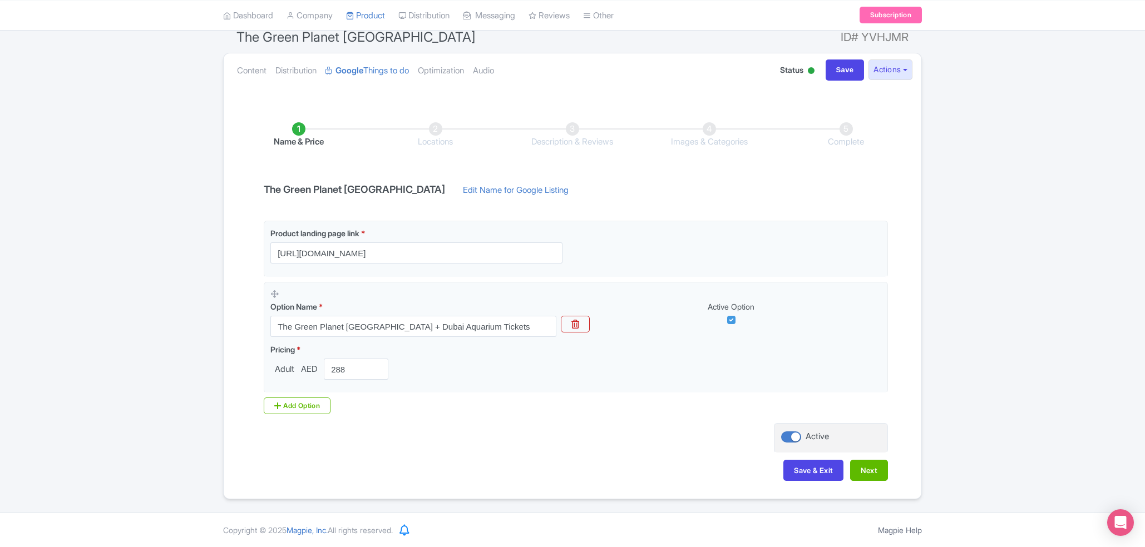
click at [890, 478] on div "Name & Price Locations Description & Reviews Images & Categories Complete The G…" at bounding box center [572, 296] width 684 height 392
click at [872, 470] on button "Next" at bounding box center [869, 470] width 38 height 21
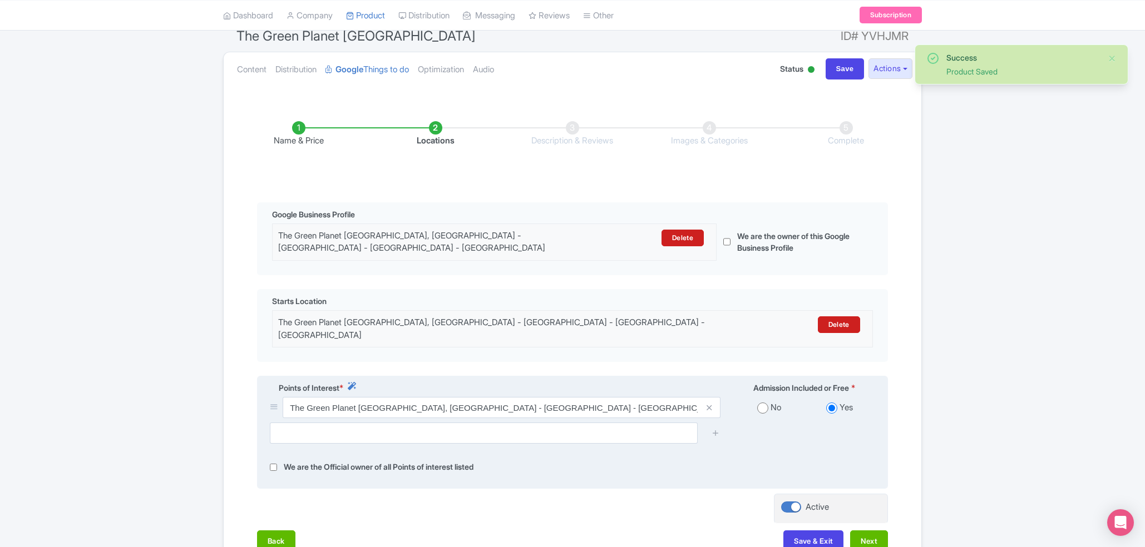
scroll to position [174, 0]
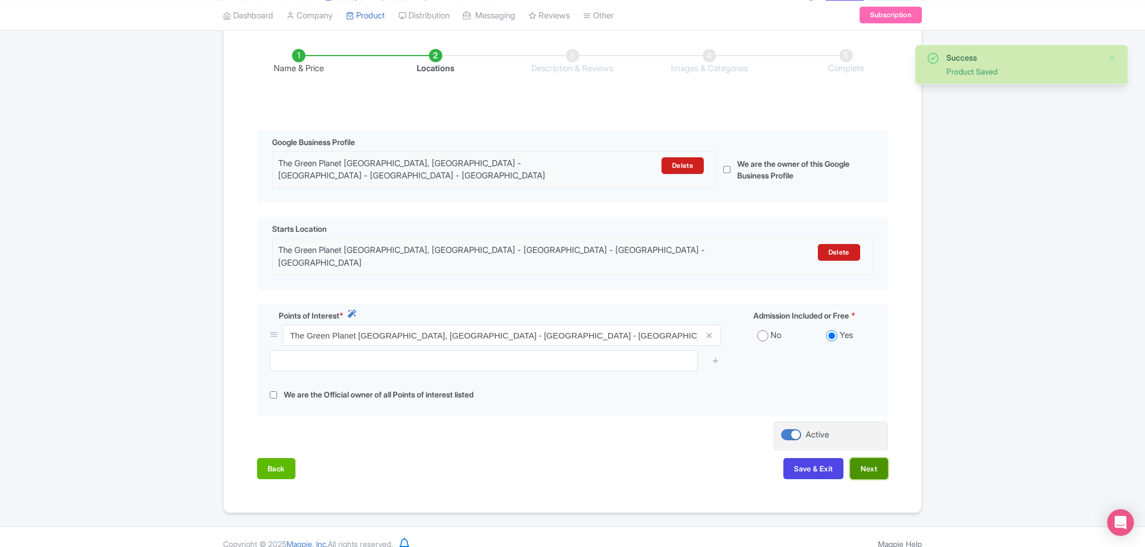
click at [861, 458] on button "Next" at bounding box center [869, 468] width 38 height 21
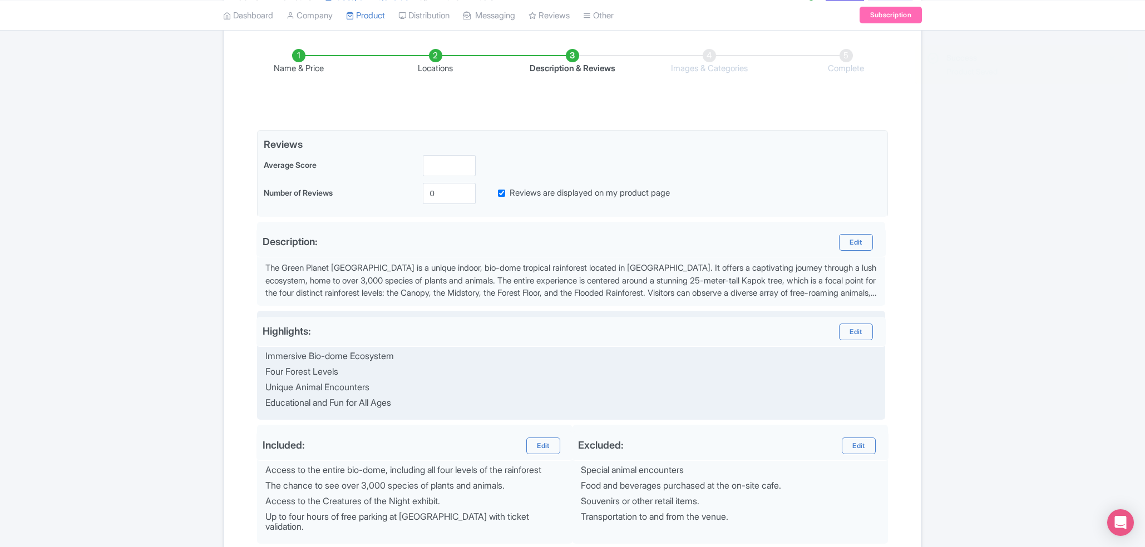
scroll to position [290, 0]
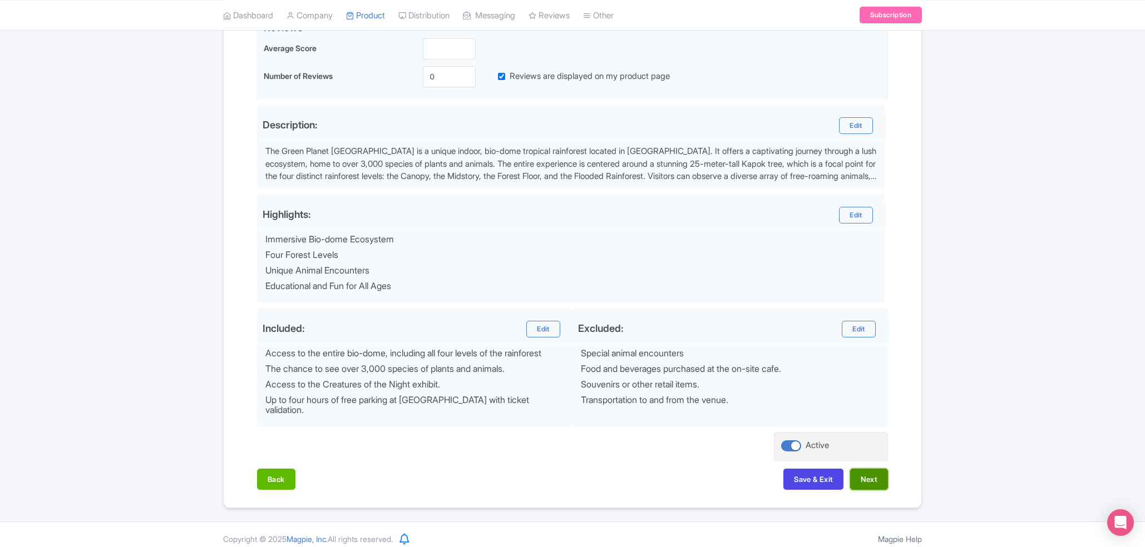
click at [865, 477] on button "Next" at bounding box center [869, 479] width 38 height 21
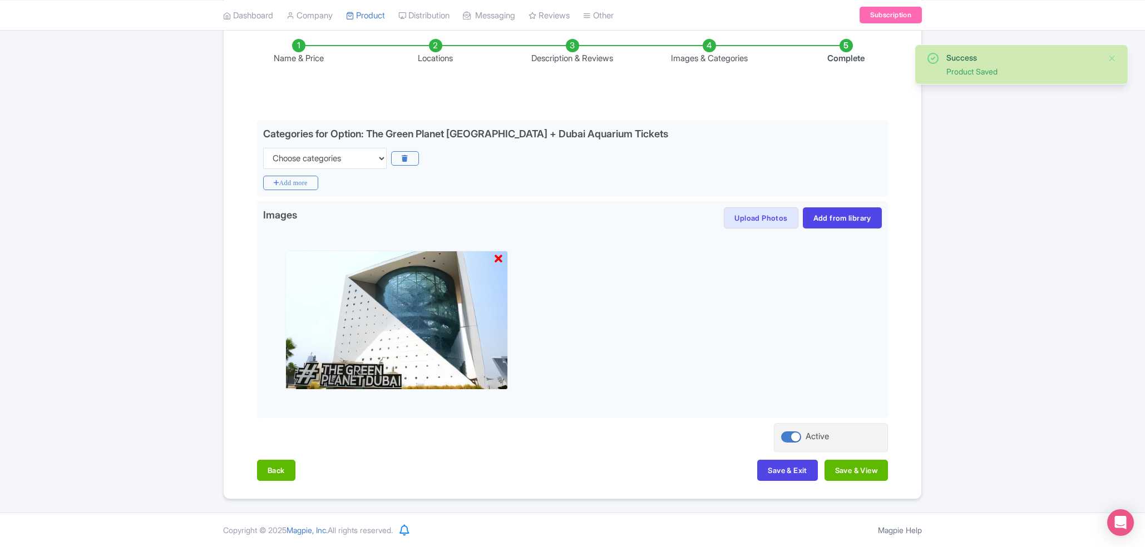
scroll to position [184, 0]
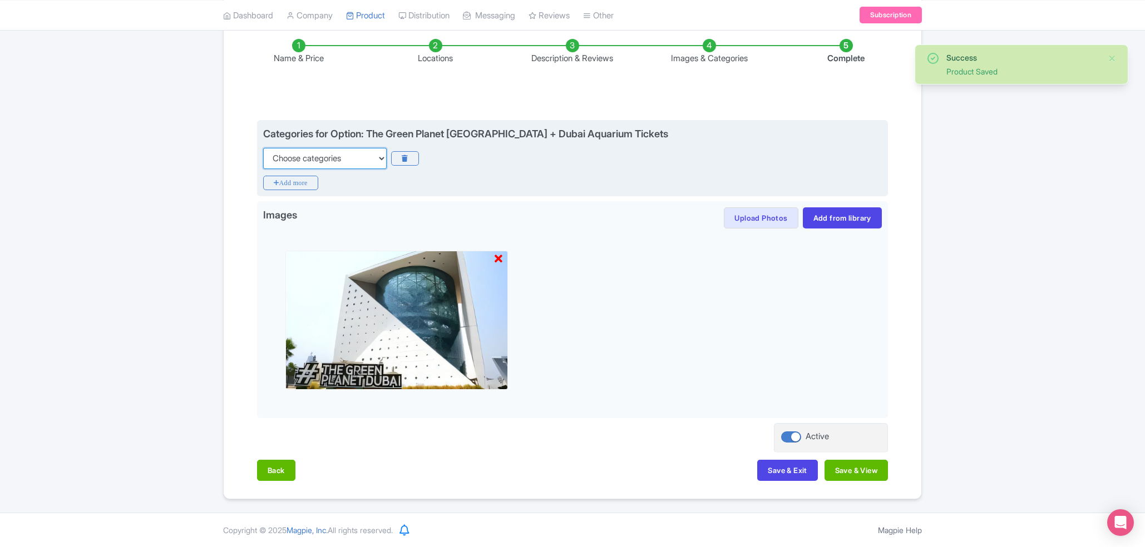
click at [263, 148] on select "Choose categories Adults Only Animals Audio Guide Beaches Bike Tours Boat Tours…" at bounding box center [325, 158] width 124 height 21
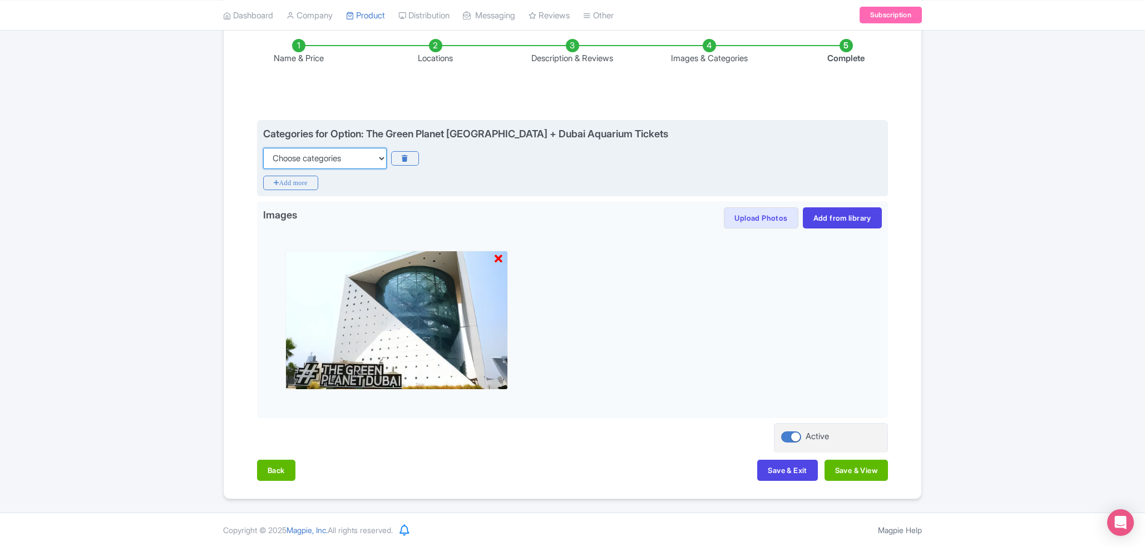
select select "theme-parks"
click option "Theme Parks" at bounding box center [0, 0] width 0 height 0
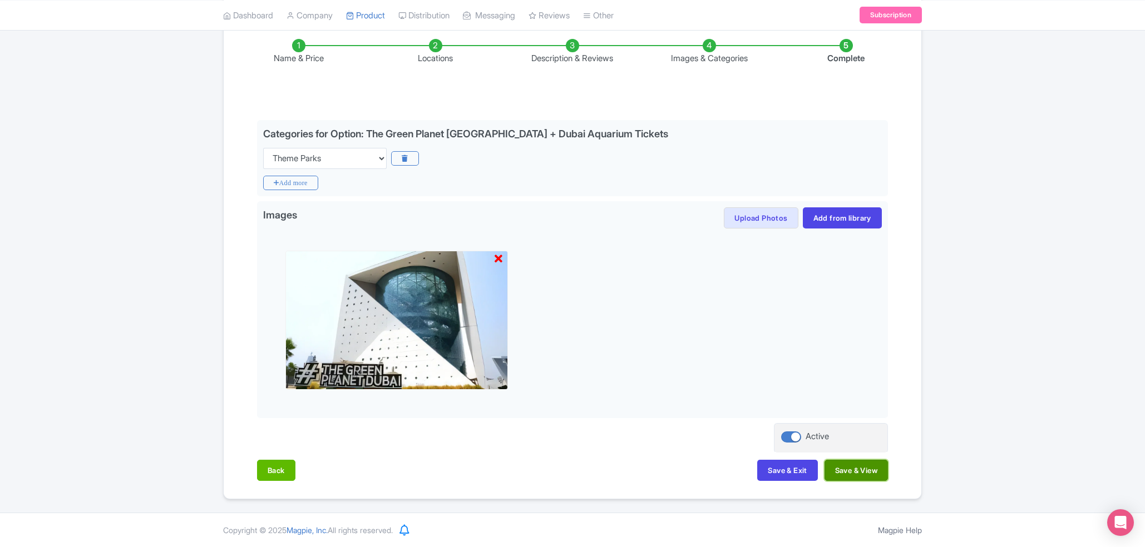
click at [853, 474] on button "Save & View" at bounding box center [855, 470] width 63 height 21
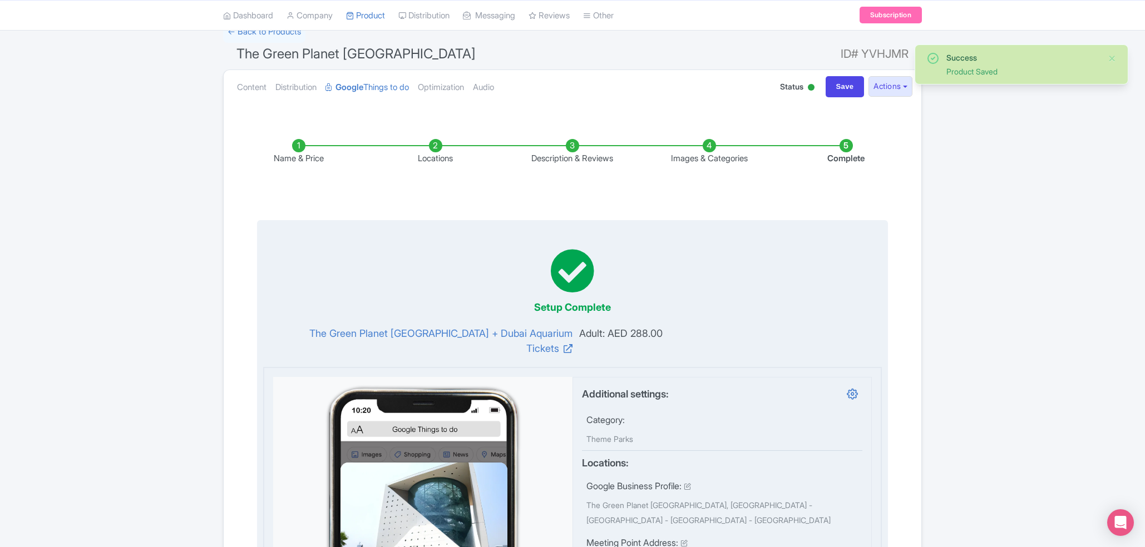
scroll to position [0, 0]
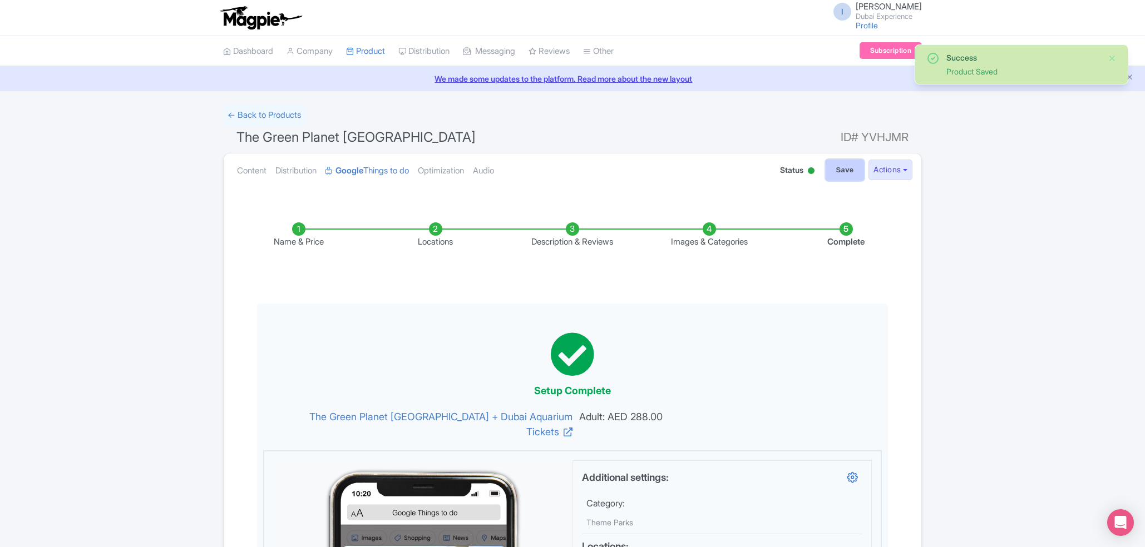
click at [848, 174] on input "Save" at bounding box center [845, 170] width 39 height 21
type input "Saving..."
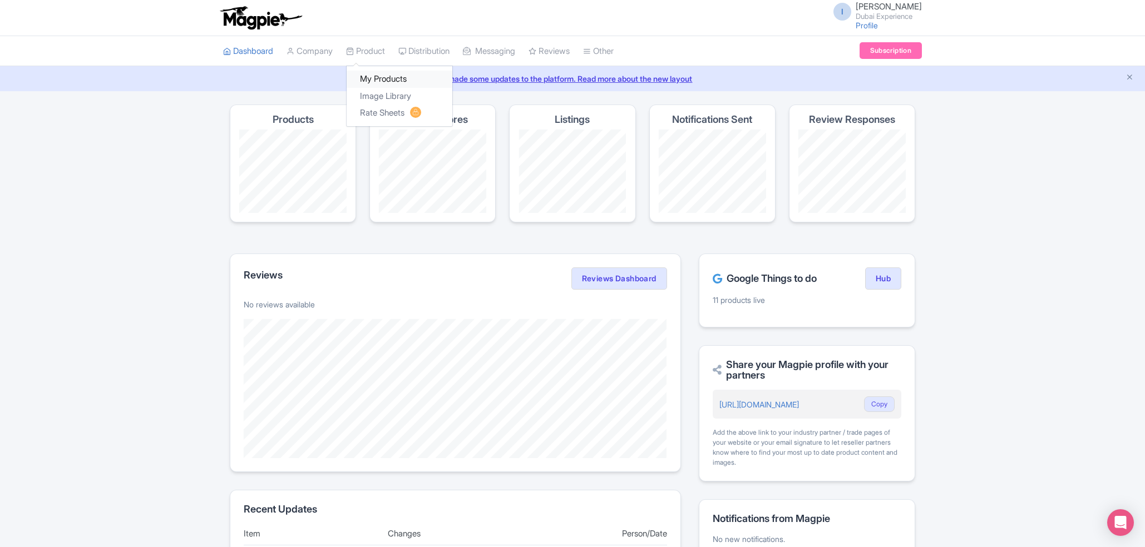
click at [388, 83] on link "My Products" at bounding box center [400, 79] width 106 height 17
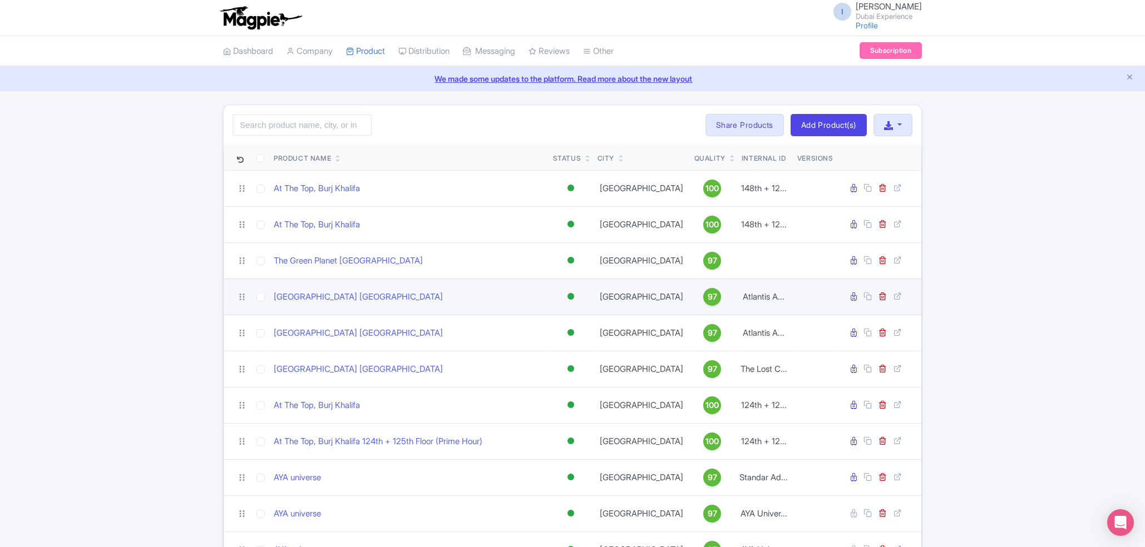
scroll to position [251, 0]
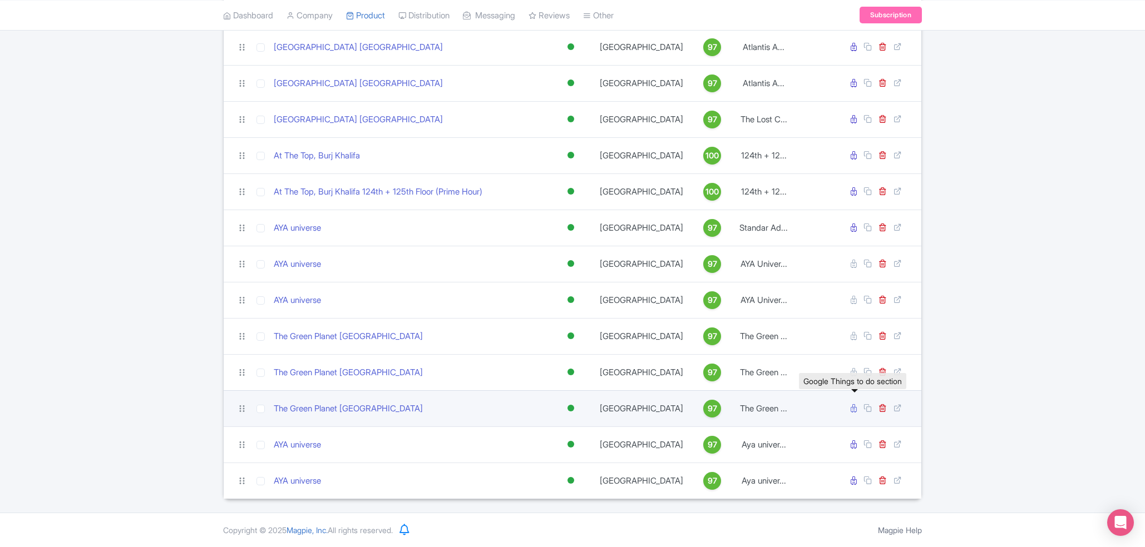
click at [858, 406] on link at bounding box center [855, 408] width 8 height 11
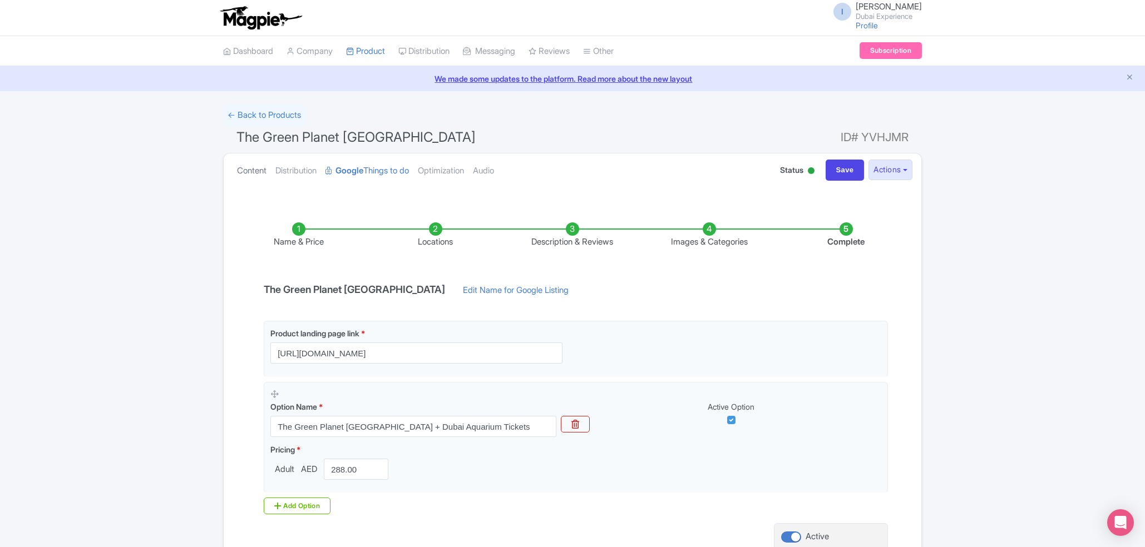
click at [251, 177] on link "Content" at bounding box center [251, 171] width 29 height 35
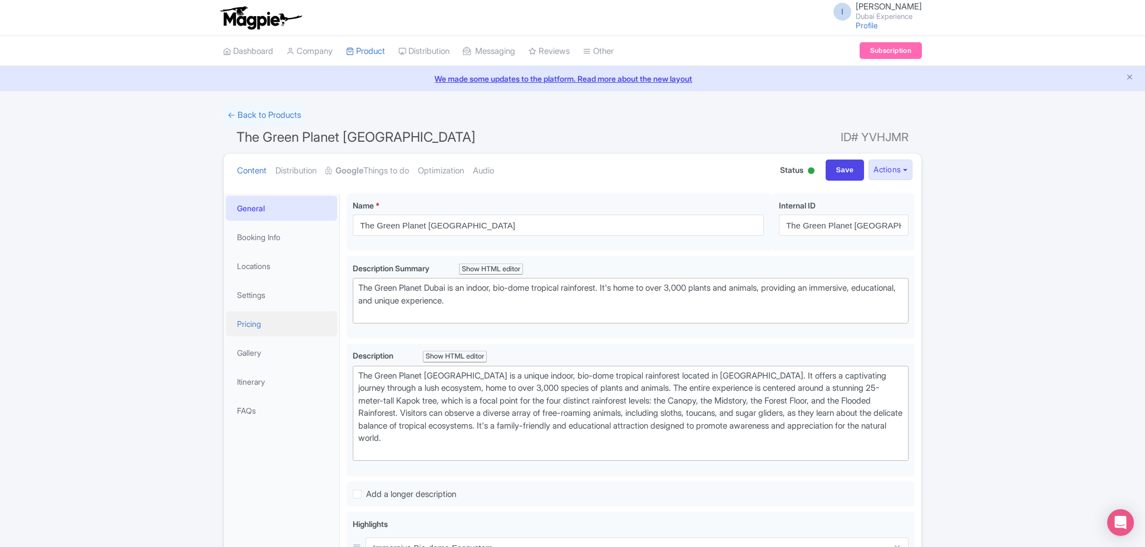
click at [287, 327] on link "Pricing" at bounding box center [281, 324] width 111 height 25
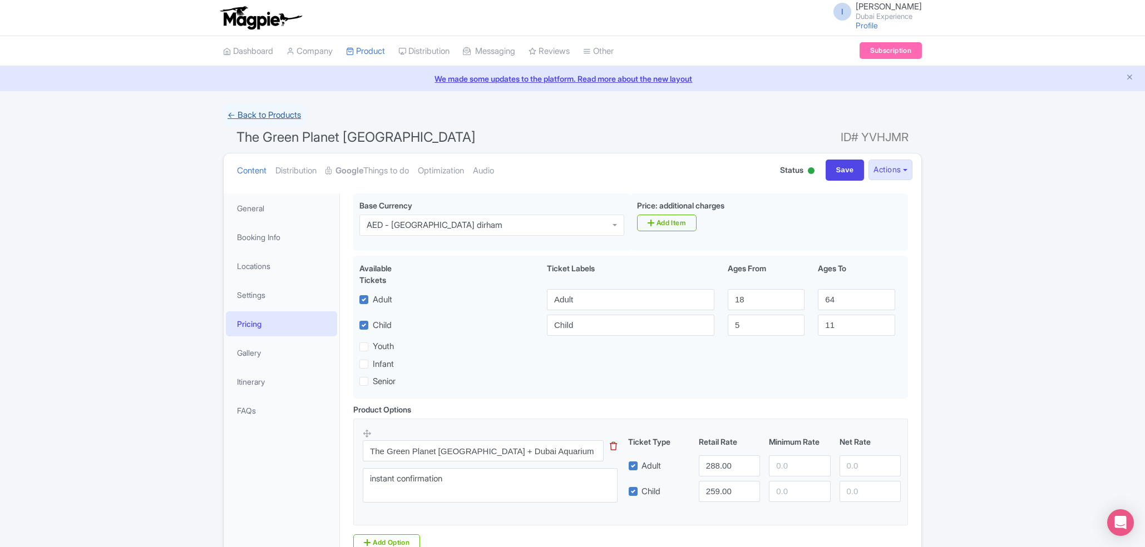
click at [271, 116] on link "← Back to Products" at bounding box center [264, 116] width 82 height 22
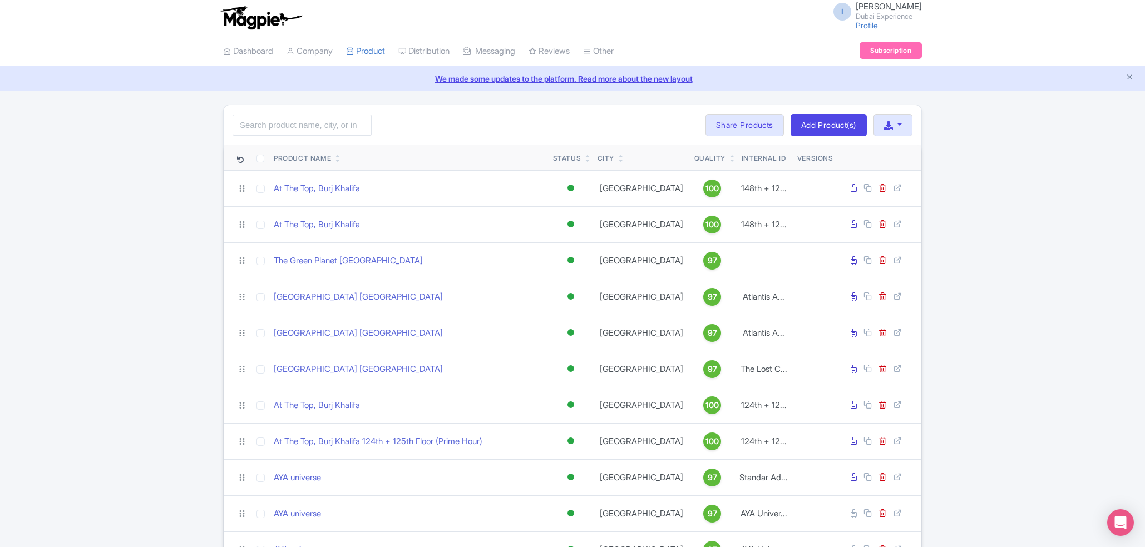
scroll to position [251, 0]
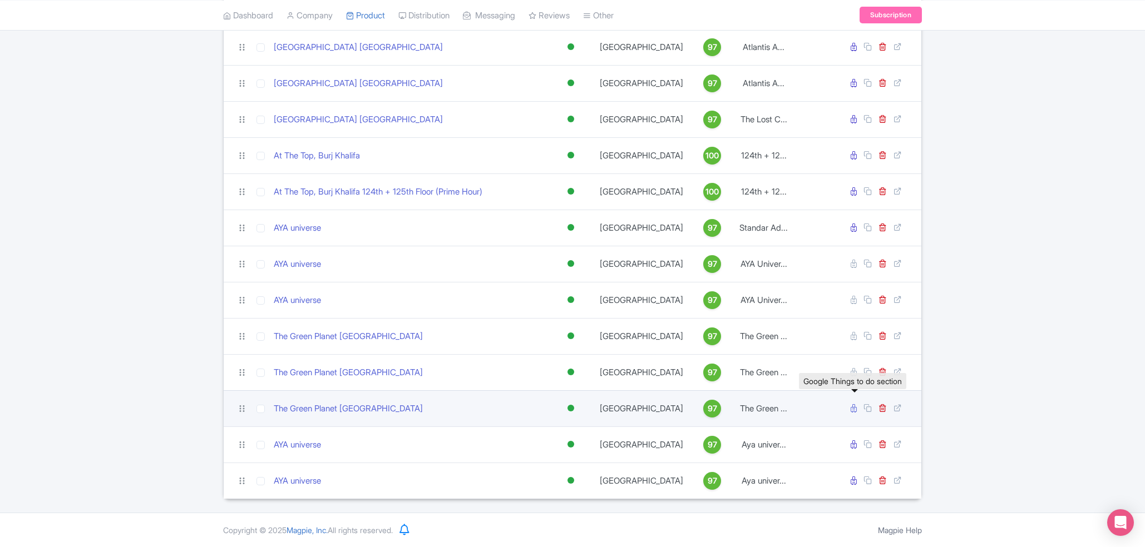
click at [857, 411] on link at bounding box center [855, 408] width 8 height 11
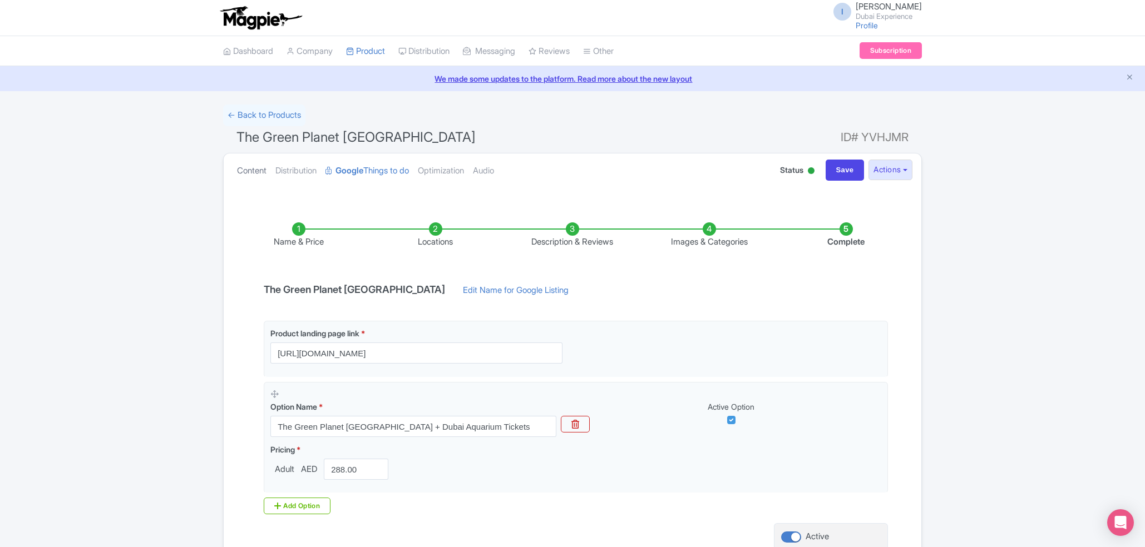
click at [255, 160] on link "Content" at bounding box center [251, 171] width 29 height 35
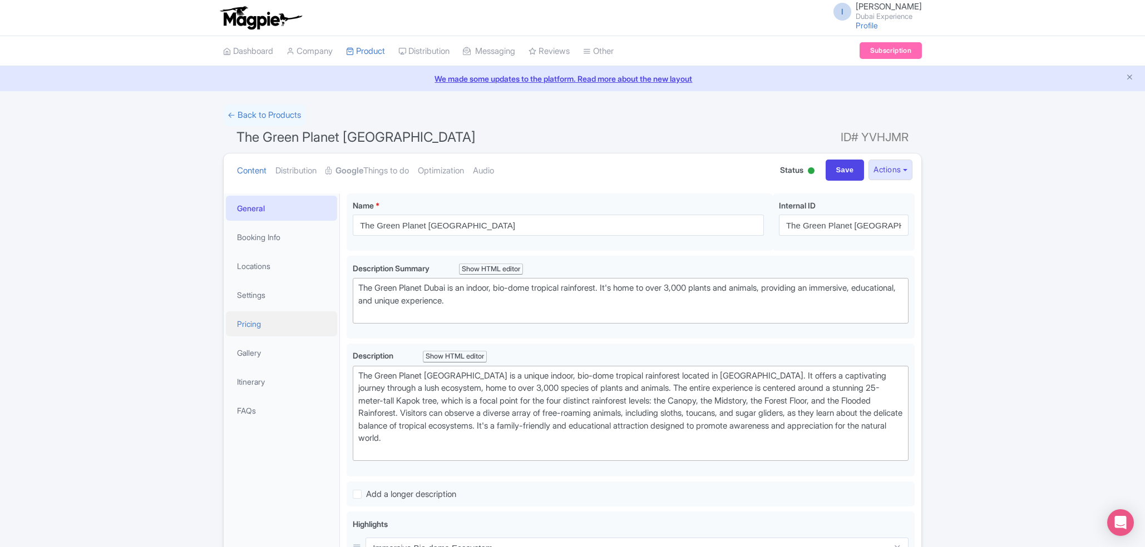
click at [270, 330] on link "Pricing" at bounding box center [281, 324] width 111 height 25
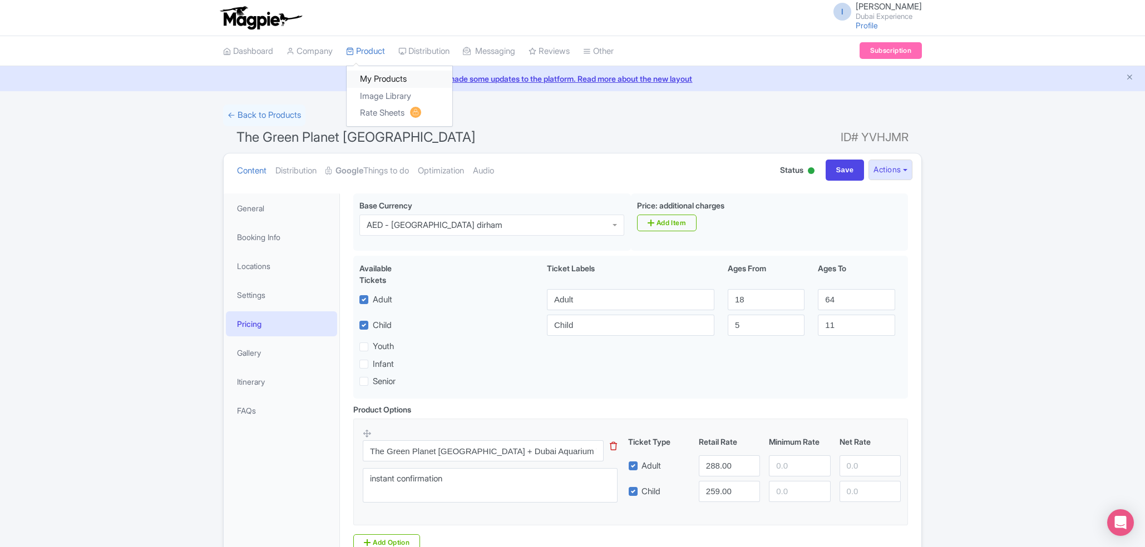
click at [377, 81] on link "My Products" at bounding box center [400, 79] width 106 height 17
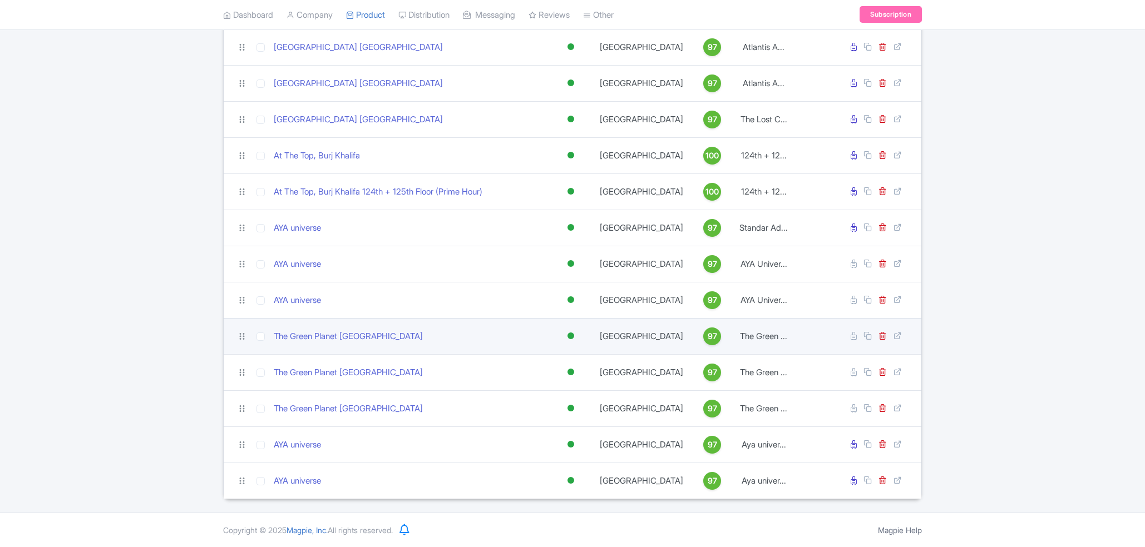
scroll to position [251, 0]
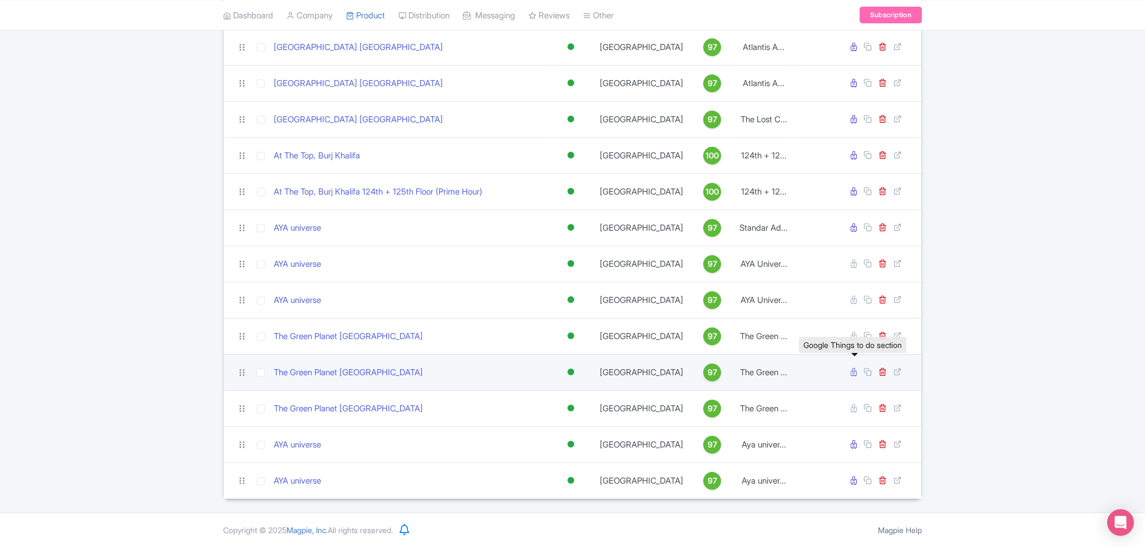
click at [858, 374] on link at bounding box center [855, 372] width 8 height 11
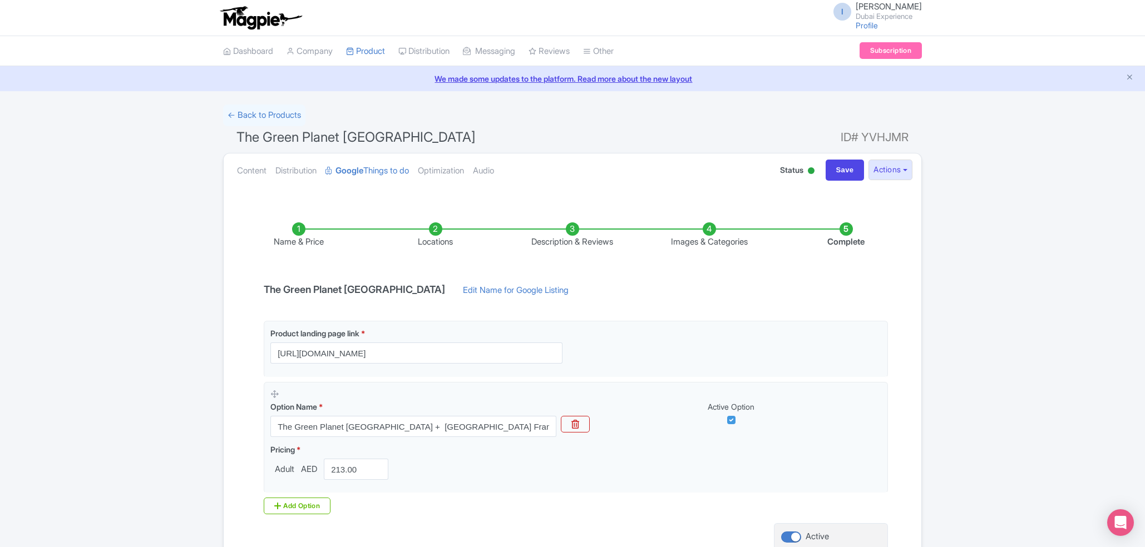
click at [244, 178] on link "Content" at bounding box center [251, 171] width 29 height 35
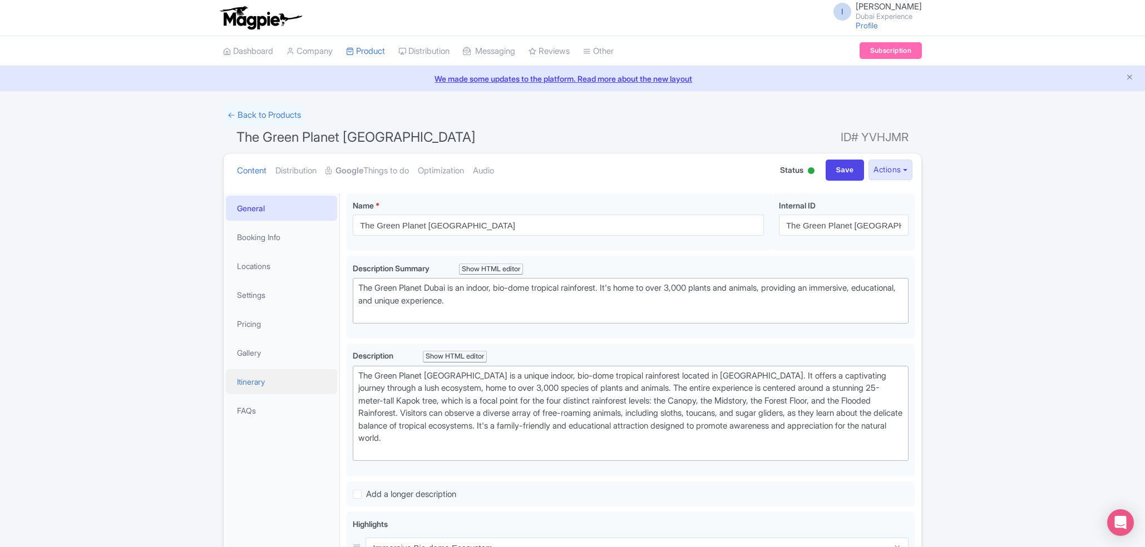
scroll to position [179, 0]
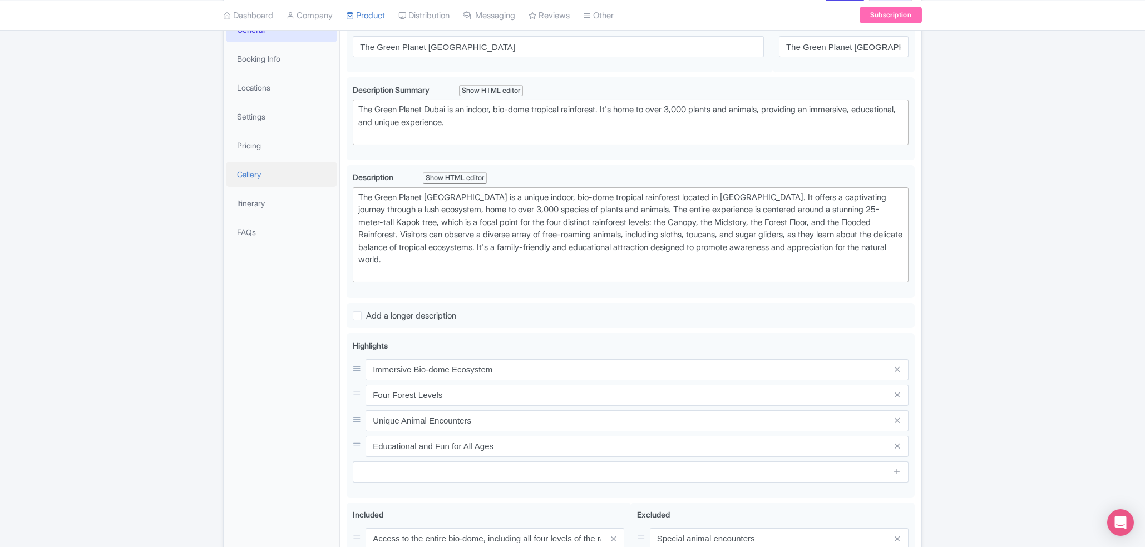
click at [286, 174] on link "Gallery" at bounding box center [281, 174] width 111 height 25
click at [286, 150] on link "Pricing" at bounding box center [281, 145] width 111 height 25
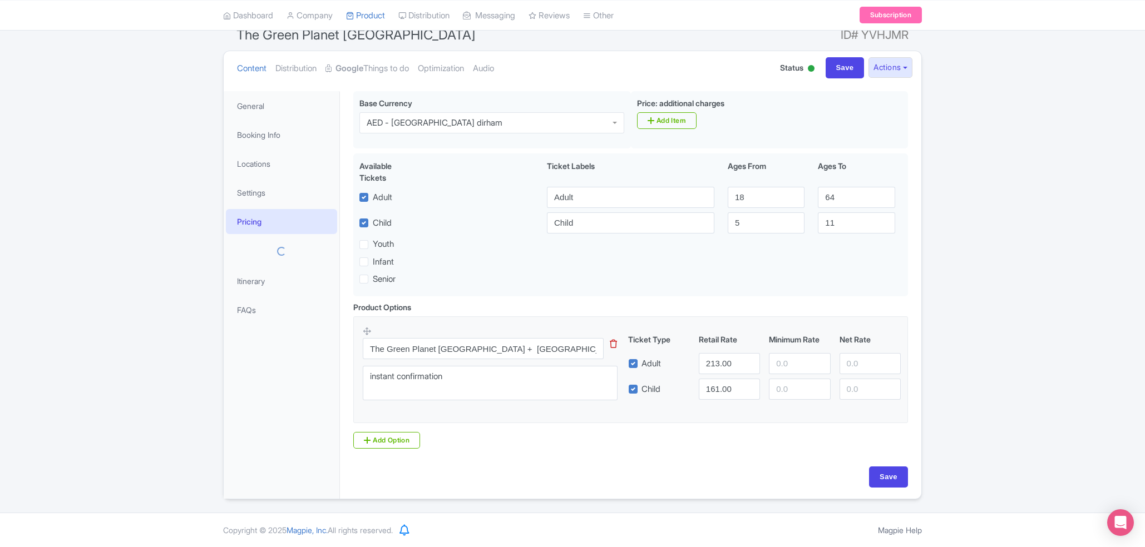
scroll to position [0, 0]
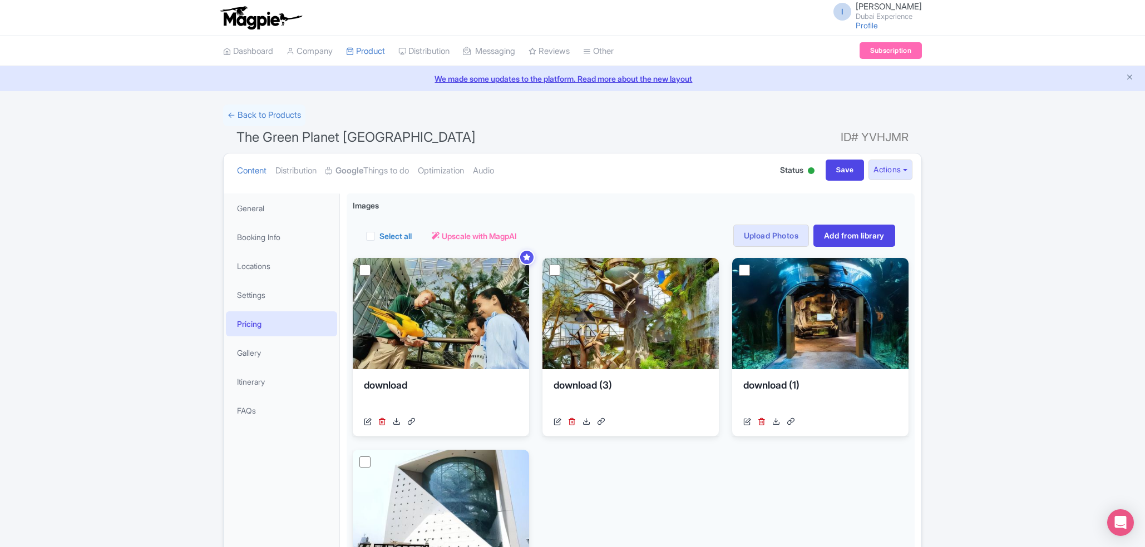
click at [283, 327] on link "Pricing" at bounding box center [281, 324] width 111 height 25
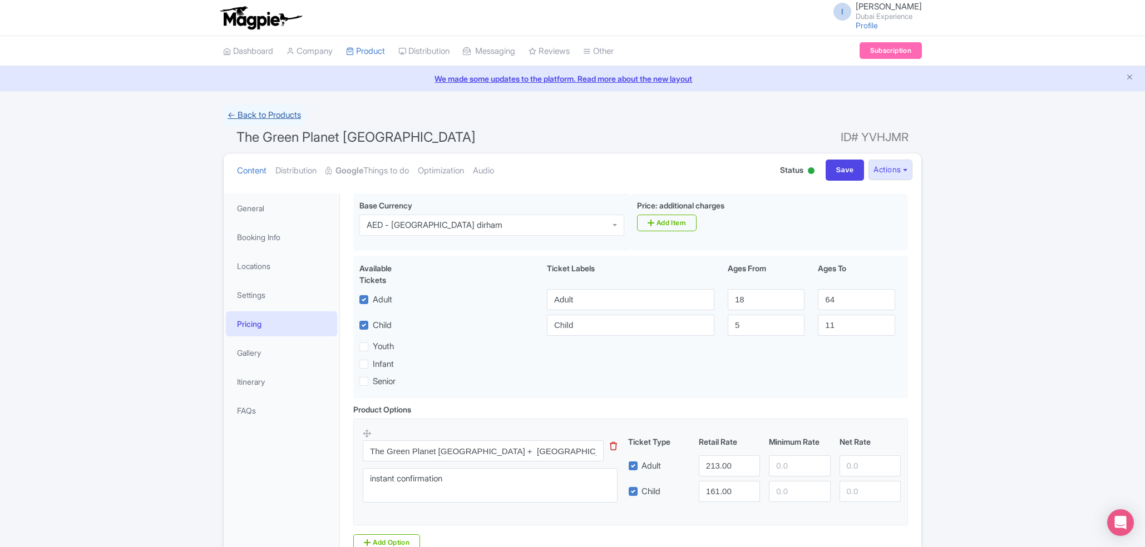
click at [275, 122] on link "← Back to Products" at bounding box center [264, 116] width 82 height 22
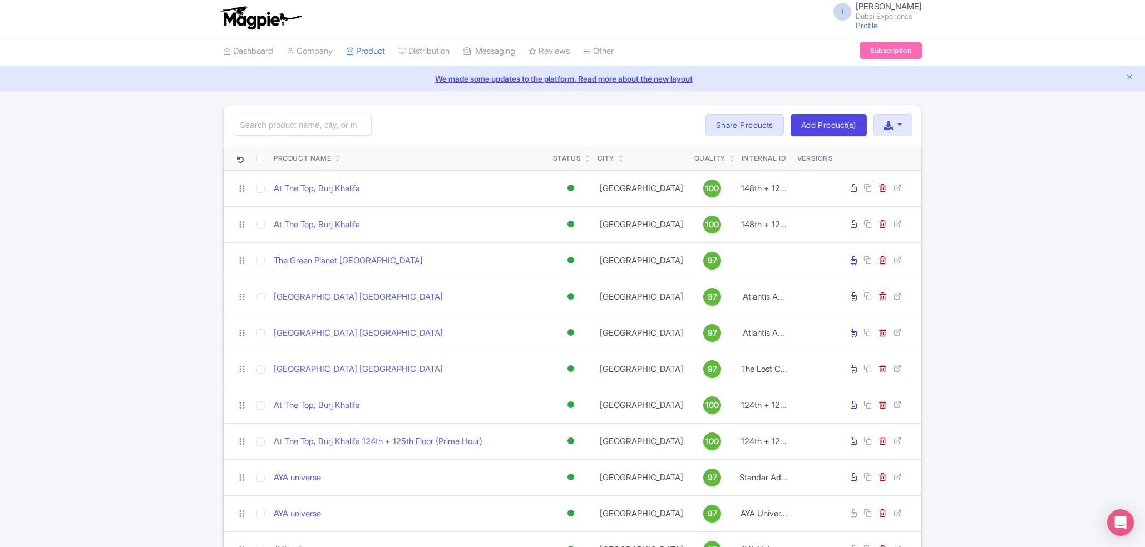
scroll to position [179, 0]
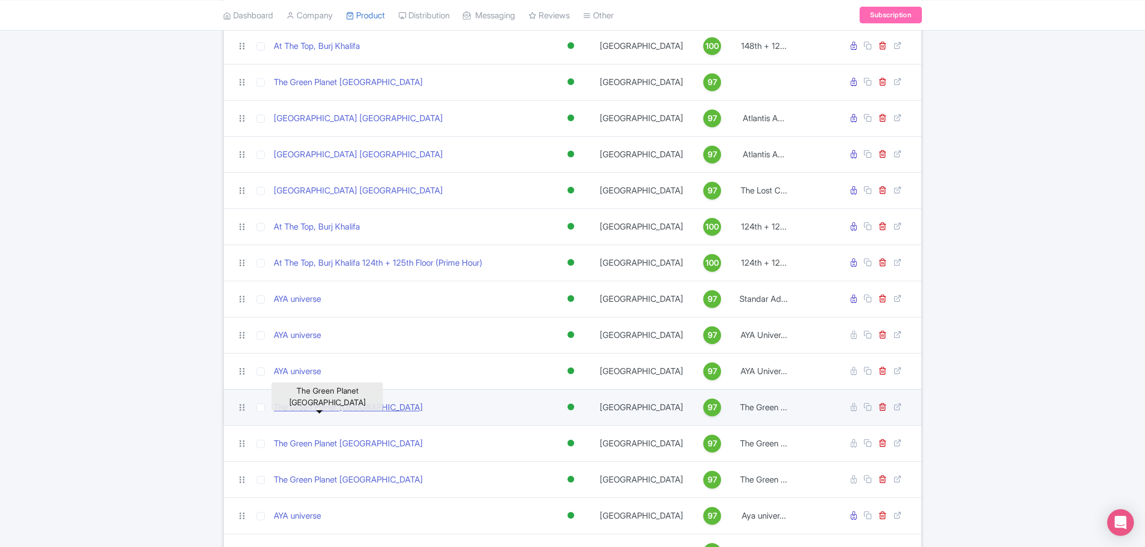
click at [332, 406] on link "The Green Planet [GEOGRAPHIC_DATA]" at bounding box center [348, 408] width 149 height 13
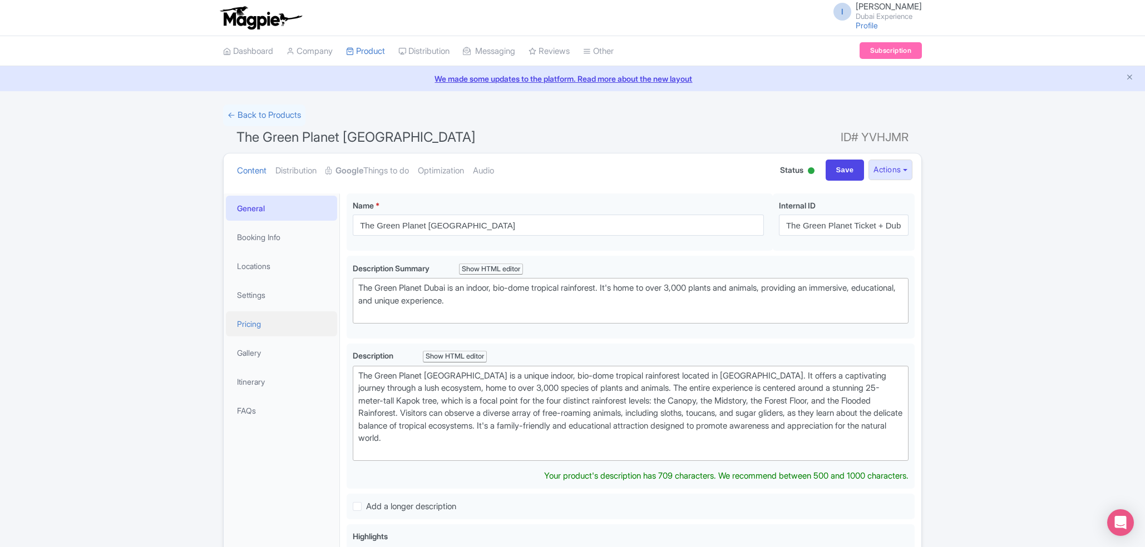
click at [277, 315] on link "Pricing" at bounding box center [281, 324] width 111 height 25
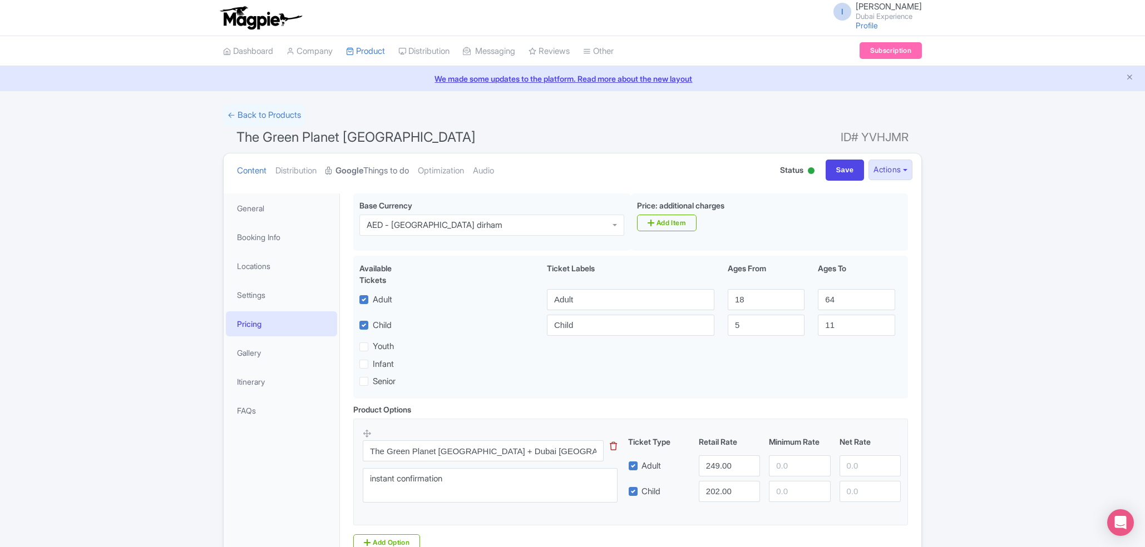
click at [355, 170] on strong "Google" at bounding box center [349, 171] width 28 height 13
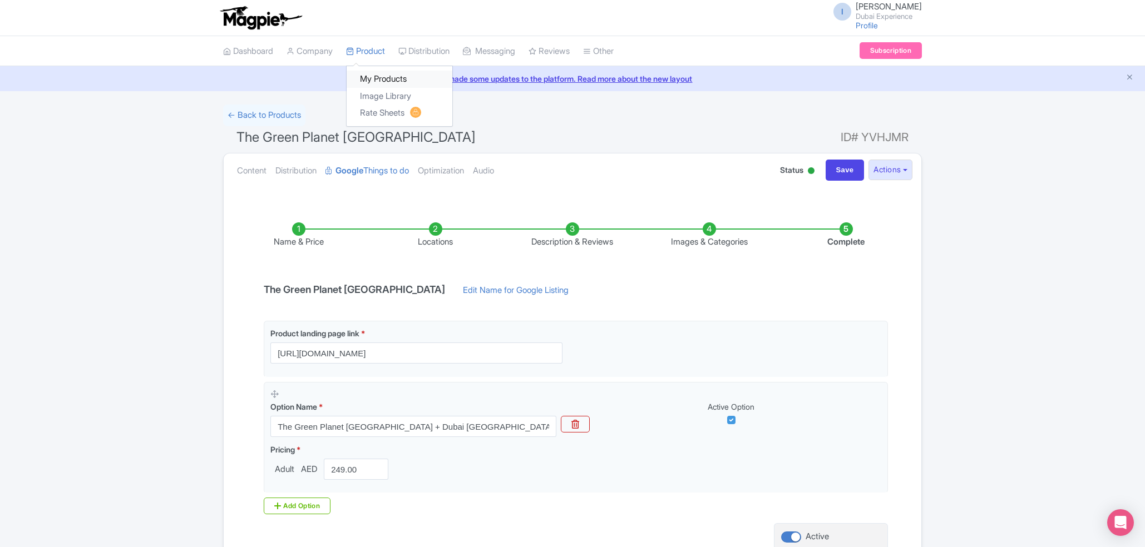
click at [367, 75] on link "My Products" at bounding box center [400, 79] width 106 height 17
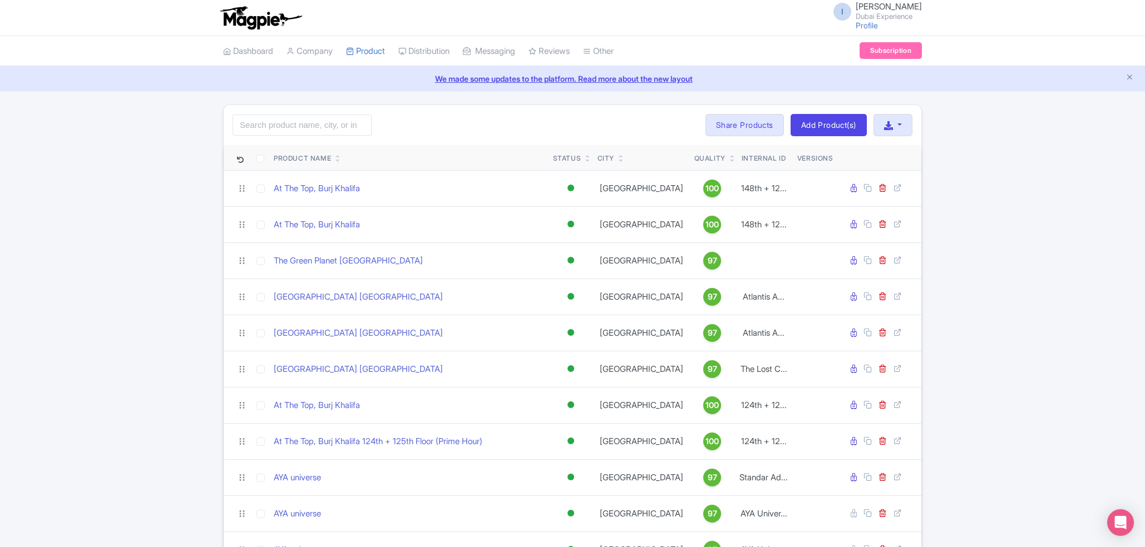
scroll to position [251, 0]
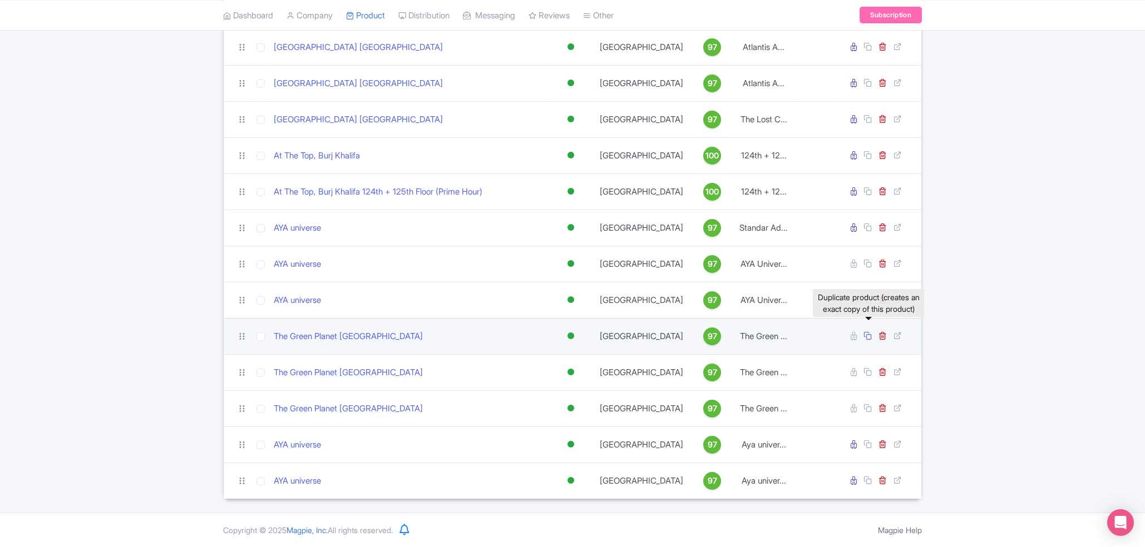
click at [868, 337] on icon at bounding box center [867, 336] width 8 height 8
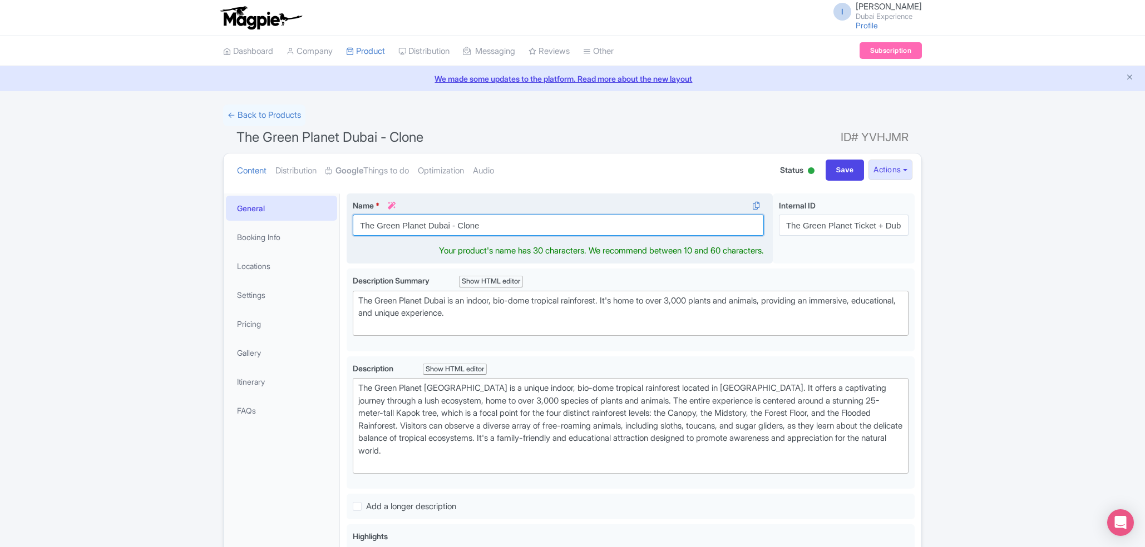
click at [510, 225] on input "The Green Planet Dubai - Clone" at bounding box center [558, 225] width 411 height 21
drag, startPoint x: 510, startPoint y: 225, endPoint x: 455, endPoint y: 230, distance: 55.8
click at [455, 230] on input "The Green Planet Dubai - Clone" at bounding box center [558, 225] width 411 height 21
type input "The Green Planet [GEOGRAPHIC_DATA]"
click at [596, 255] on div "The Green Planet Dubai - Clone Name * i The Green Planet Dubai Your product's n…" at bounding box center [631, 231] width 568 height 75
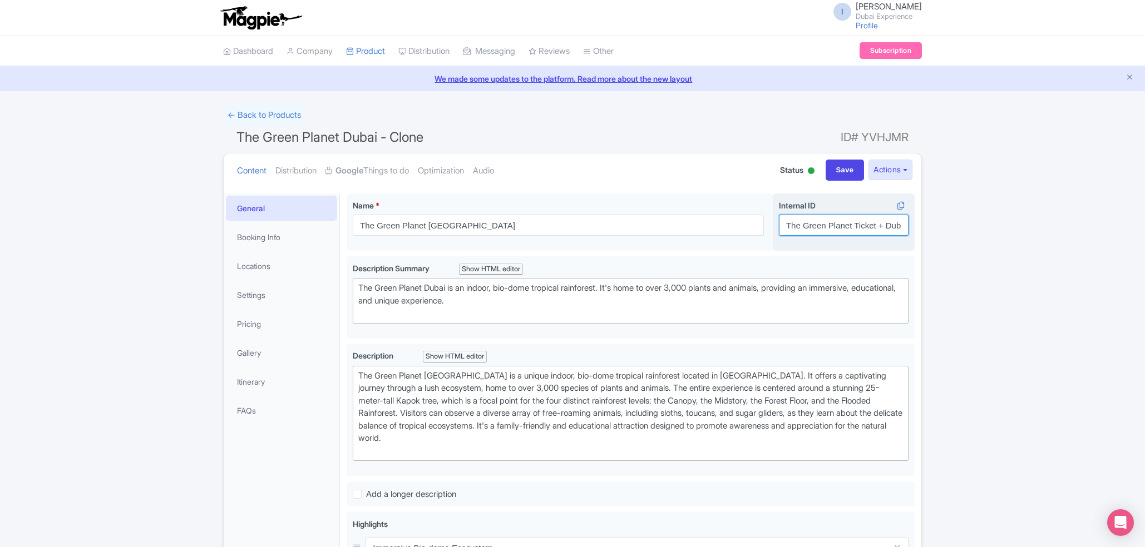
click at [846, 229] on input "The Green Planet Ticket + Dubai Crocodile Park Ticket" at bounding box center [844, 225] width 130 height 21
paste input "Dubai + Burj khalifa Non-Prime"
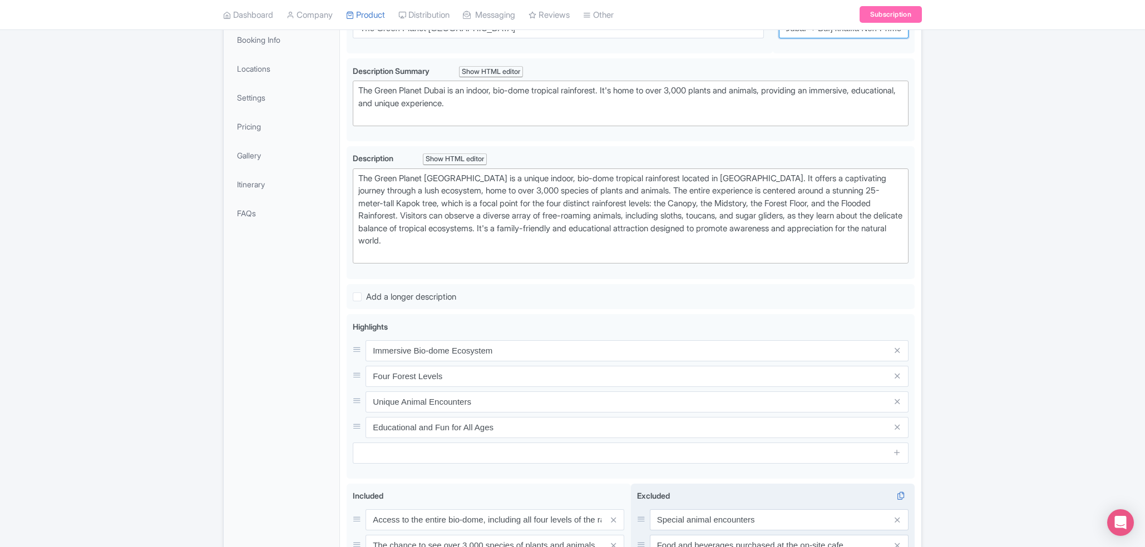
scroll to position [394, 0]
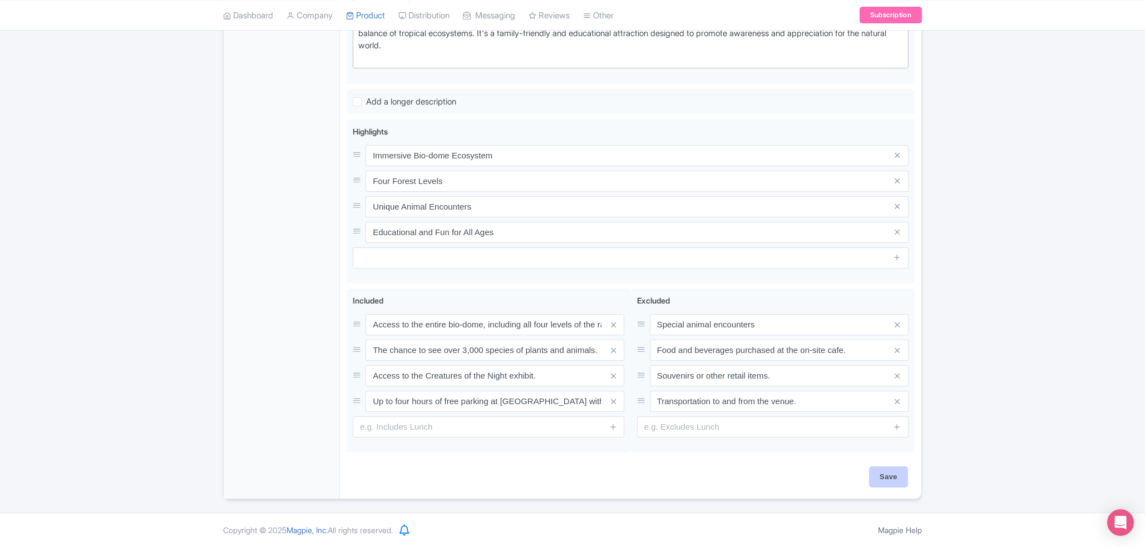
type input "The Green Planet Dubai + Burj khalifa Non-Prime"
click at [895, 475] on input "Save" at bounding box center [888, 477] width 39 height 21
type input "Saving..."
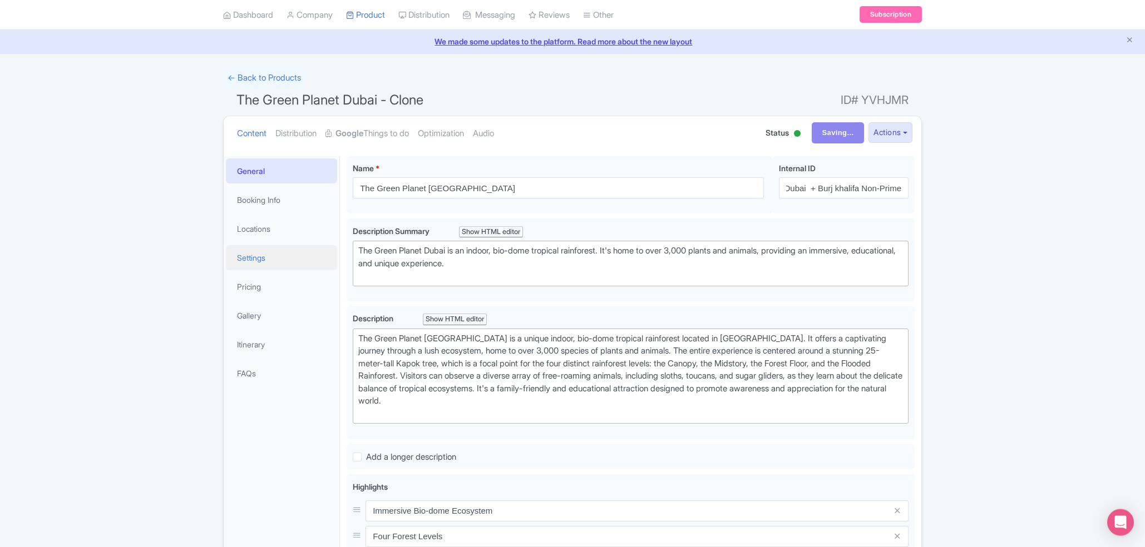
scroll to position [0, 0]
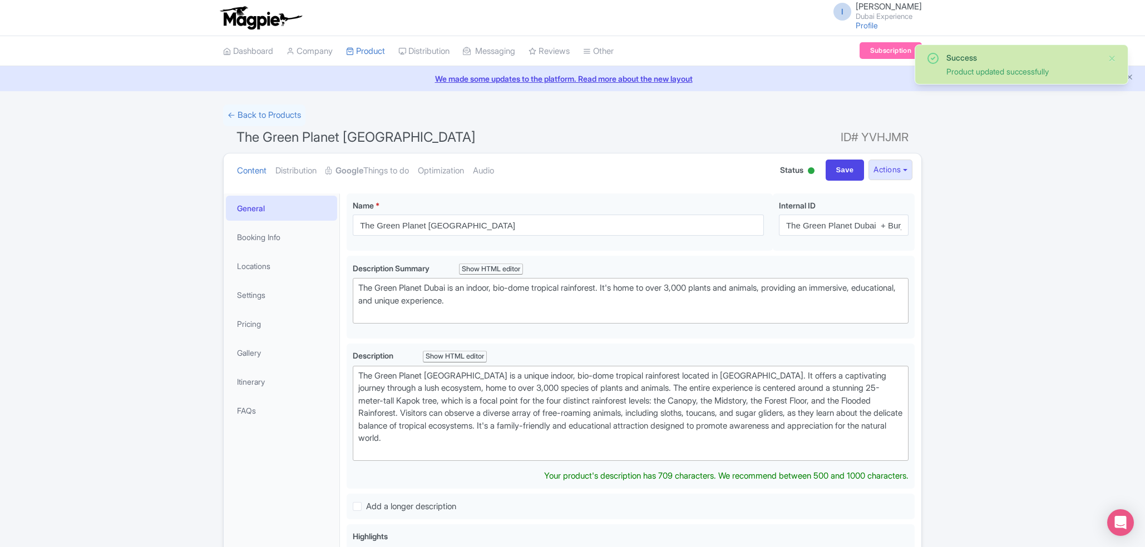
scroll to position [74, 0]
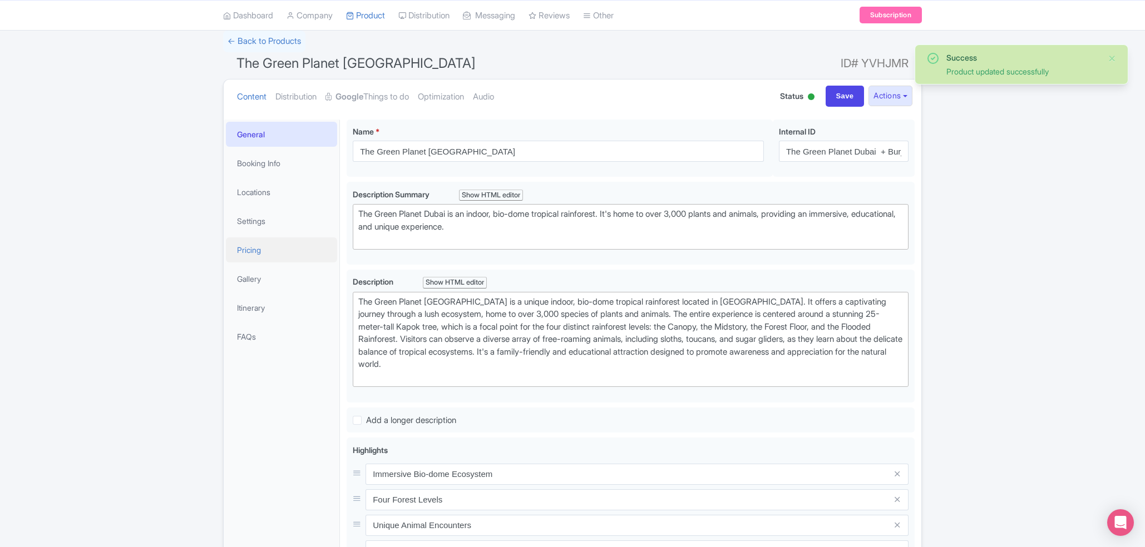
click at [265, 241] on link "Pricing" at bounding box center [281, 250] width 111 height 25
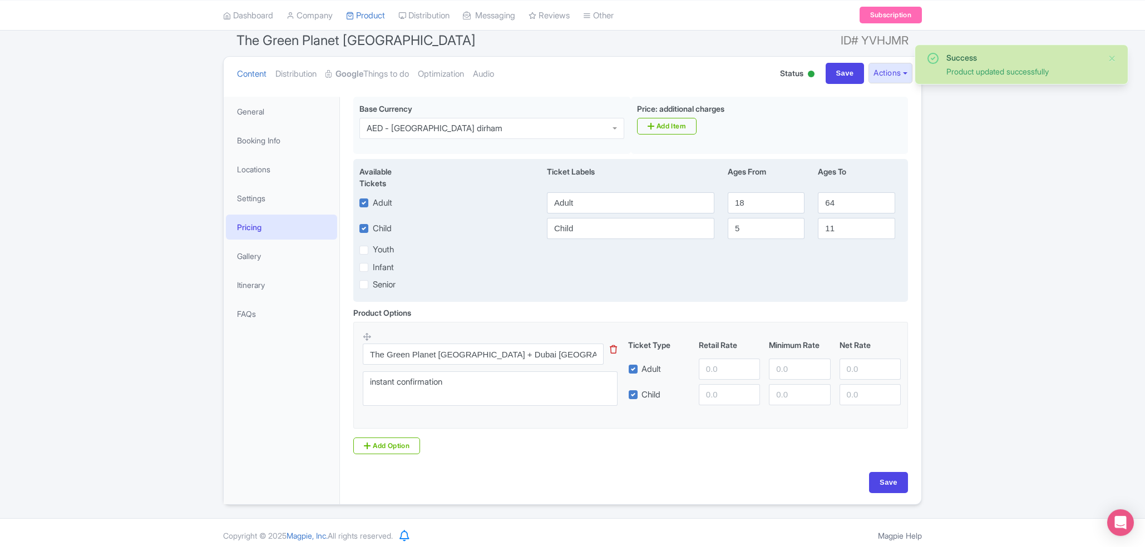
scroll to position [106, 0]
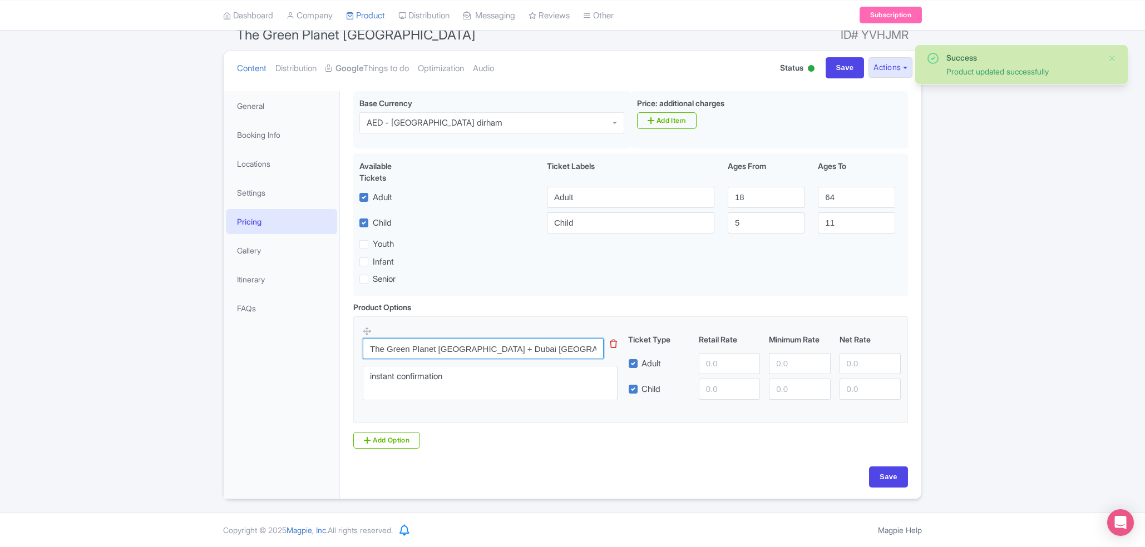
click at [546, 353] on input "The Green Planet Dubai + Dubai Crocodile Park Ticket" at bounding box center [483, 348] width 241 height 21
paste input "+ Burj khalifa Non-Prime"
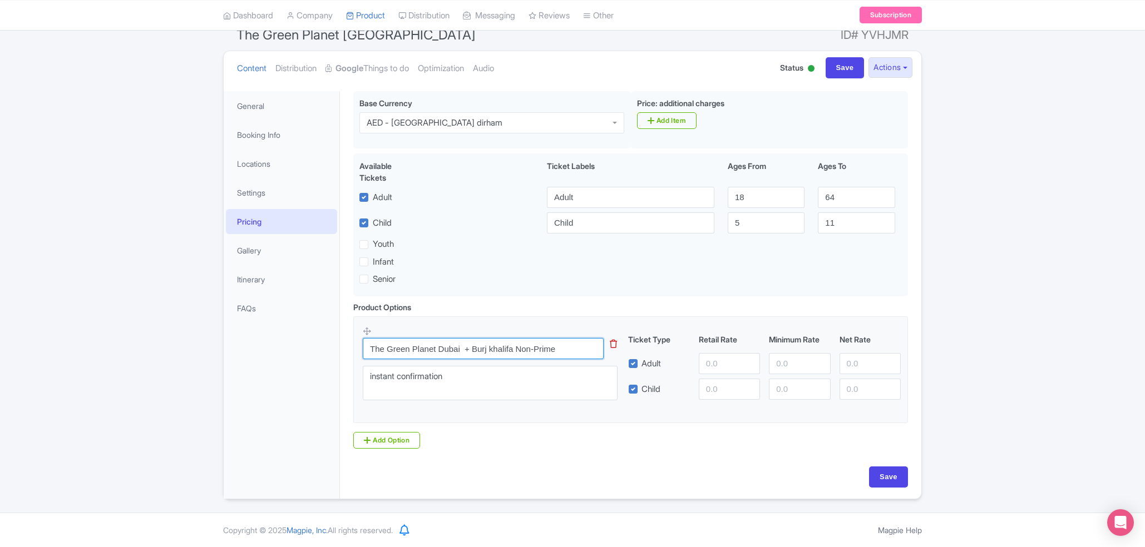
type input "The Green Planet Dubai + Burj khalifa Non-Prime"
click at [723, 368] on input "number" at bounding box center [729, 363] width 61 height 21
paste input "327"
type input "327"
click at [704, 384] on input "number" at bounding box center [729, 389] width 61 height 21
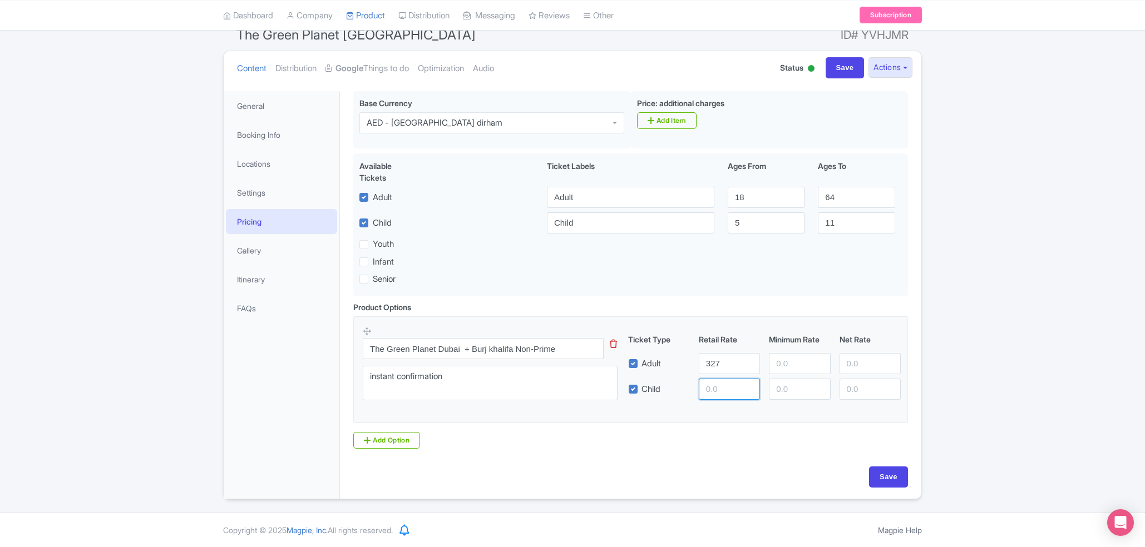
paste input "268"
type input "268"
click at [884, 475] on input "Save" at bounding box center [888, 477] width 39 height 21
type input "Saving..."
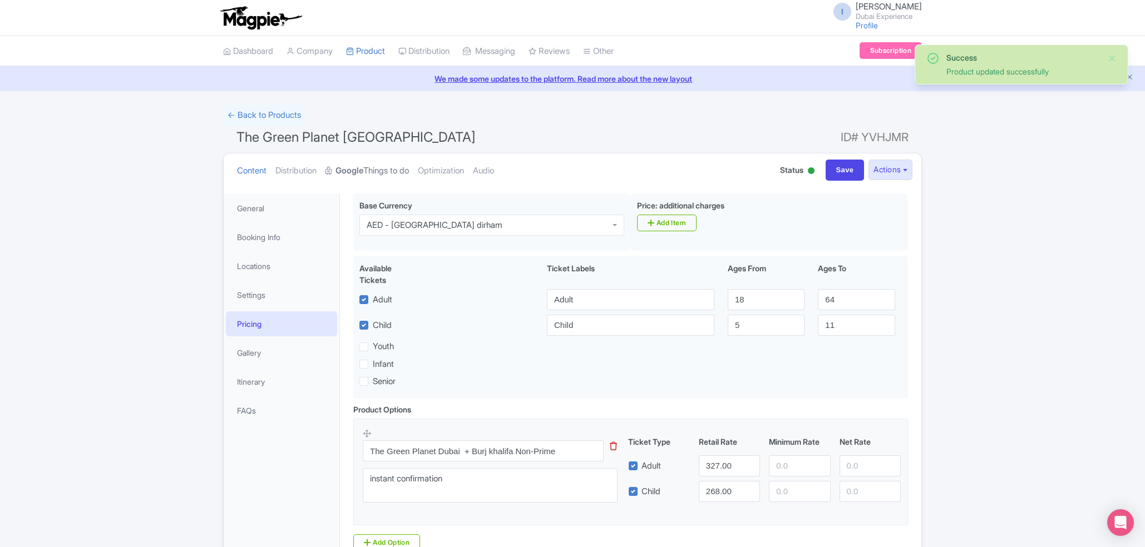
click at [369, 166] on link "Google Things to do" at bounding box center [366, 171] width 83 height 35
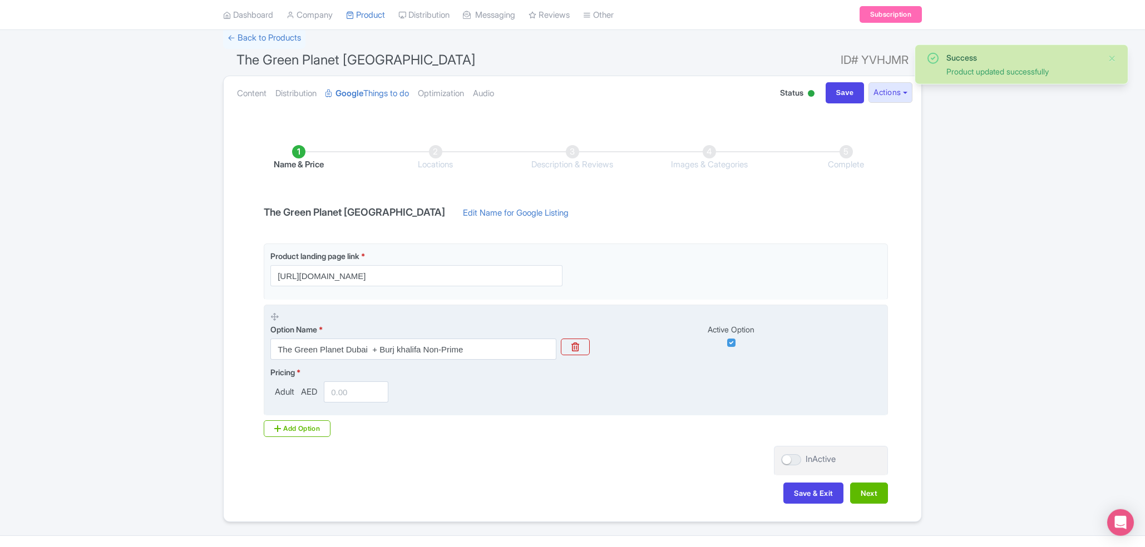
scroll to position [101, 0]
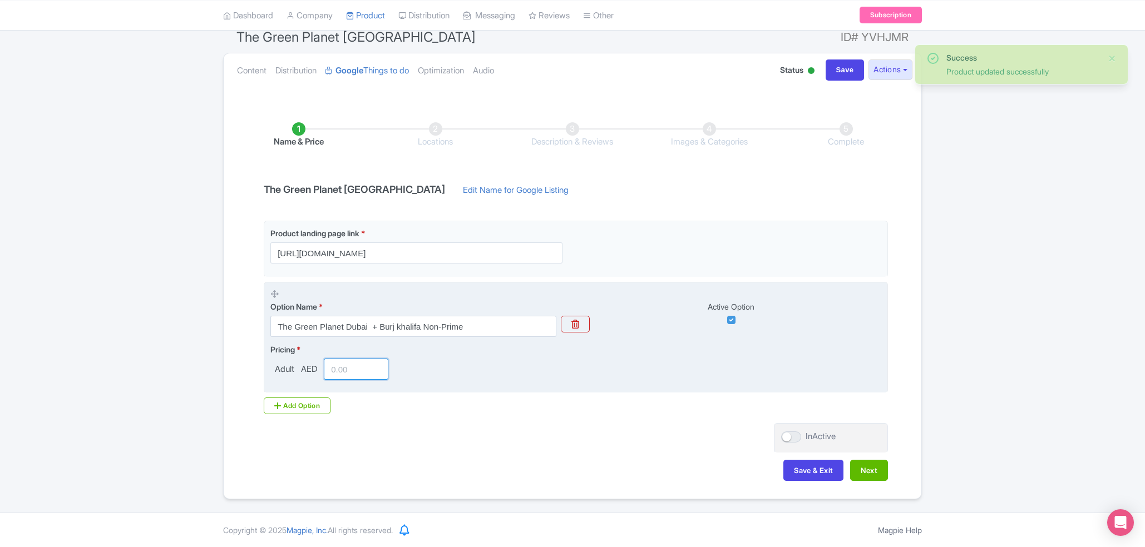
click at [344, 373] on input "number" at bounding box center [356, 369] width 65 height 21
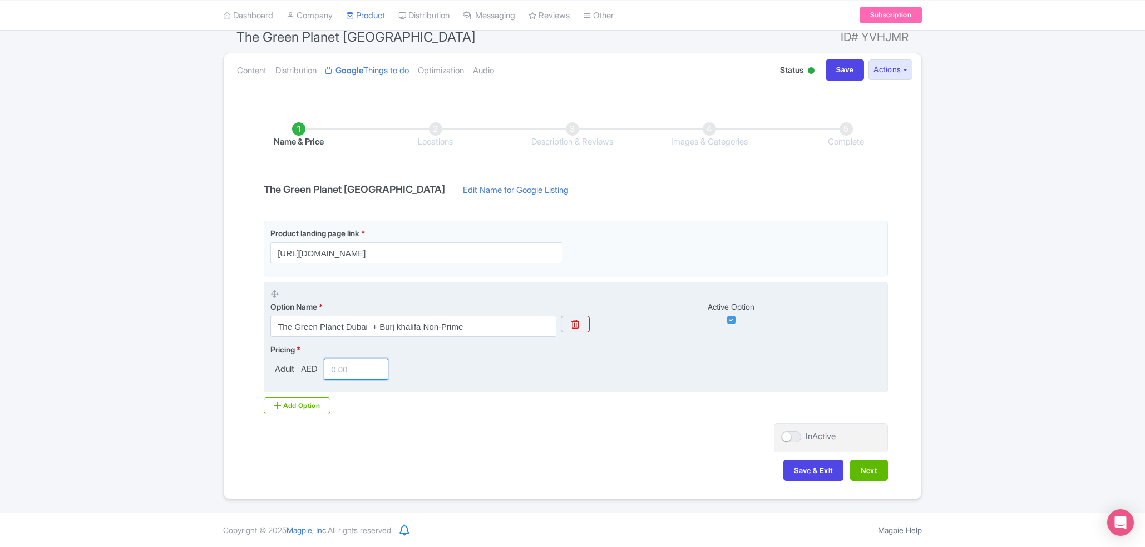
paste input "268"
click at [349, 360] on input "268" at bounding box center [356, 369] width 65 height 21
paste input "327"
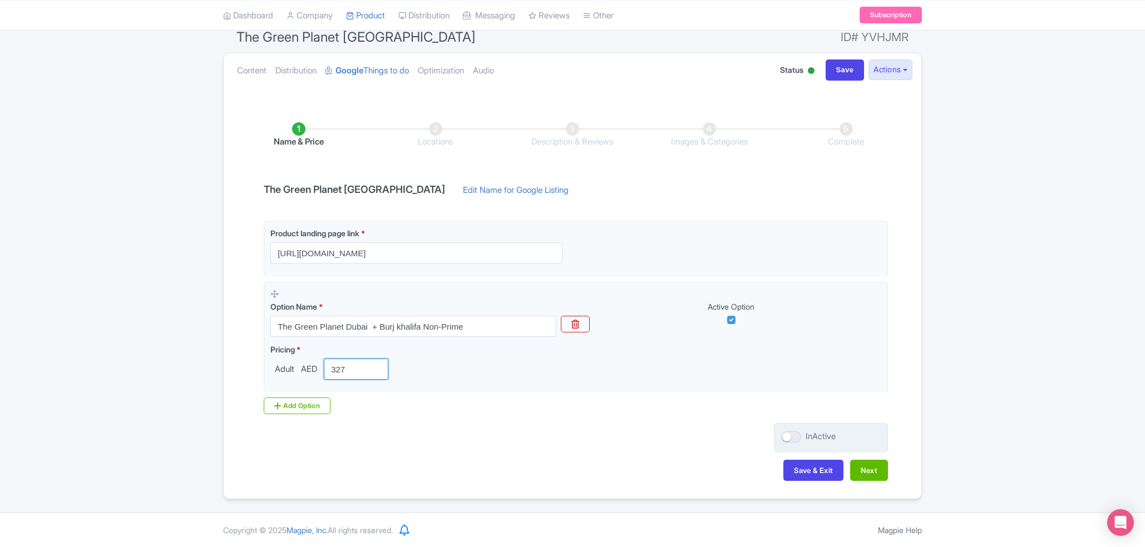
type input "327"
click at [787, 437] on div at bounding box center [791, 437] width 20 height 11
click at [787, 437] on input "InActive" at bounding box center [784, 436] width 7 height 7
checkbox input "true"
click at [868, 469] on button "Next" at bounding box center [869, 470] width 38 height 21
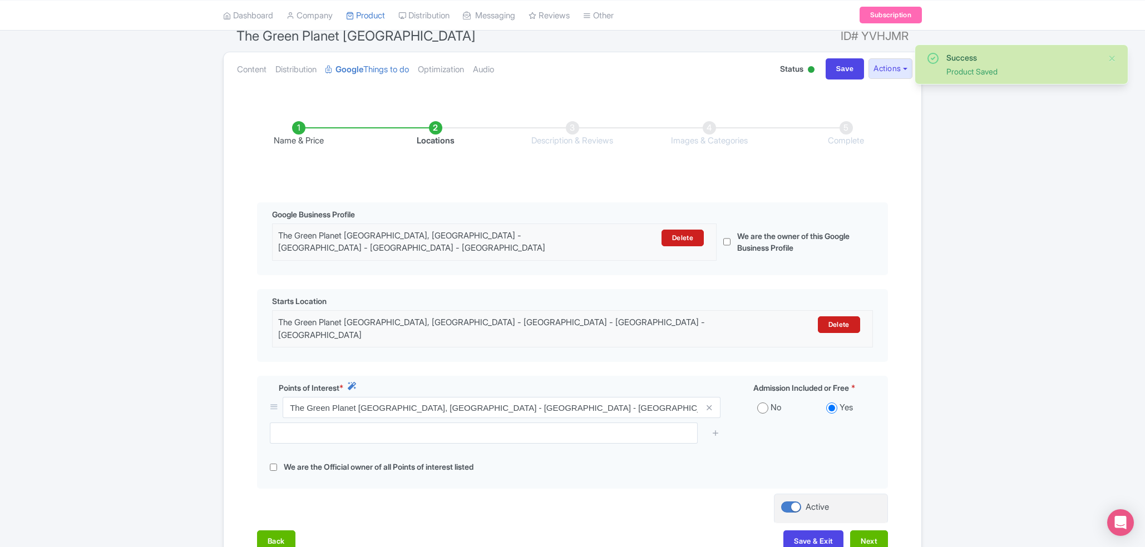
scroll to position [174, 0]
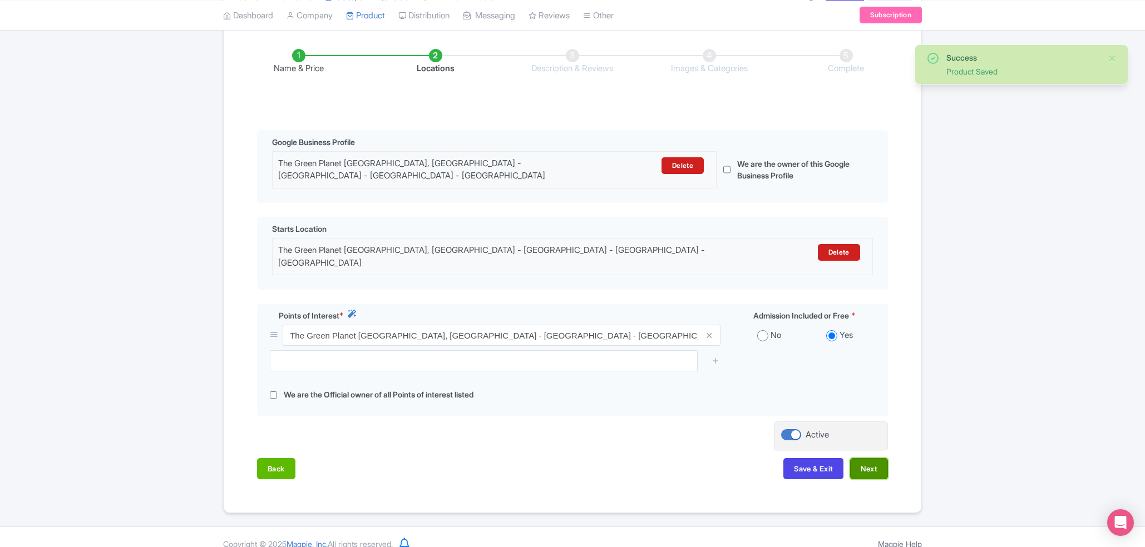
click at [867, 463] on button "Next" at bounding box center [869, 468] width 38 height 21
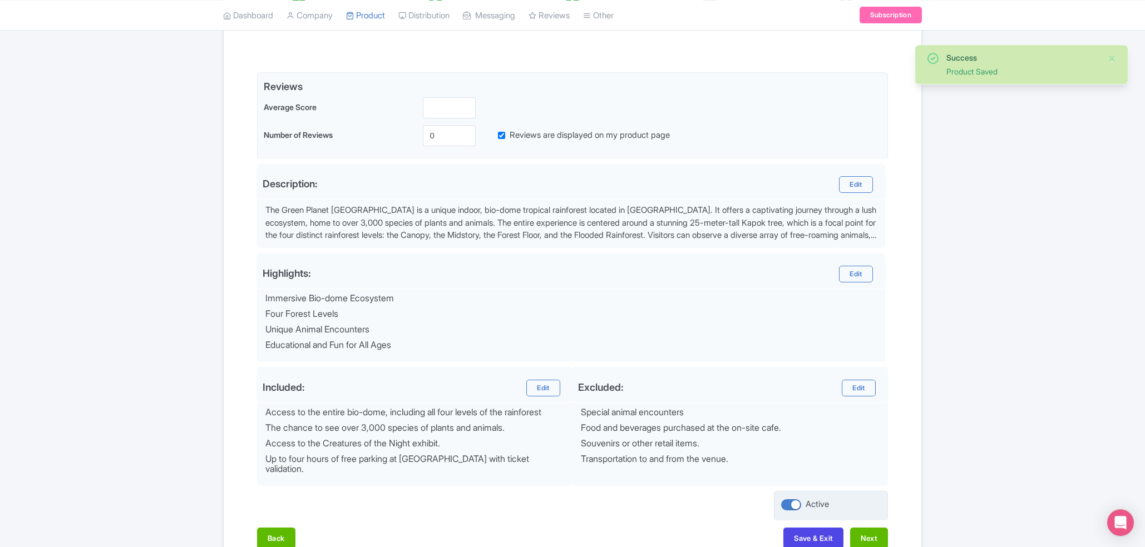
scroll to position [290, 0]
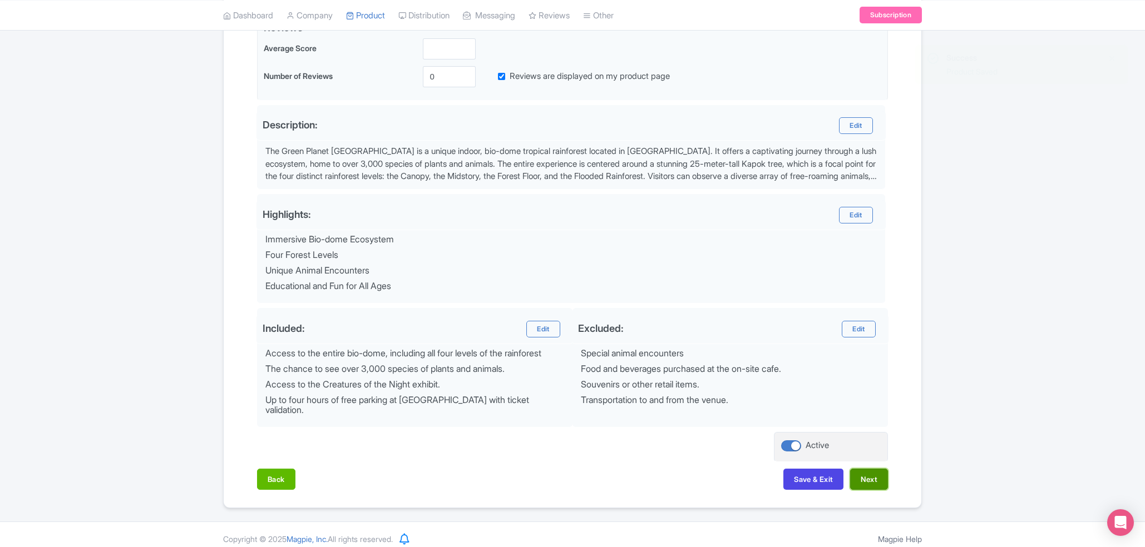
click at [863, 471] on button "Next" at bounding box center [869, 479] width 38 height 21
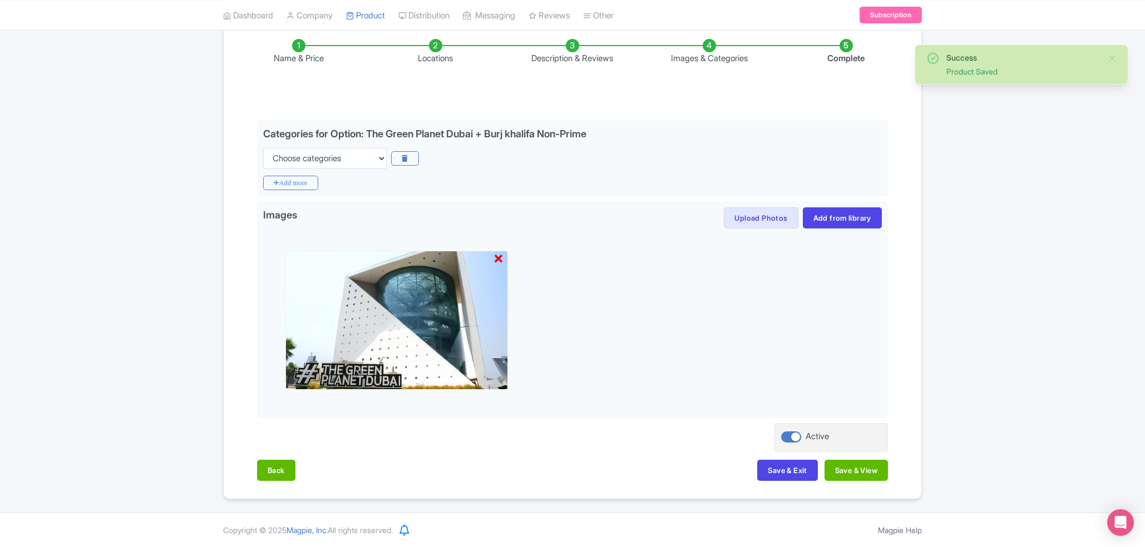
scroll to position [184, 0]
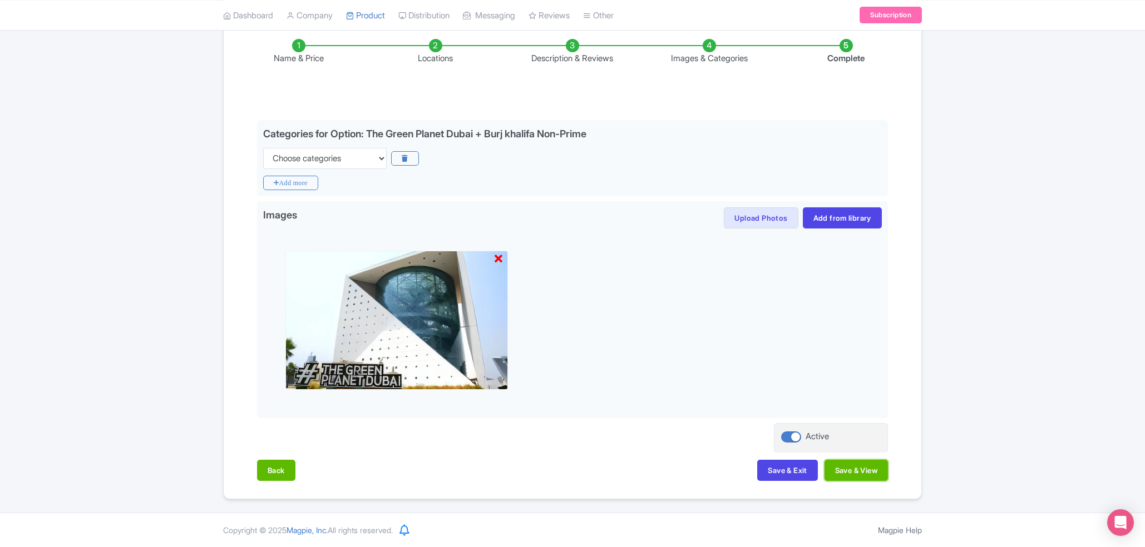
click at [863, 471] on button "Save & View" at bounding box center [855, 470] width 63 height 21
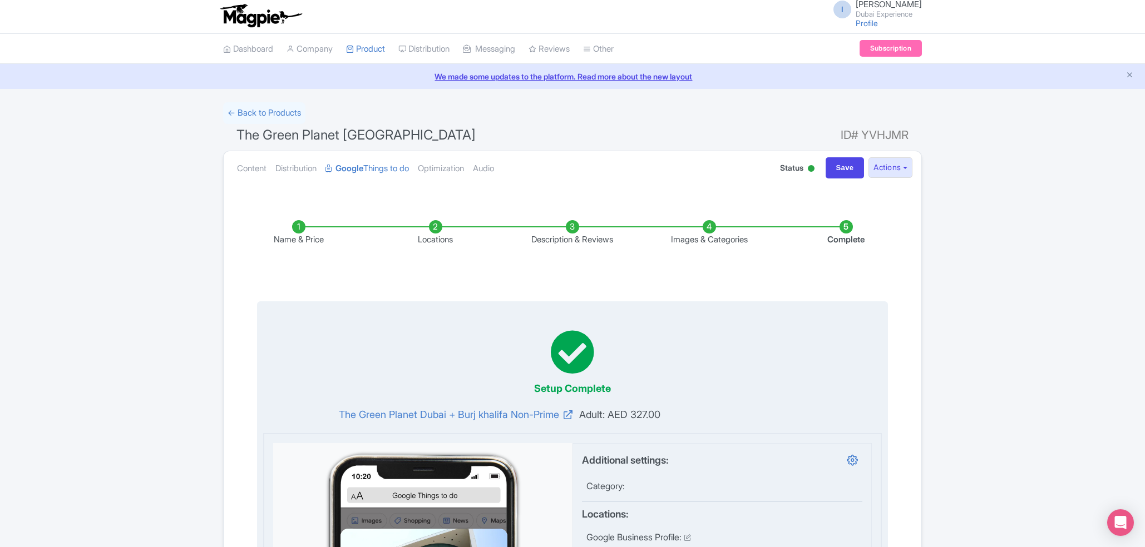
scroll to position [0, 0]
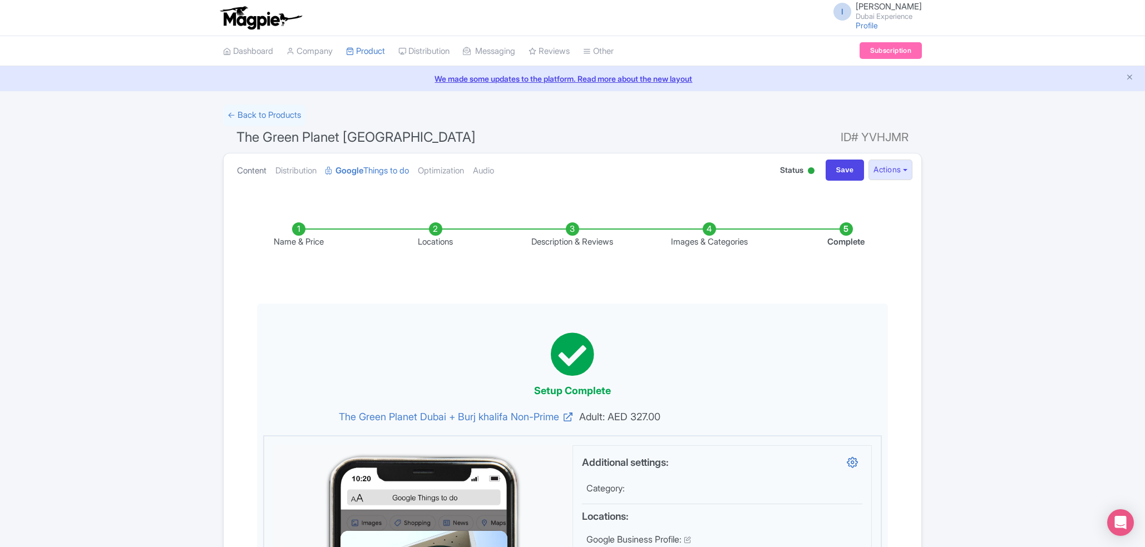
click at [254, 171] on link "Content" at bounding box center [251, 171] width 29 height 35
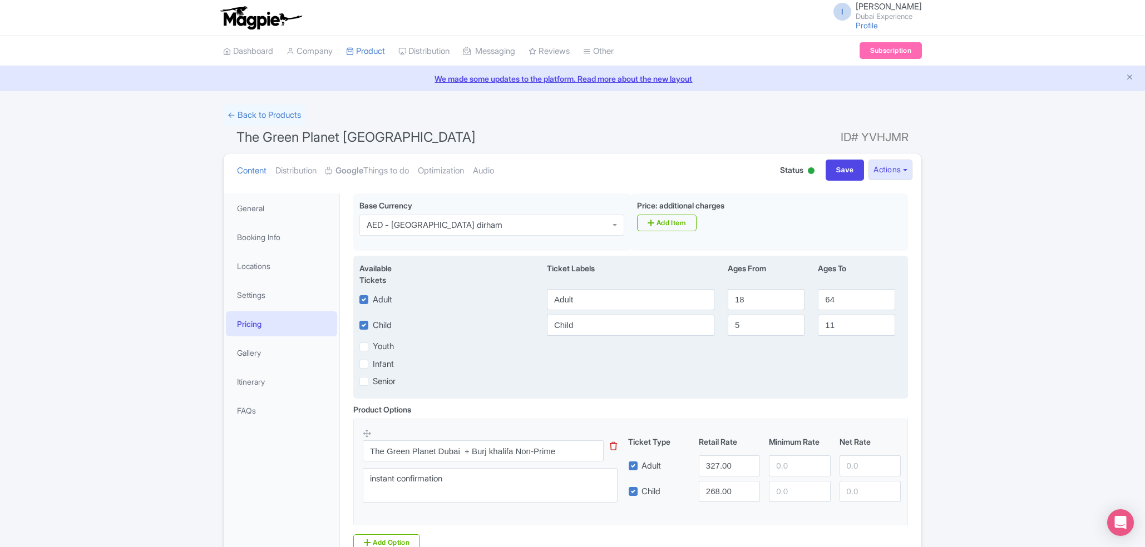
click at [491, 378] on div "Senior" at bounding box center [449, 381] width 181 height 13
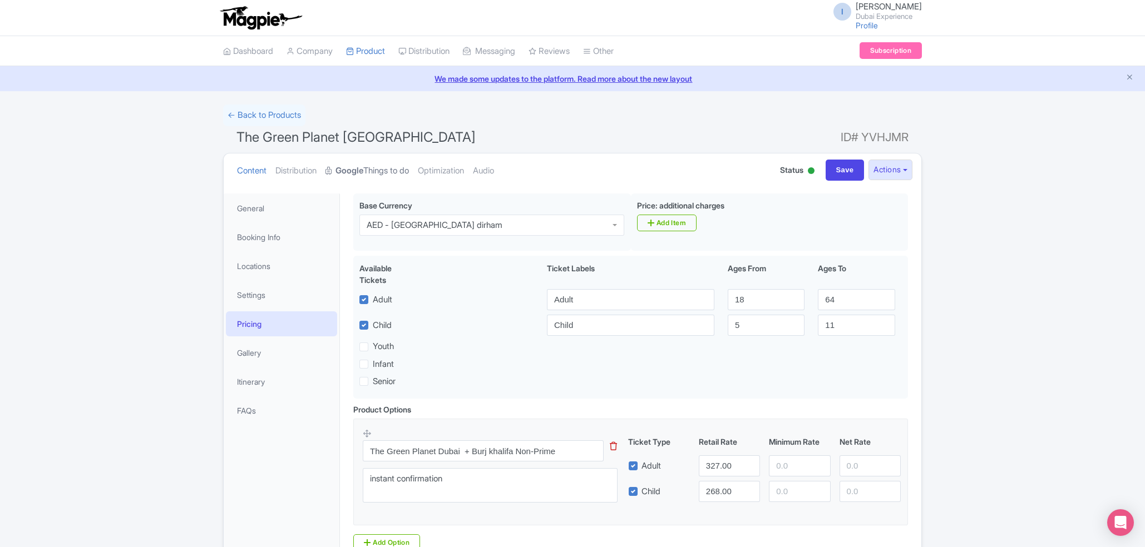
click at [361, 170] on strong "Google" at bounding box center [349, 171] width 28 height 13
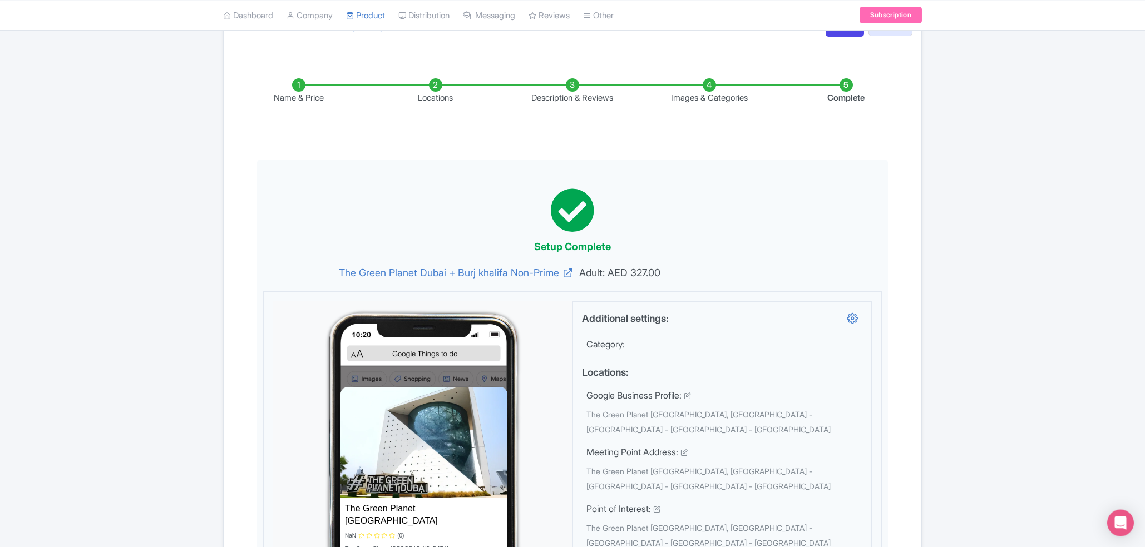
scroll to position [101, 0]
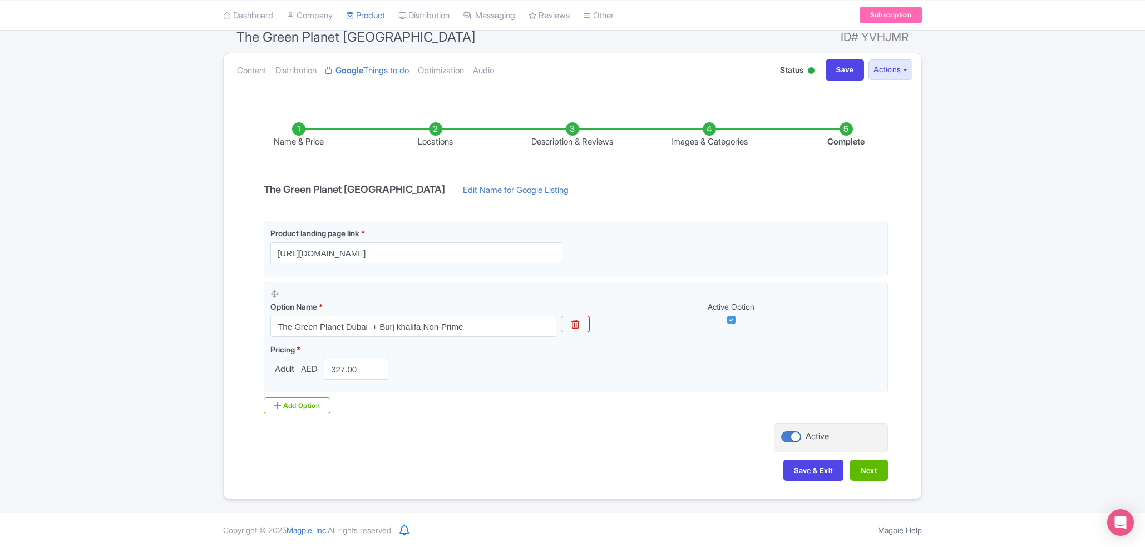
click at [299, 127] on li "Name & Price" at bounding box center [298, 135] width 137 height 26
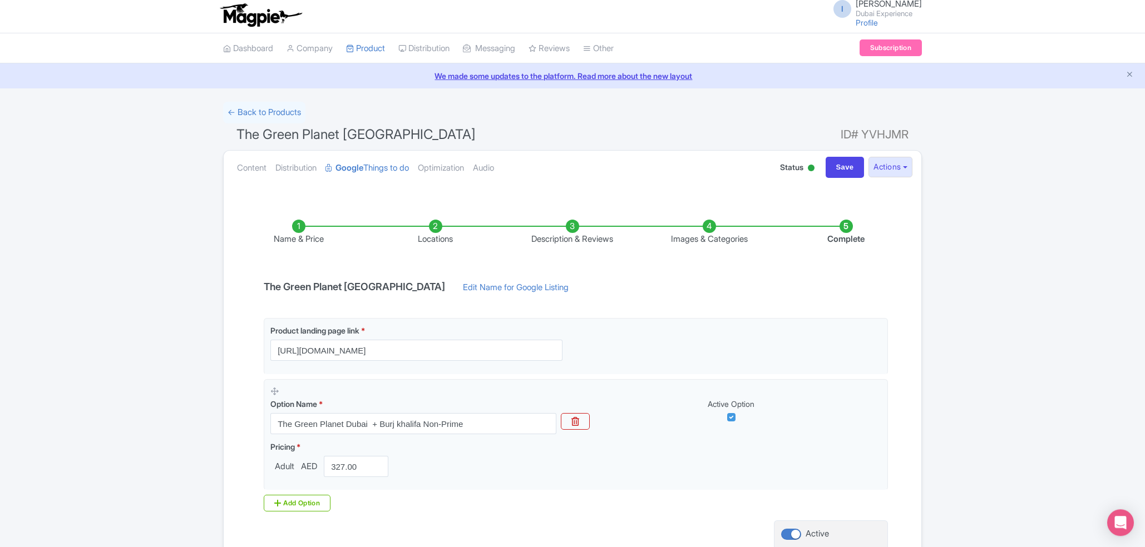
scroll to position [0, 0]
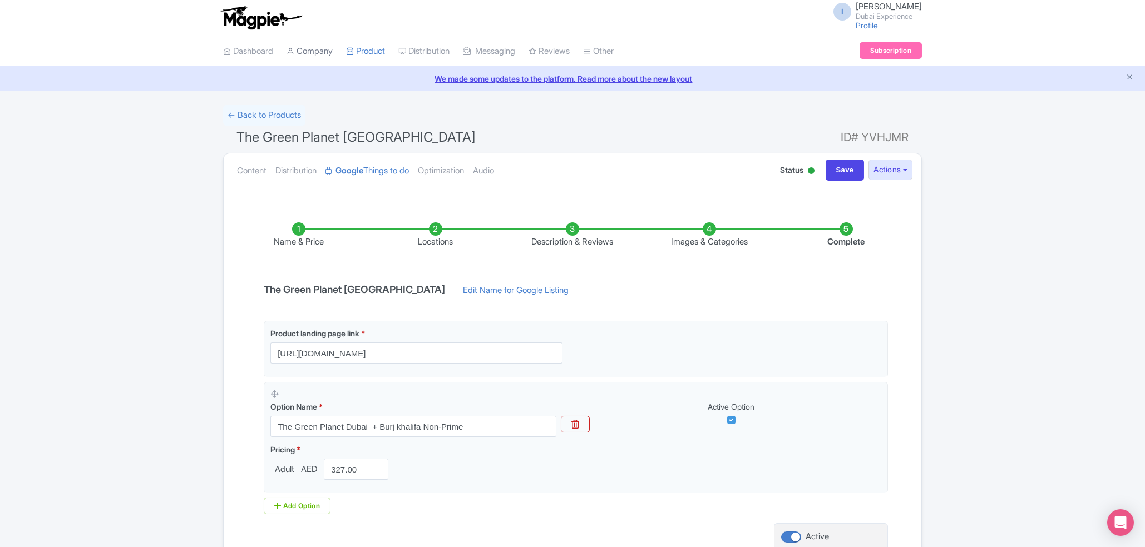
click at [323, 58] on link "Company" at bounding box center [310, 51] width 46 height 31
click at [323, 57] on link "Company" at bounding box center [310, 51] width 46 height 31
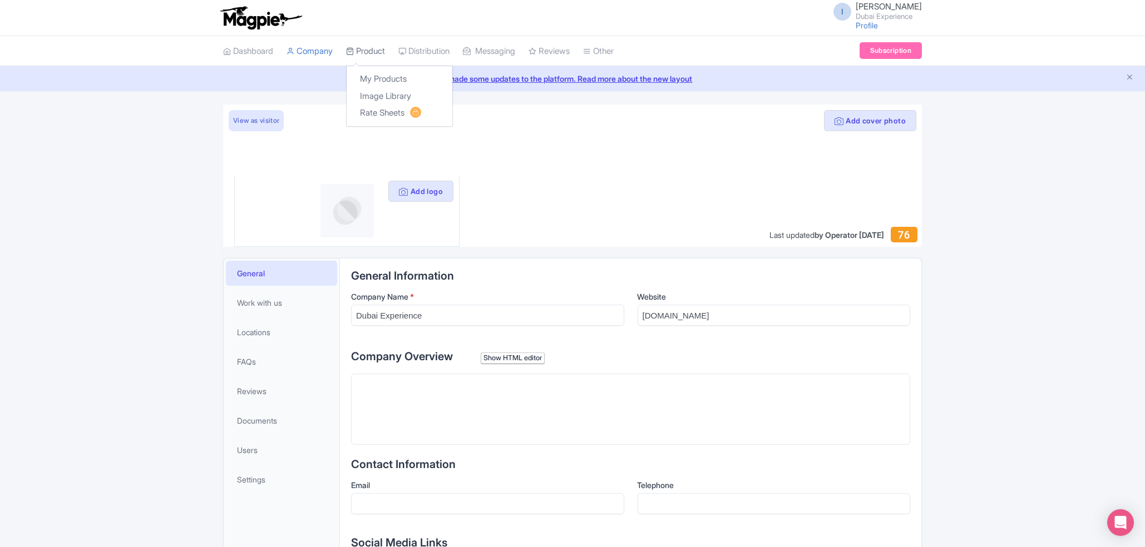
click at [369, 53] on link "Product" at bounding box center [365, 51] width 39 height 31
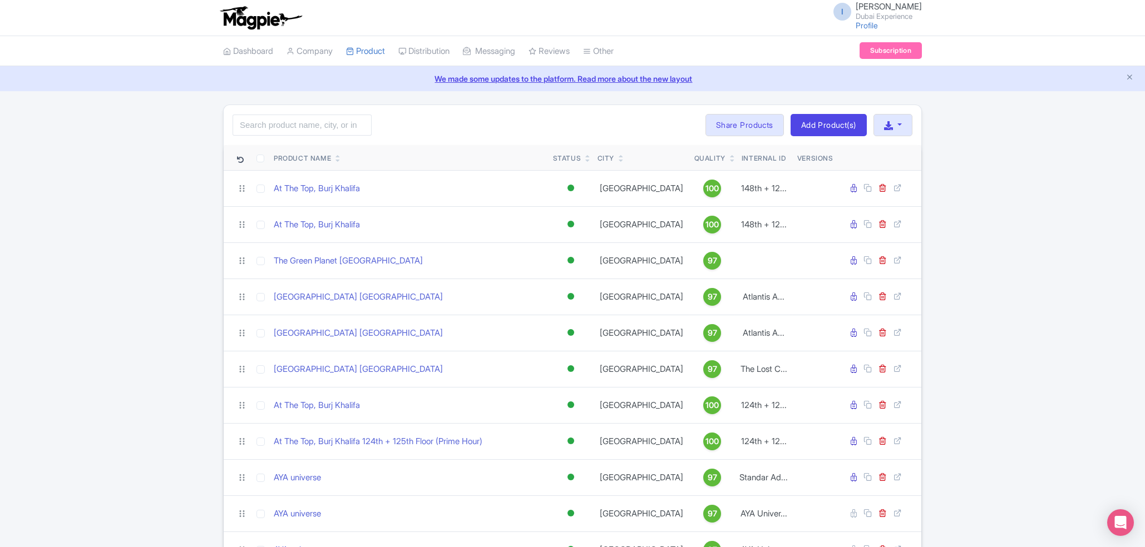
click at [339, 161] on icon at bounding box center [337, 160] width 5 height 7
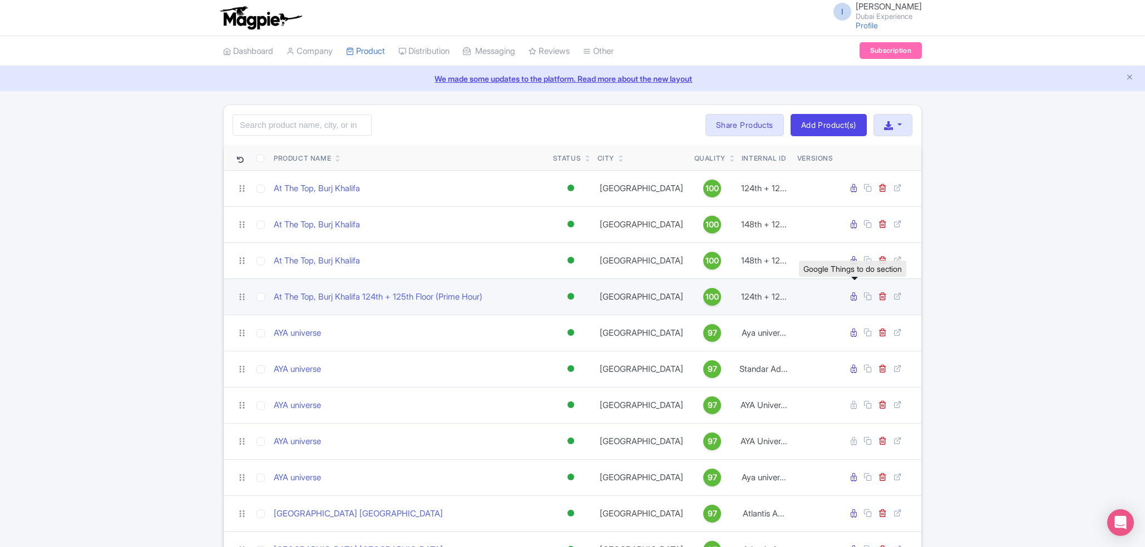
click at [856, 296] on icon at bounding box center [854, 297] width 6 height 8
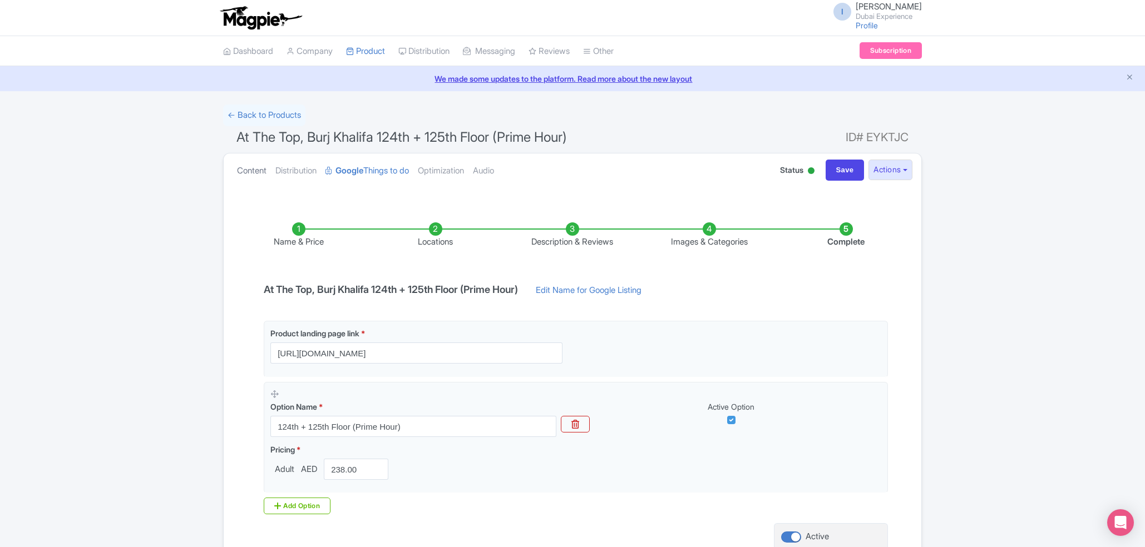
click at [260, 177] on link "Content" at bounding box center [251, 171] width 29 height 35
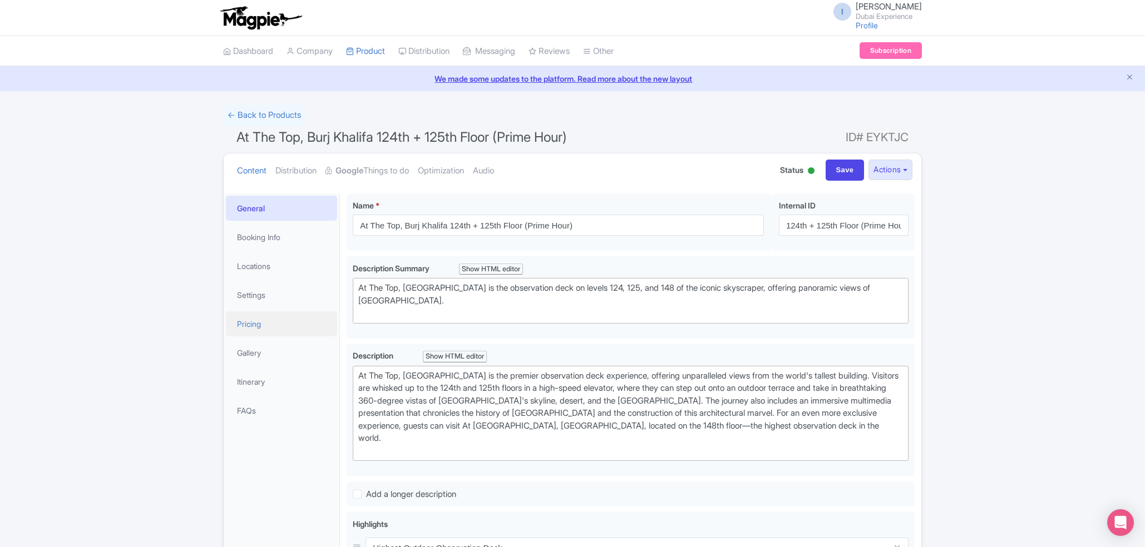
click at [263, 332] on link "Pricing" at bounding box center [281, 324] width 111 height 25
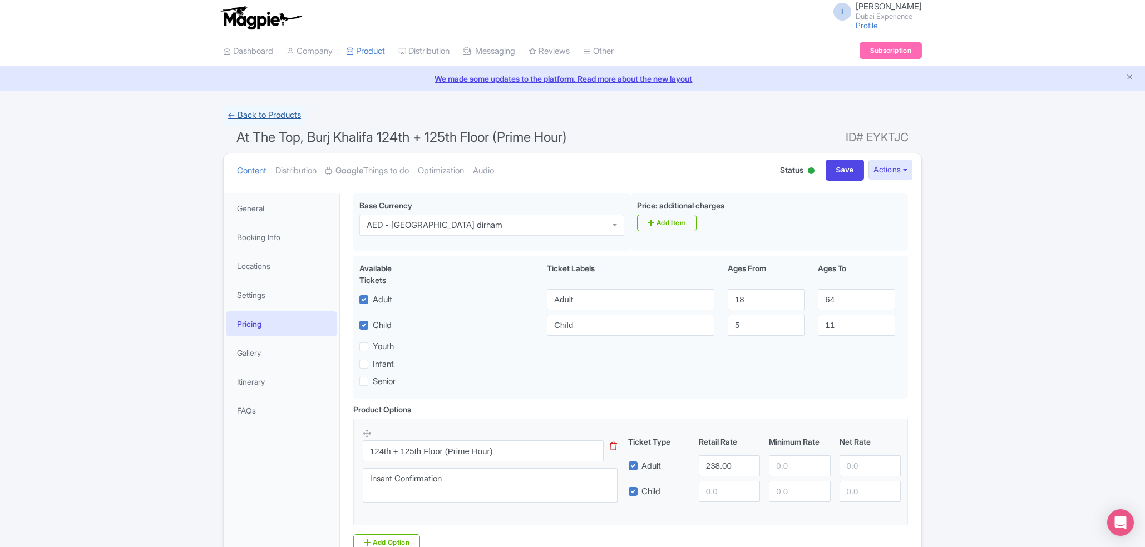
click at [264, 107] on link "← Back to Products" at bounding box center [264, 116] width 82 height 22
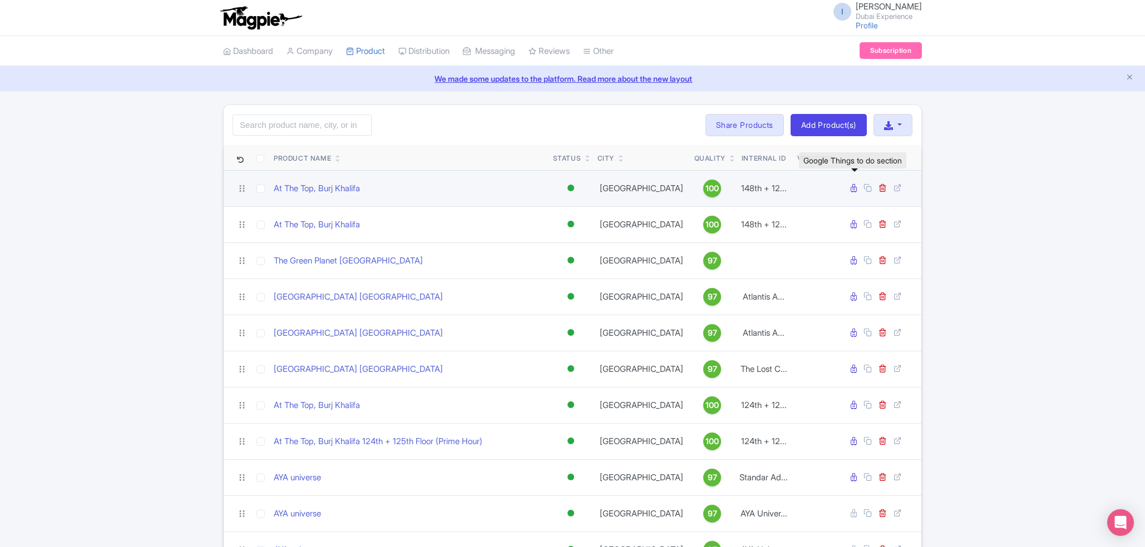
click at [853, 190] on icon at bounding box center [854, 188] width 6 height 8
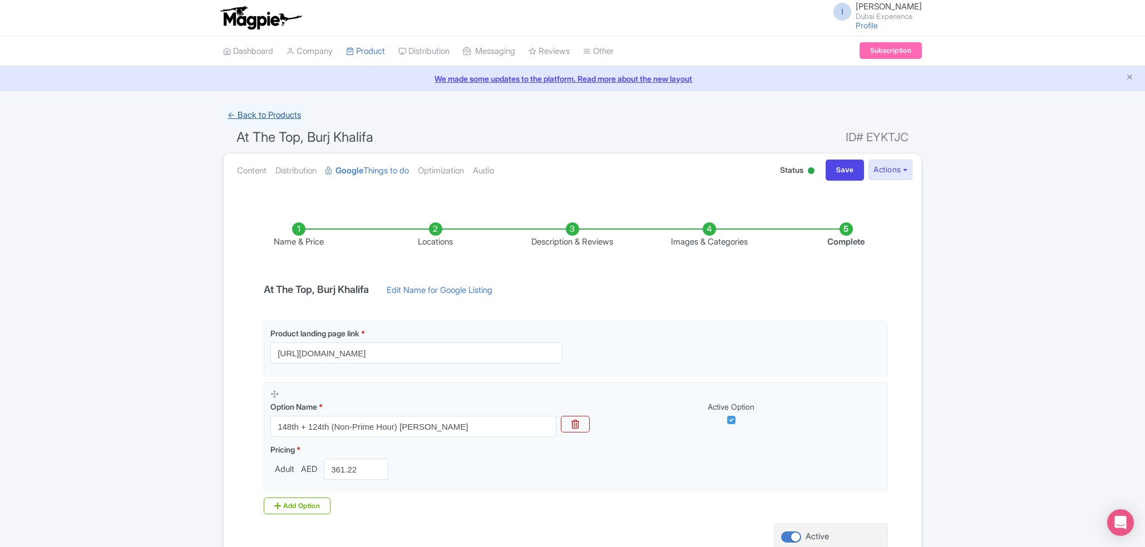
click at [240, 113] on link "← Back to Products" at bounding box center [264, 116] width 82 height 22
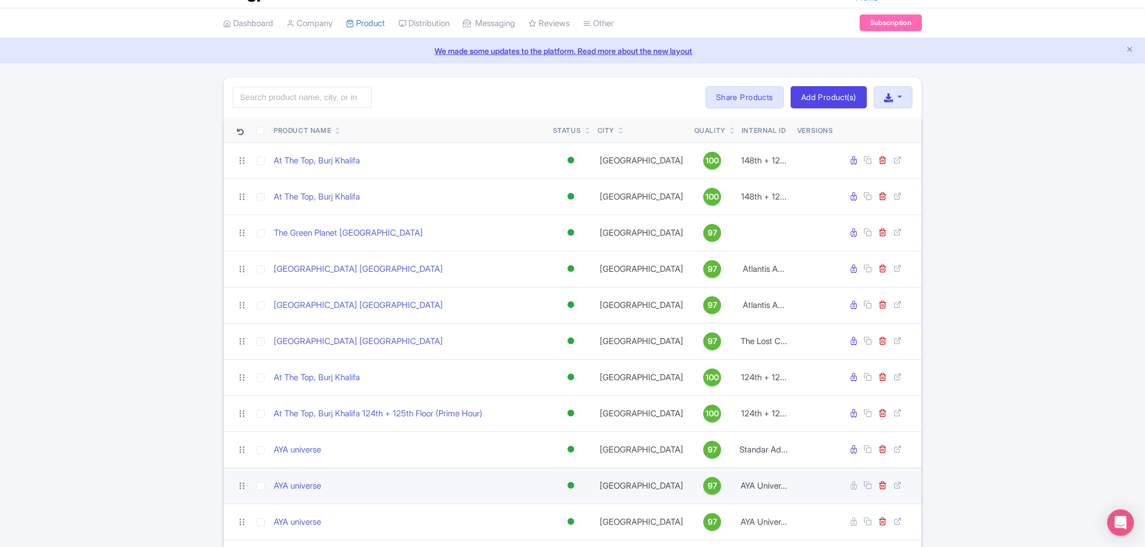
scroll to position [60, 0]
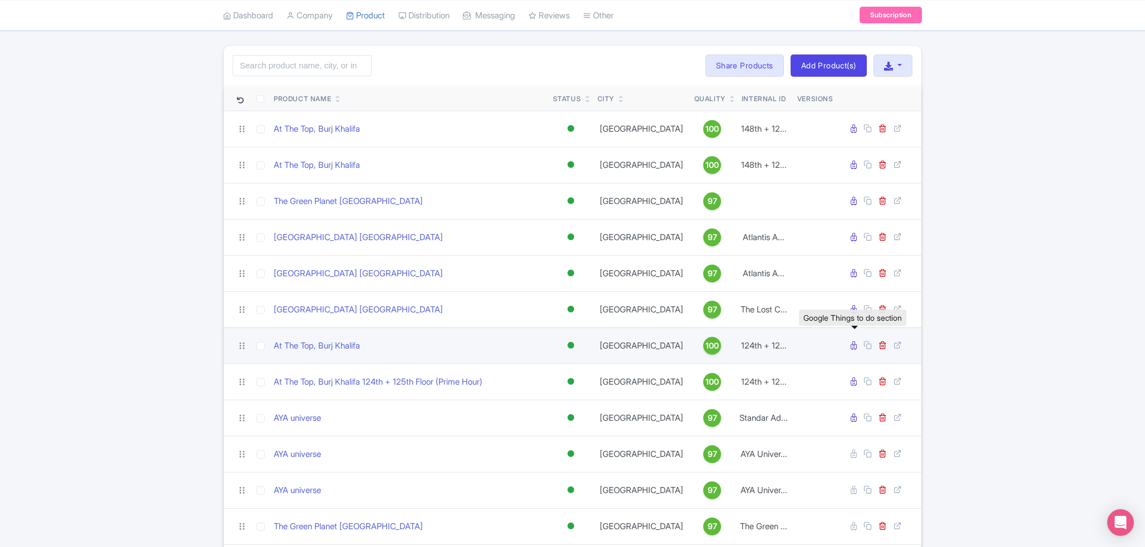
click at [852, 345] on icon at bounding box center [854, 346] width 6 height 8
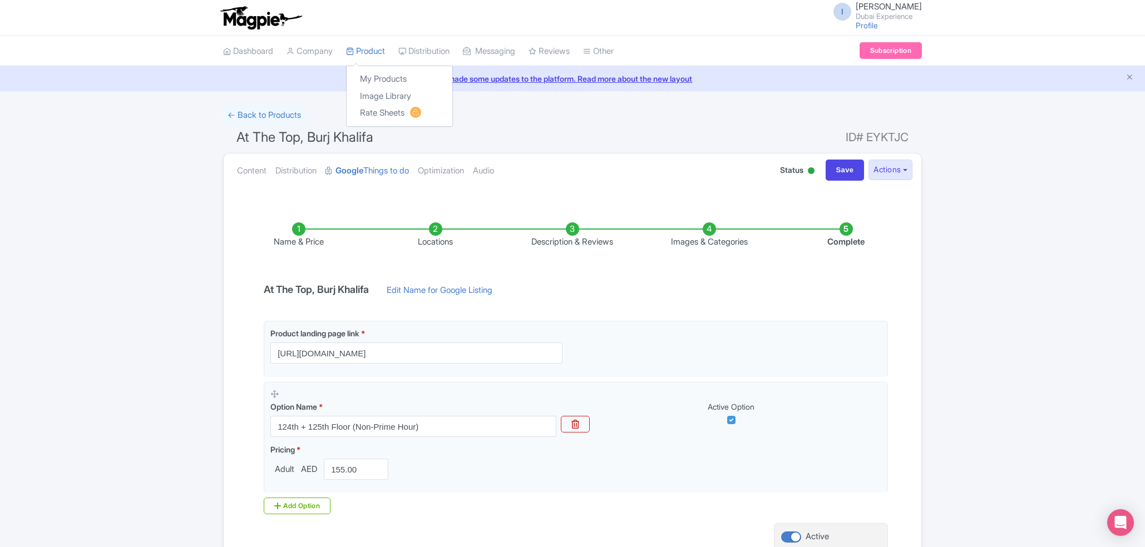
click at [374, 68] on div "My Products Image Library Rate Sheets" at bounding box center [399, 96] width 107 height 61
click at [382, 77] on link "My Products" at bounding box center [400, 79] width 106 height 17
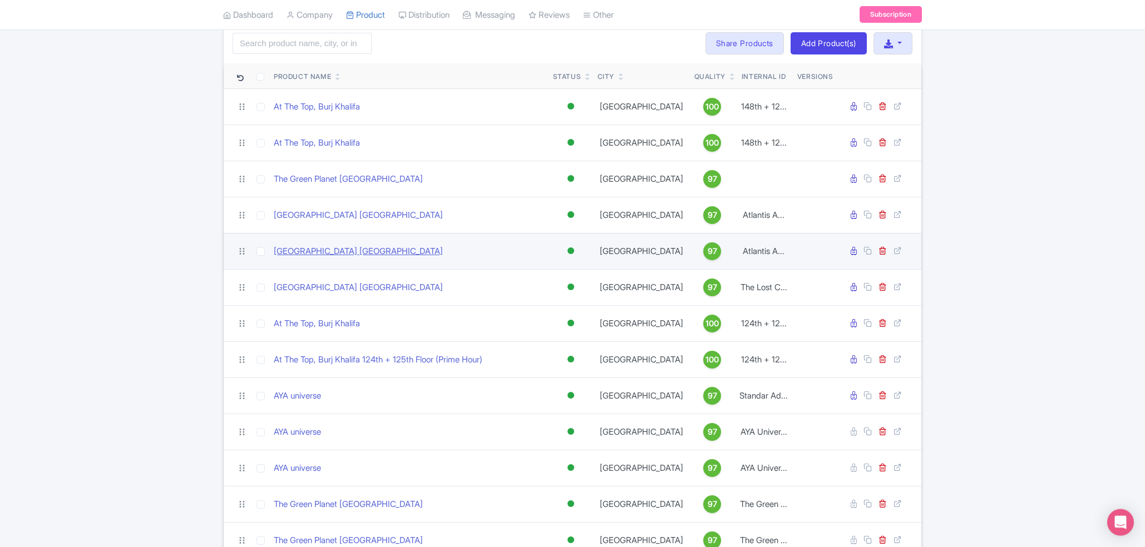
scroll to position [49, 0]
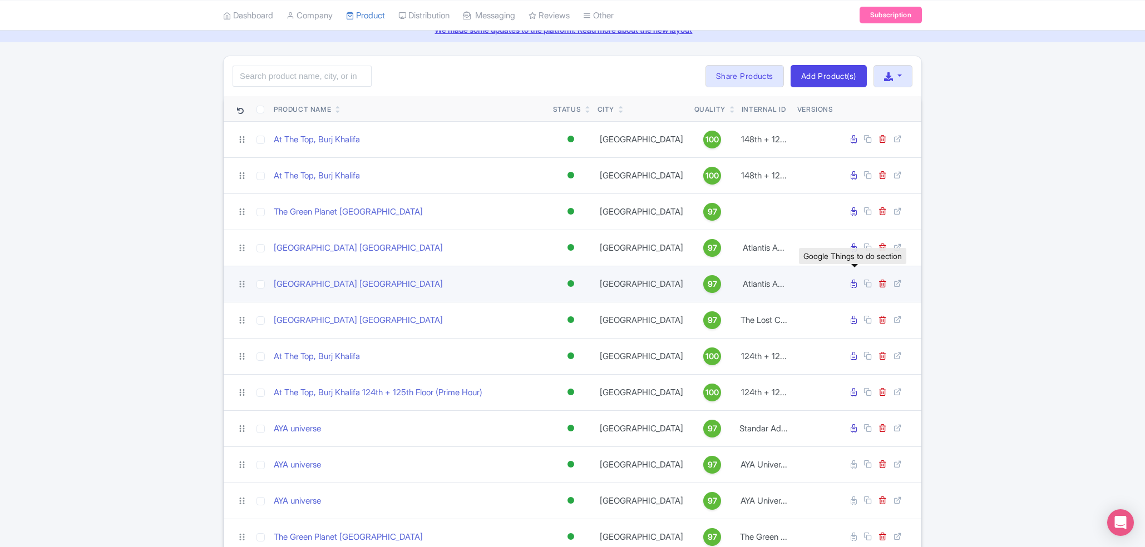
click at [853, 285] on icon at bounding box center [854, 284] width 6 height 8
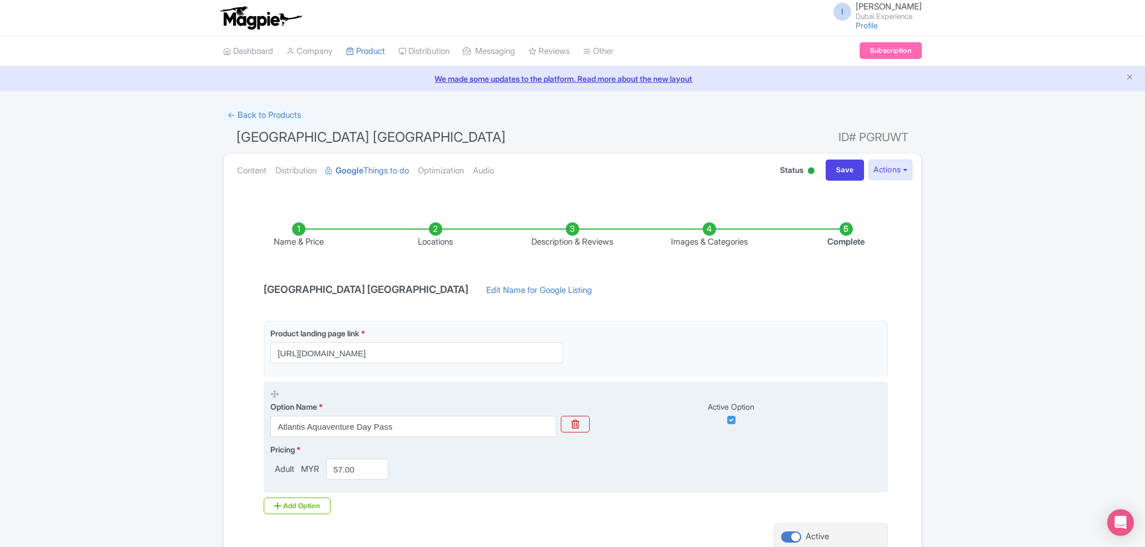
click at [311, 465] on span "MYR" at bounding box center [310, 469] width 23 height 13
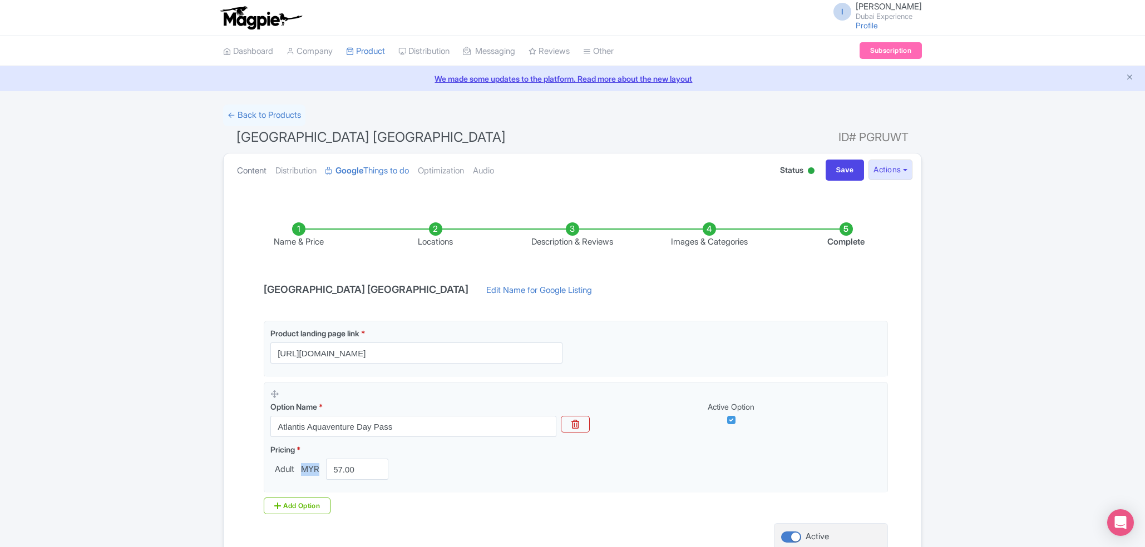
click at [254, 172] on link "Content" at bounding box center [251, 171] width 29 height 35
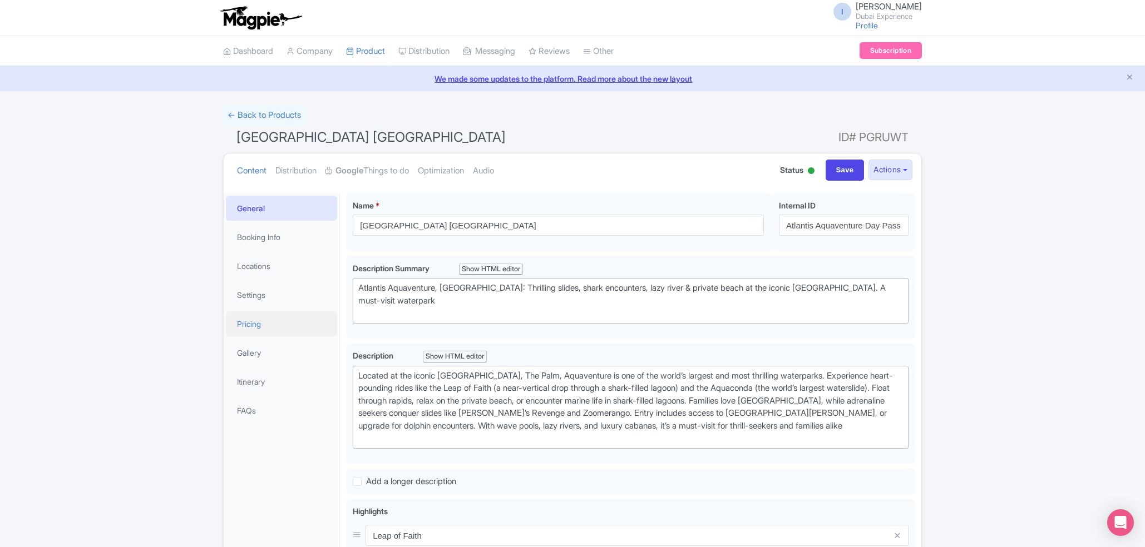
click at [262, 323] on link "Pricing" at bounding box center [281, 324] width 111 height 25
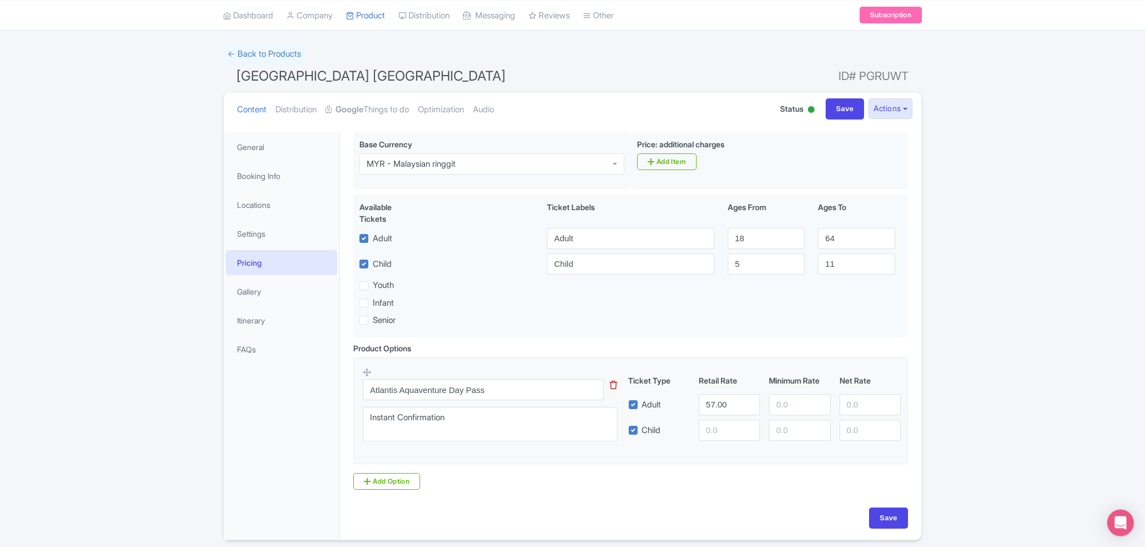
scroll to position [106, 0]
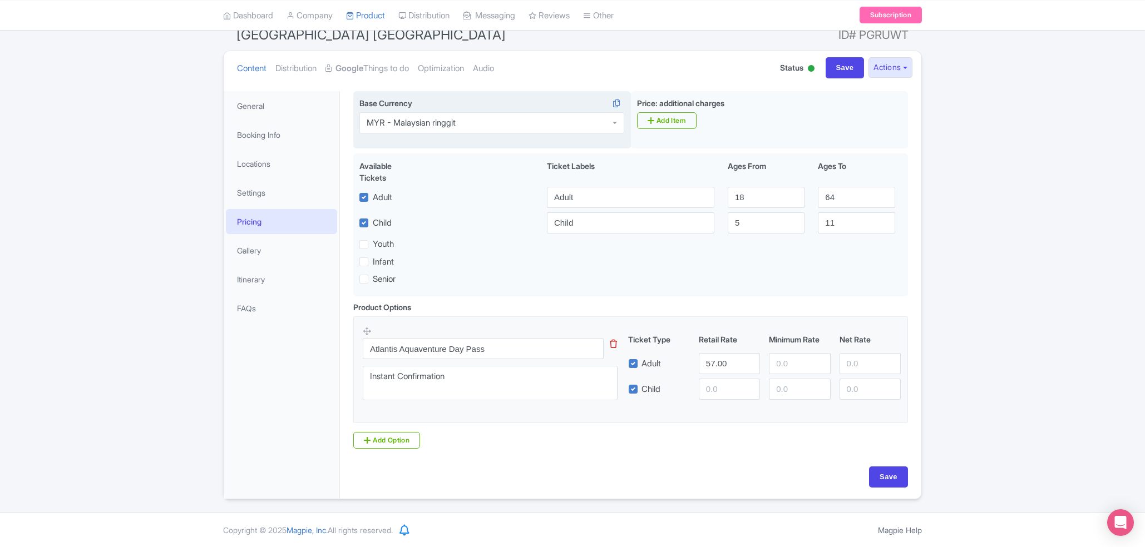
click at [552, 127] on div "MYR - Malaysian ringgit" at bounding box center [491, 122] width 265 height 21
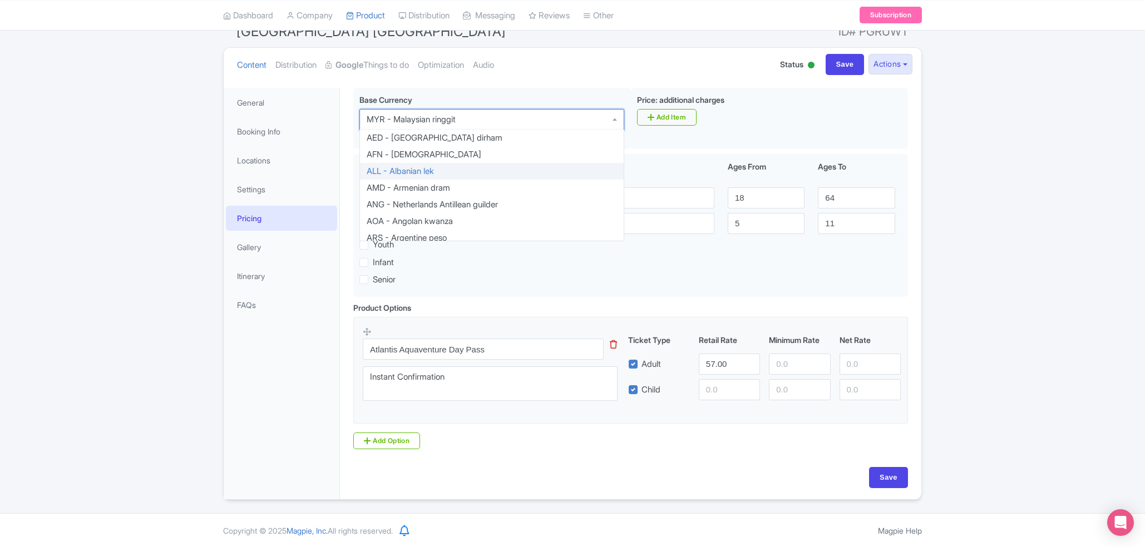
scroll to position [0, 0]
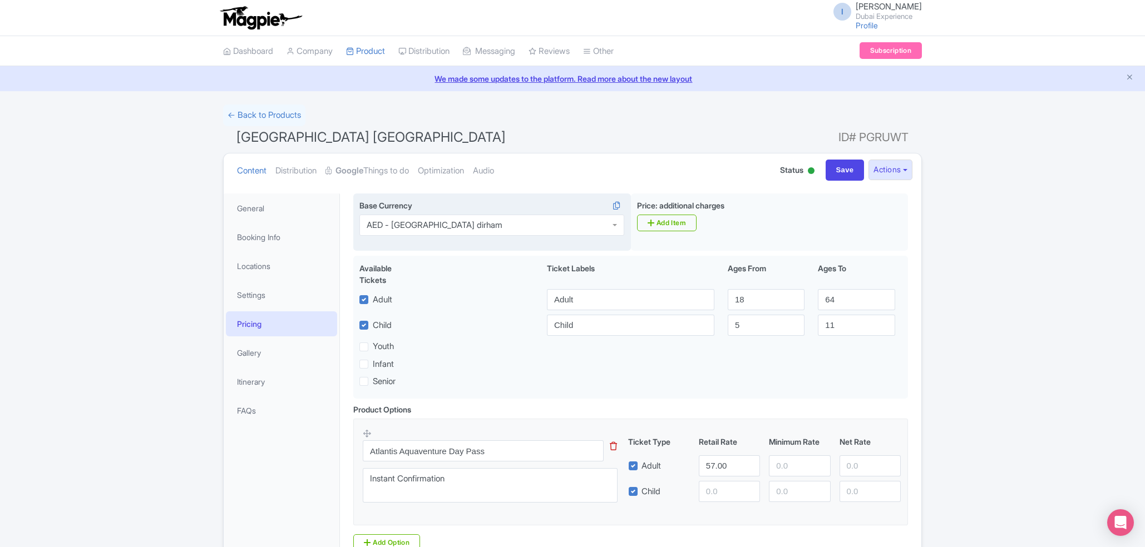
click at [456, 248] on div "Base Currency i AED - United Arab Emirates dirham AED - United Arab Emirates di…" at bounding box center [492, 223] width 278 height 58
click at [722, 468] on input "57.00" at bounding box center [729, 466] width 61 height 21
click at [713, 472] on input "57.00" at bounding box center [729, 466] width 61 height 21
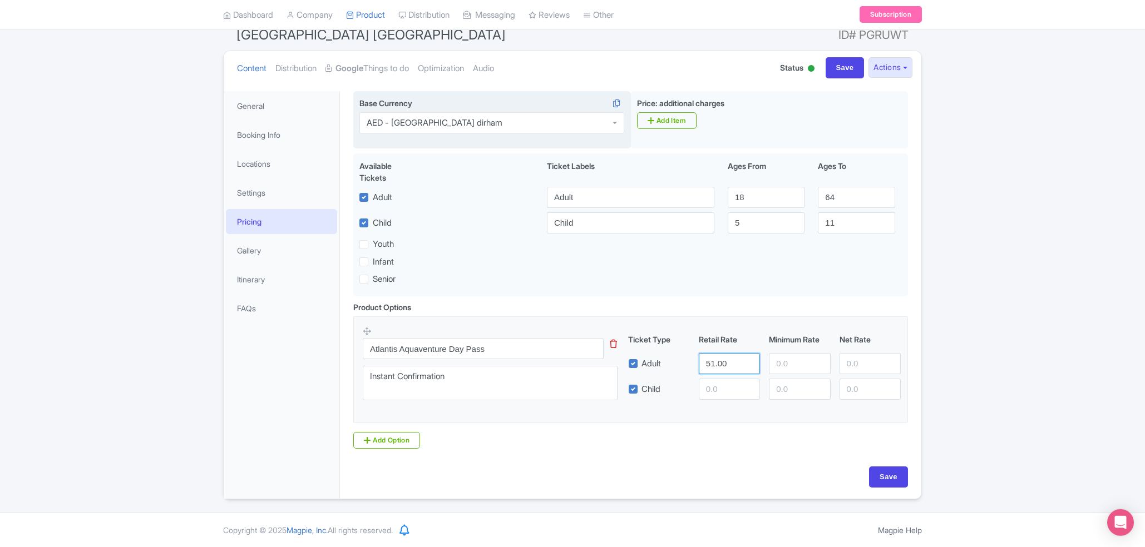
scroll to position [106, 0]
type input "51.00"
click at [890, 480] on input "Save" at bounding box center [888, 477] width 39 height 21
type input "Saving..."
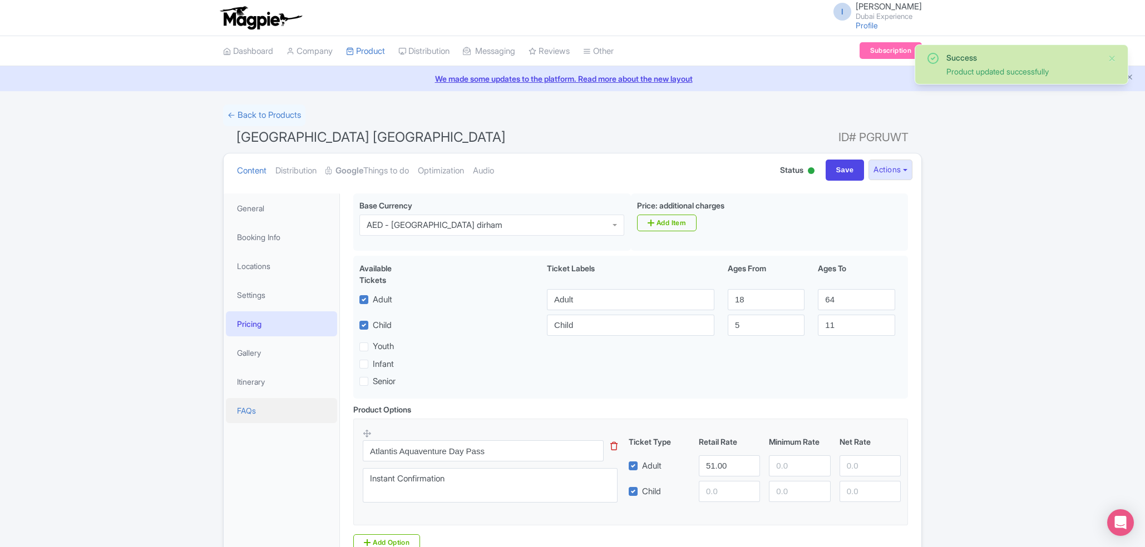
scroll to position [106, 0]
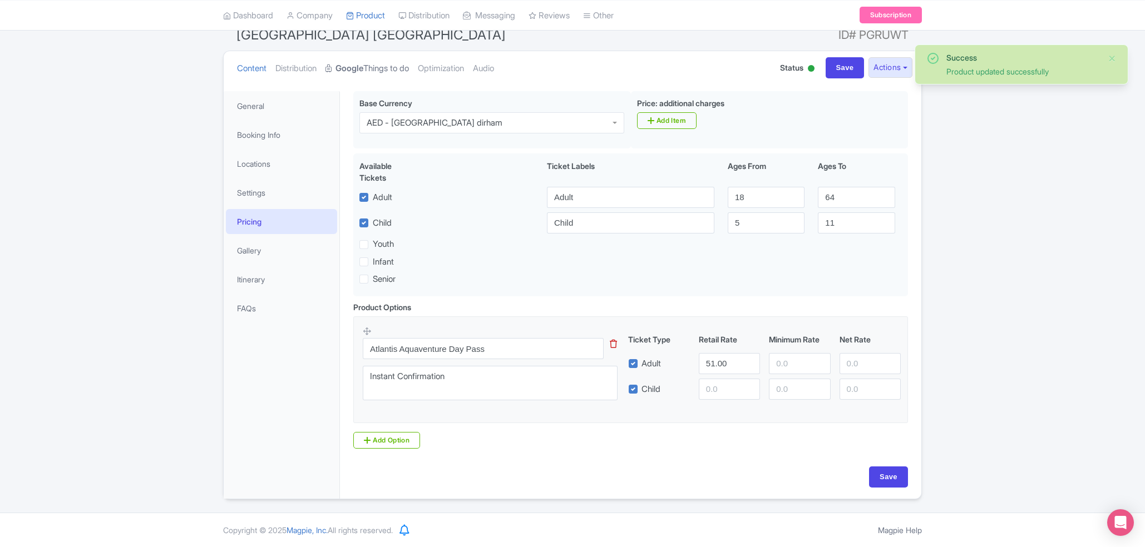
click at [379, 59] on link "Google Things to do" at bounding box center [366, 68] width 83 height 35
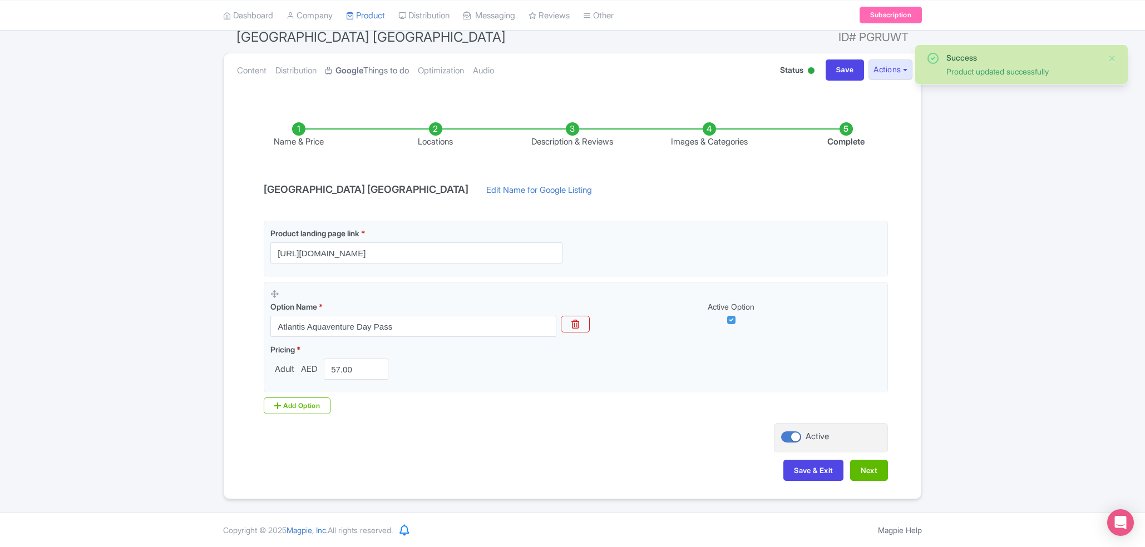
scroll to position [101, 0]
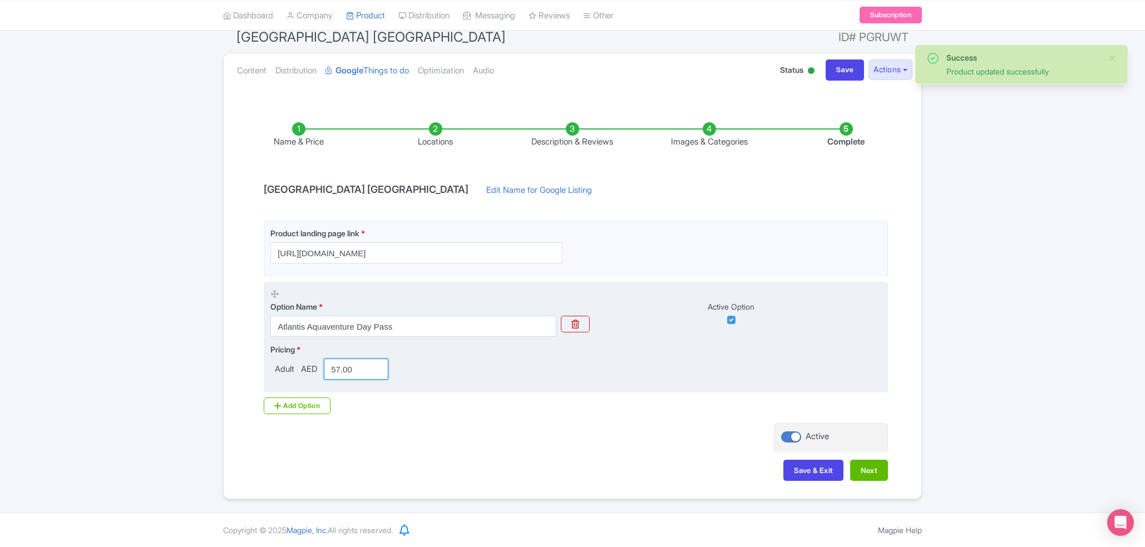
click at [341, 367] on input "57.00" at bounding box center [356, 369] width 65 height 21
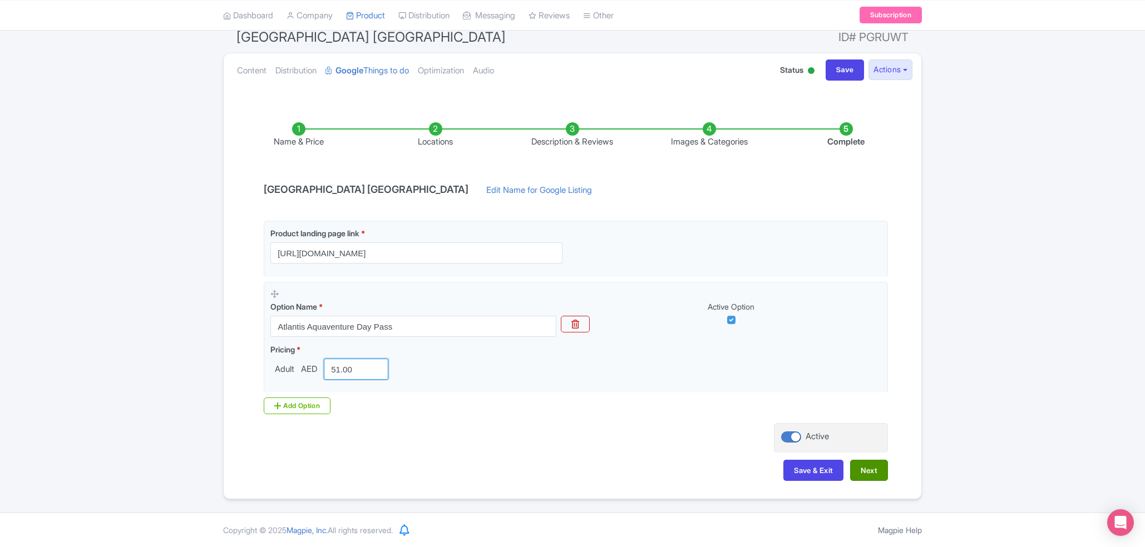
type input "51.00"
click at [864, 473] on button "Next" at bounding box center [869, 470] width 38 height 21
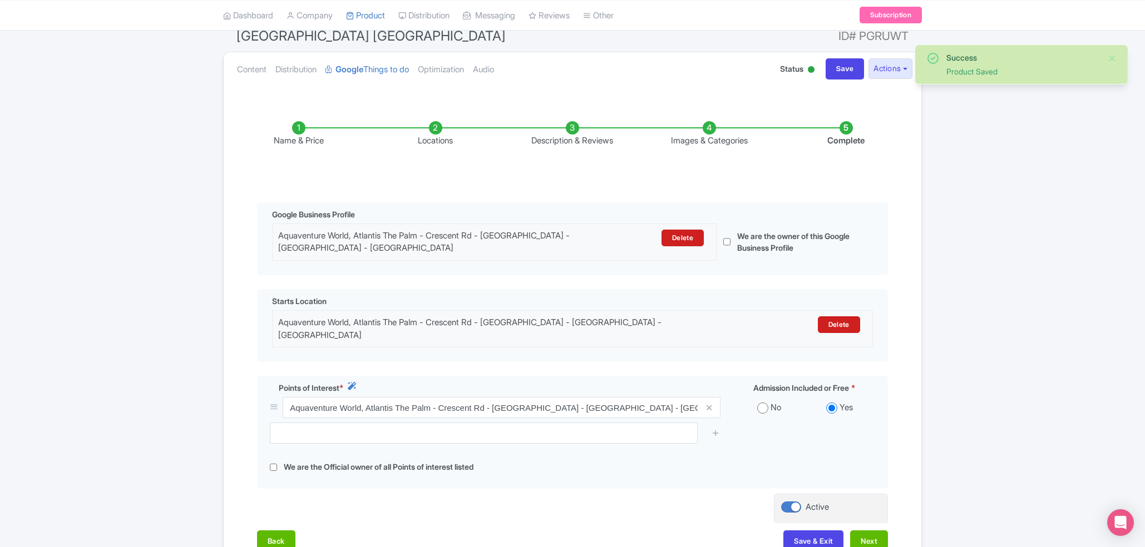
click at [292, 127] on li "Name & Price" at bounding box center [298, 134] width 137 height 26
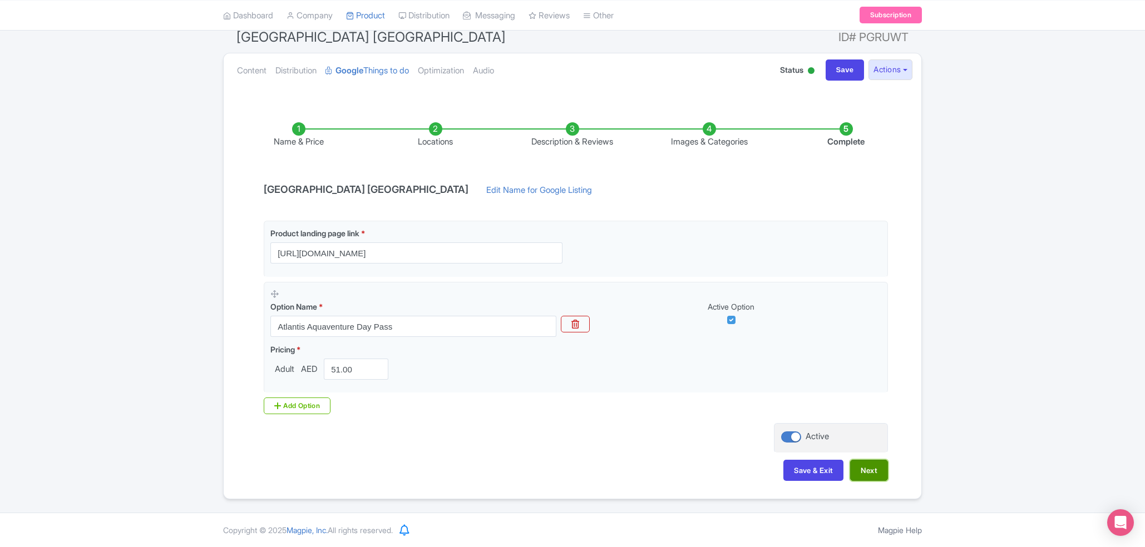
click at [873, 465] on button "Next" at bounding box center [869, 470] width 38 height 21
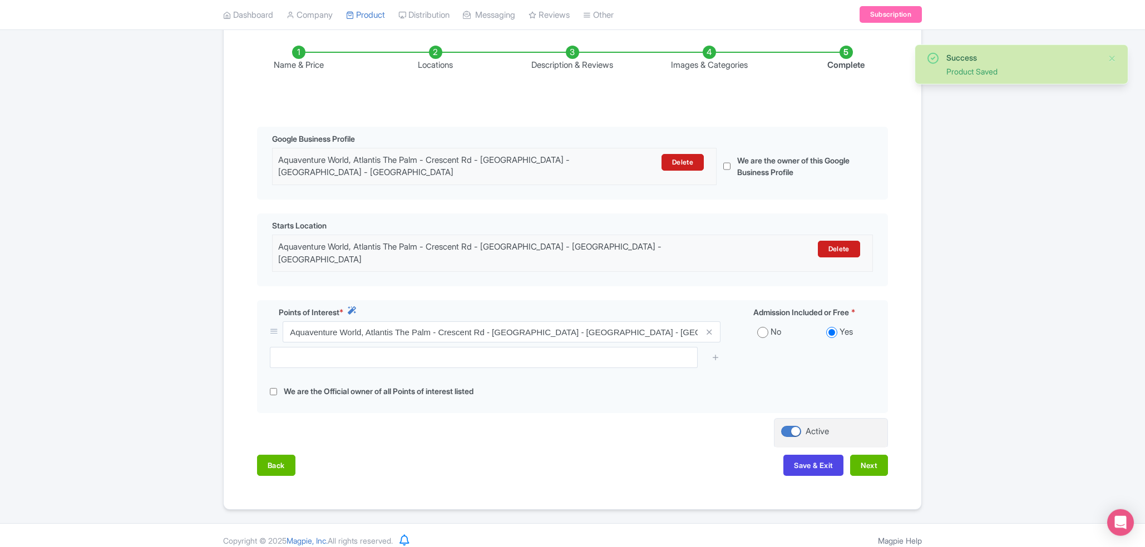
scroll to position [182, 0]
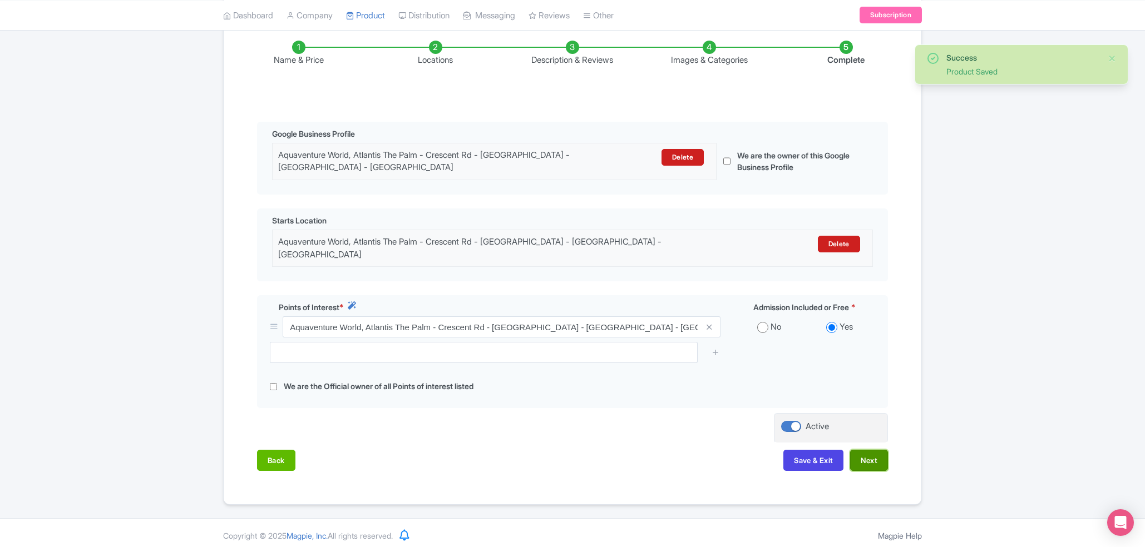
click at [872, 456] on button "Next" at bounding box center [869, 460] width 38 height 21
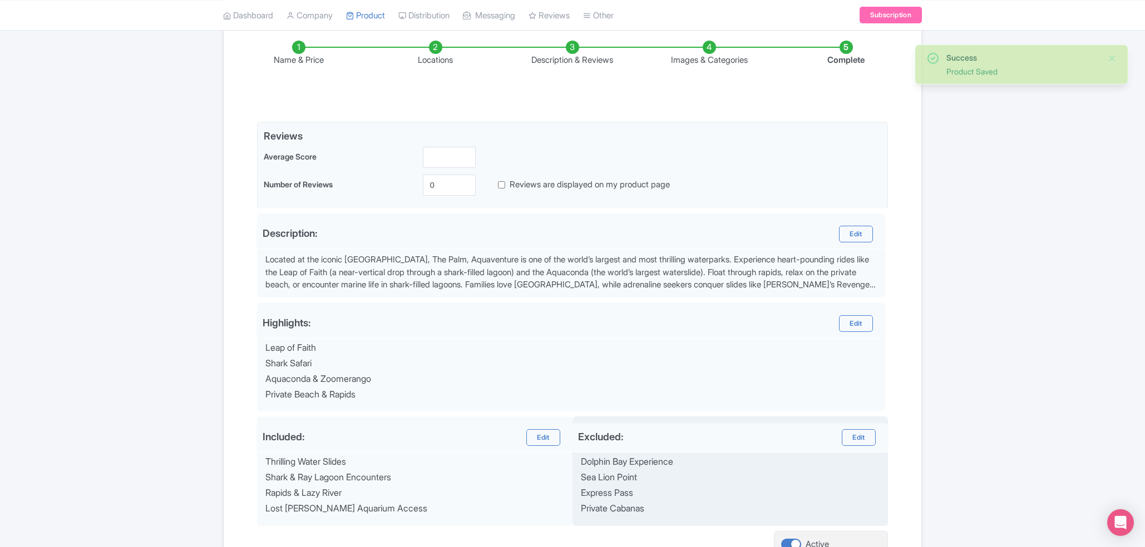
scroll to position [290, 0]
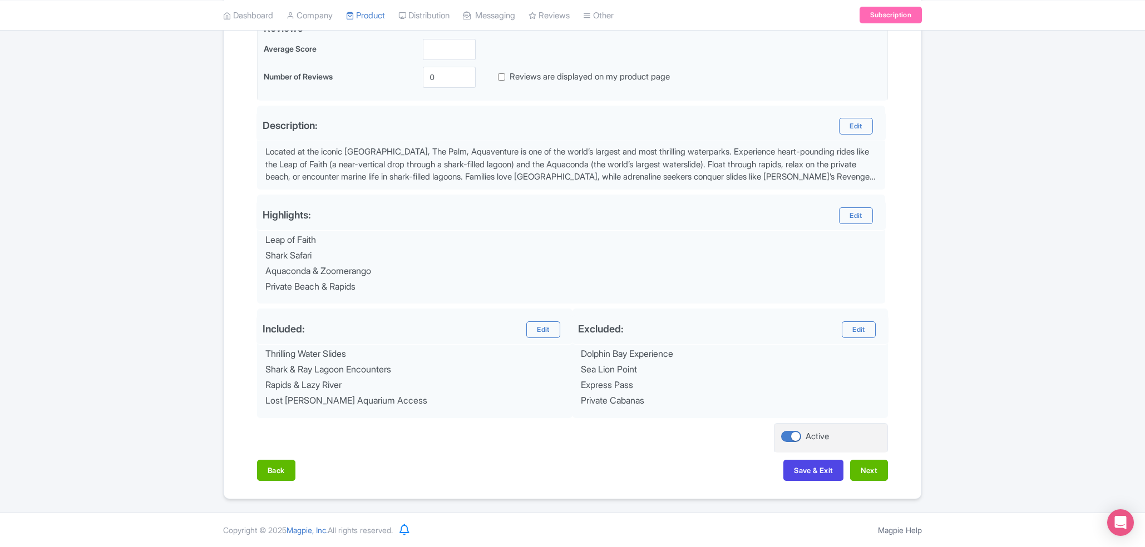
click at [870, 483] on div "Back Save & Exit Next" at bounding box center [572, 476] width 631 height 32
click at [875, 470] on button "Next" at bounding box center [869, 470] width 38 height 21
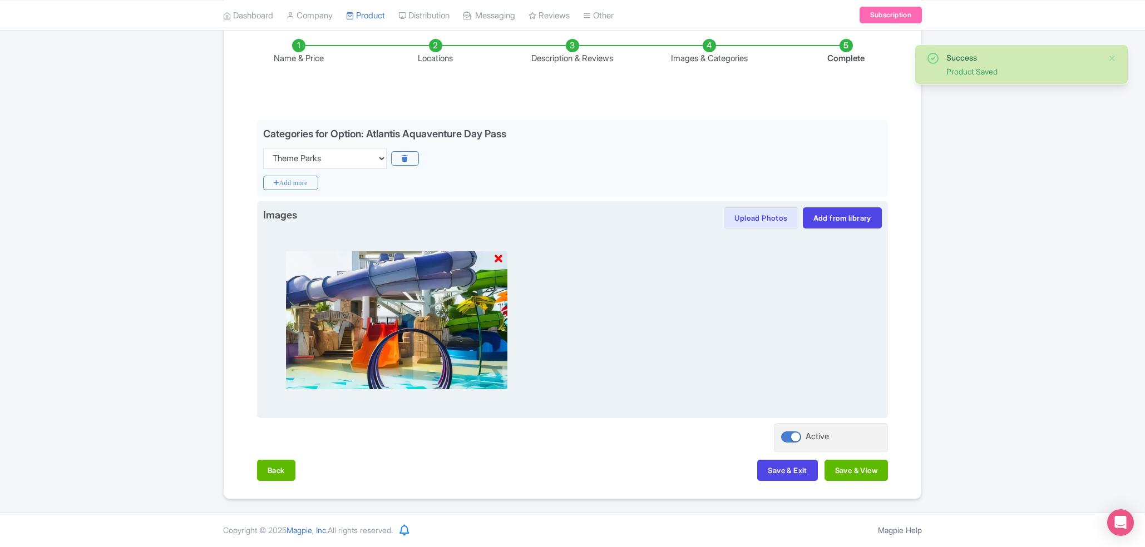
scroll to position [184, 0]
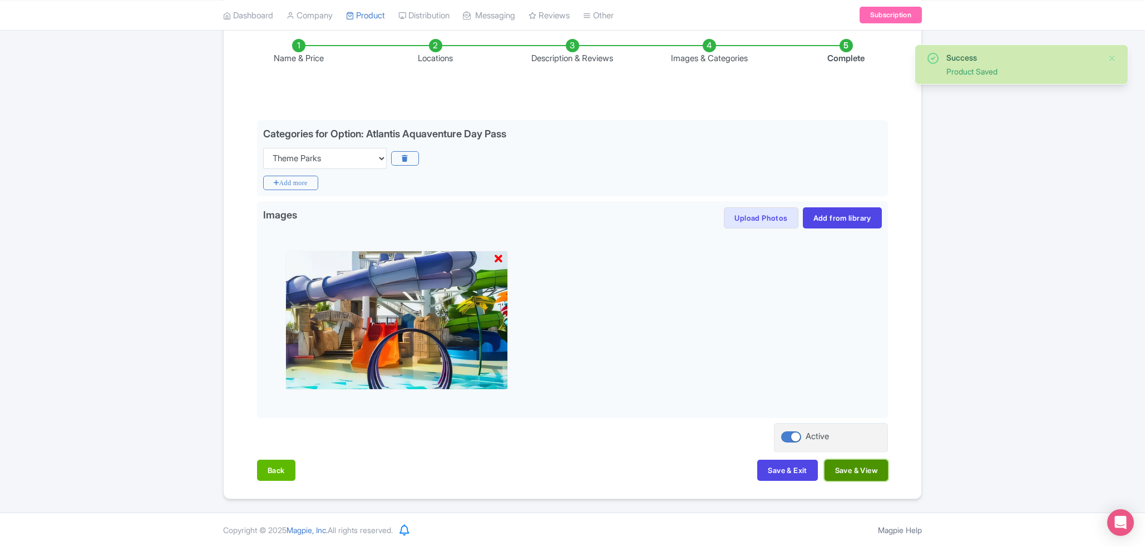
click at [849, 474] on button "Save & View" at bounding box center [855, 470] width 63 height 21
